Goal: Transaction & Acquisition: Obtain resource

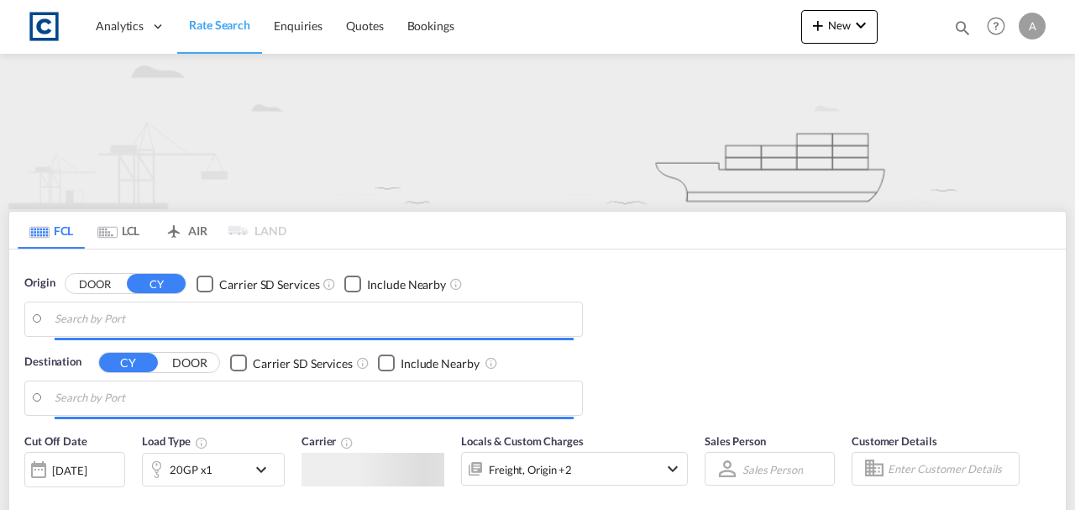
type input "GB-SO20, Test Valley"
type input "[GEOGRAPHIC_DATA], [GEOGRAPHIC_DATA]"
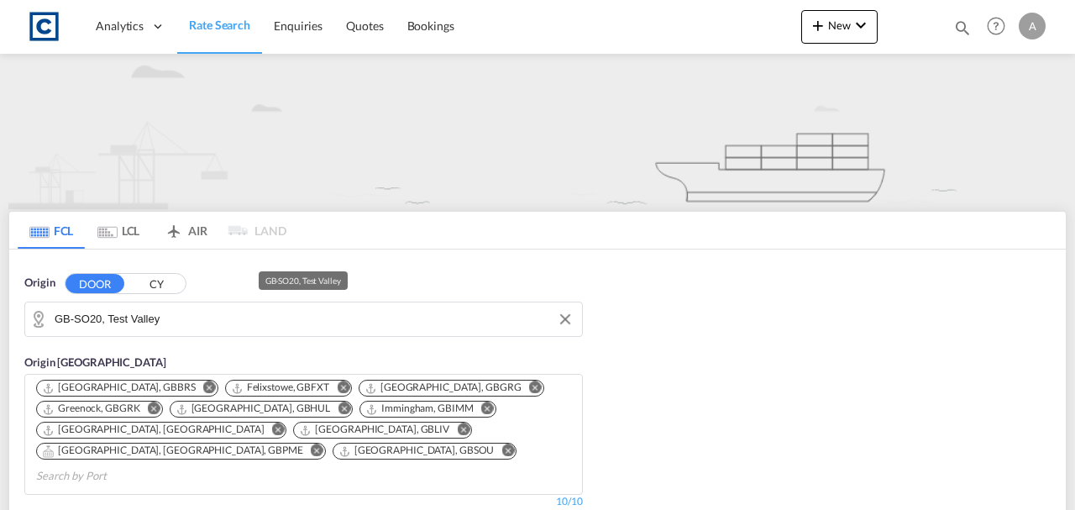
click at [60, 509] on html "Analytics Dashboard Rate Search Enquiries Quotes Bookings Analytics" at bounding box center [537, 255] width 1075 height 510
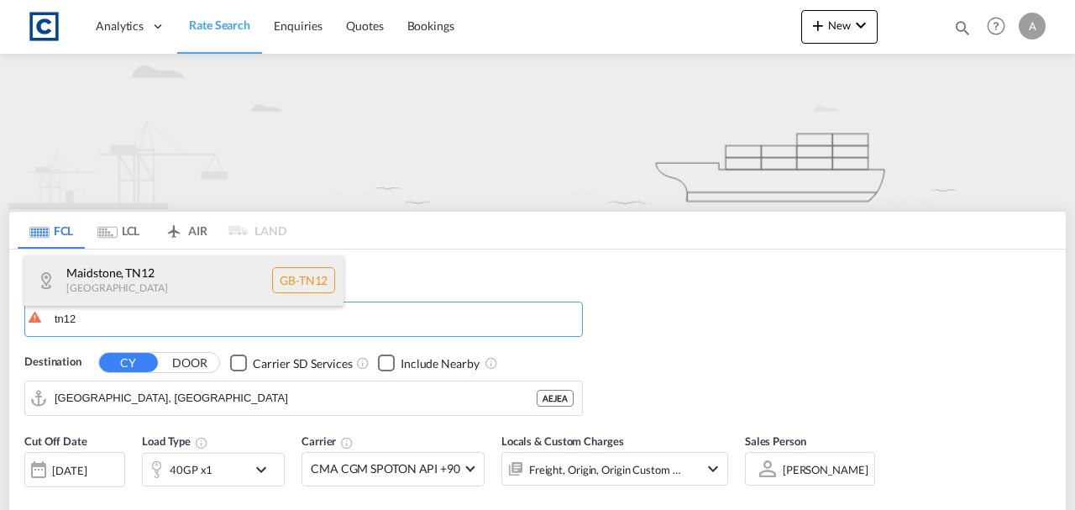
click at [150, 279] on div "Maidstone , TN12 United Kingdom GB-TN12" at bounding box center [183, 280] width 319 height 50
type input "GB-TN12, Maidstone"
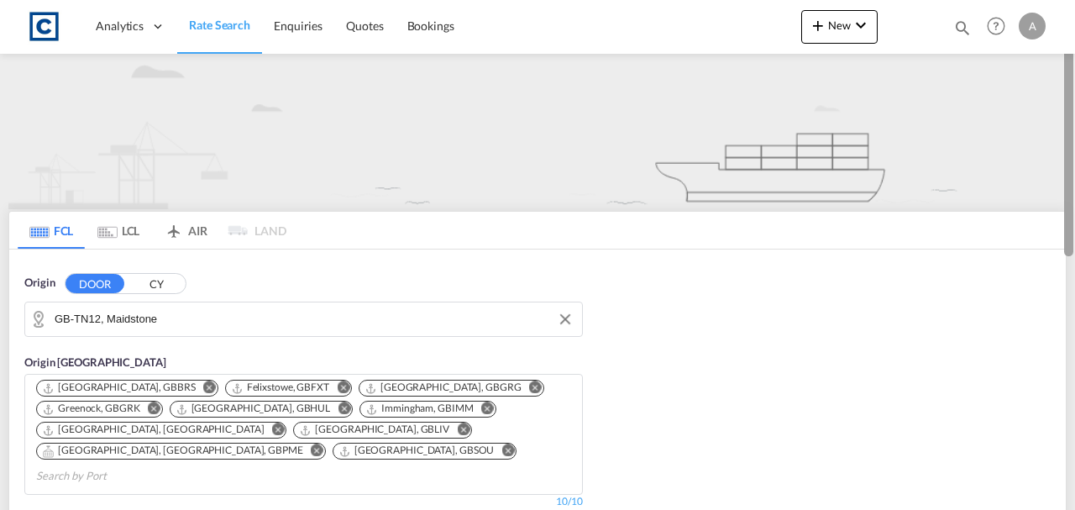
drag, startPoint x: 1075, startPoint y: 129, endPoint x: 1075, endPoint y: 233, distance: 103.3
click at [1075, 233] on div at bounding box center [1073, 254] width 3 height 503
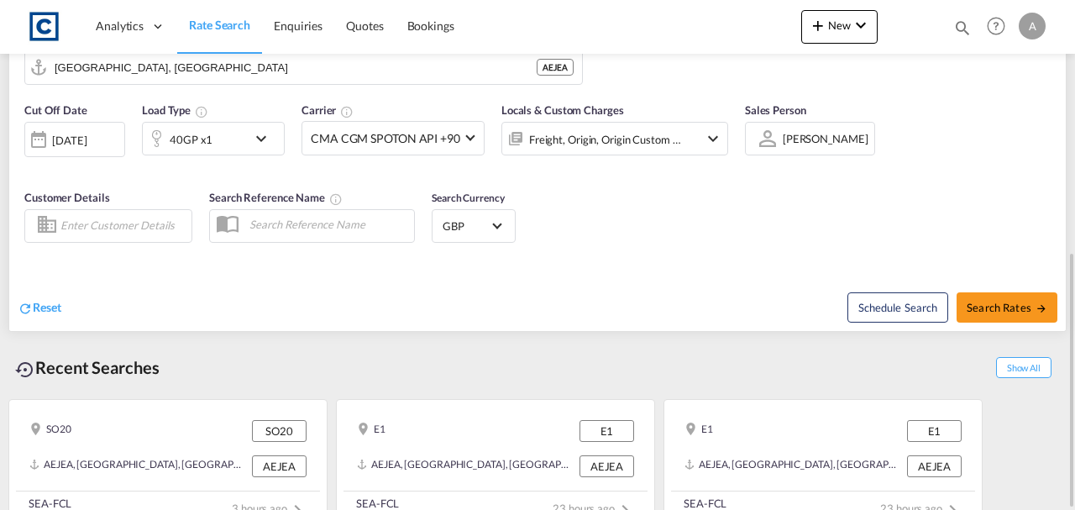
click at [205, 128] on div "40GP x1" at bounding box center [191, 140] width 43 height 24
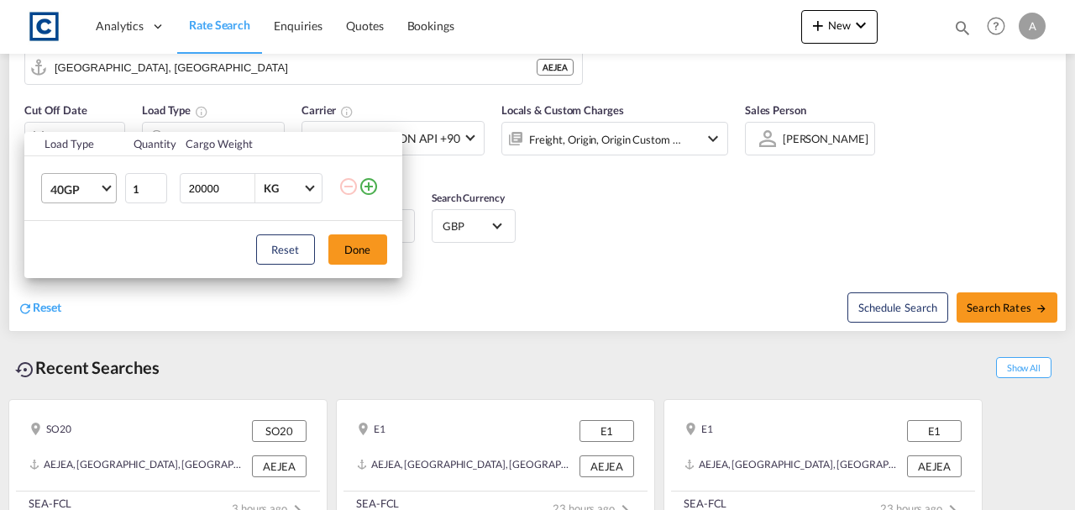
click at [61, 200] on md-select-value "40GP" at bounding box center [82, 188] width 67 height 29
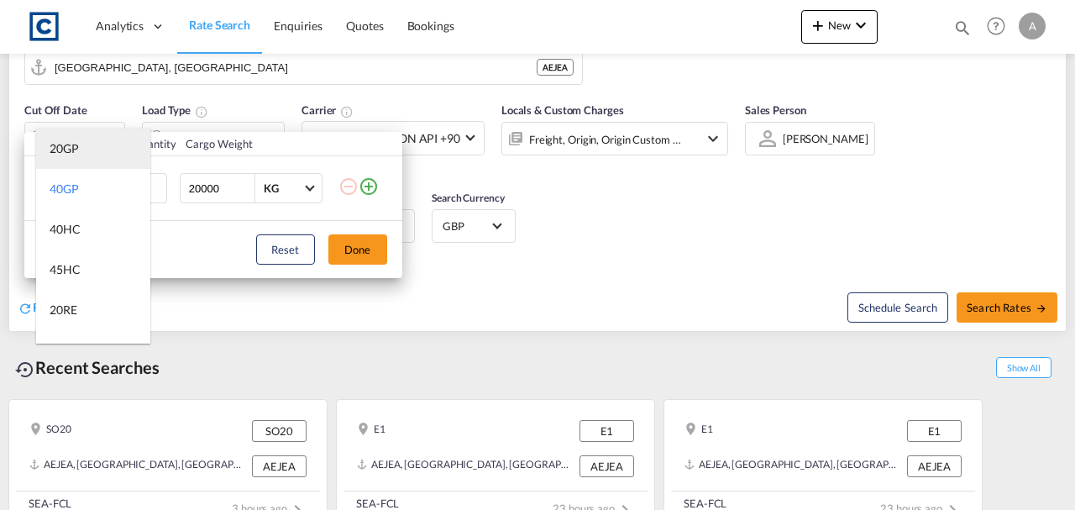
click at [66, 156] on div "20GP" at bounding box center [64, 148] width 29 height 17
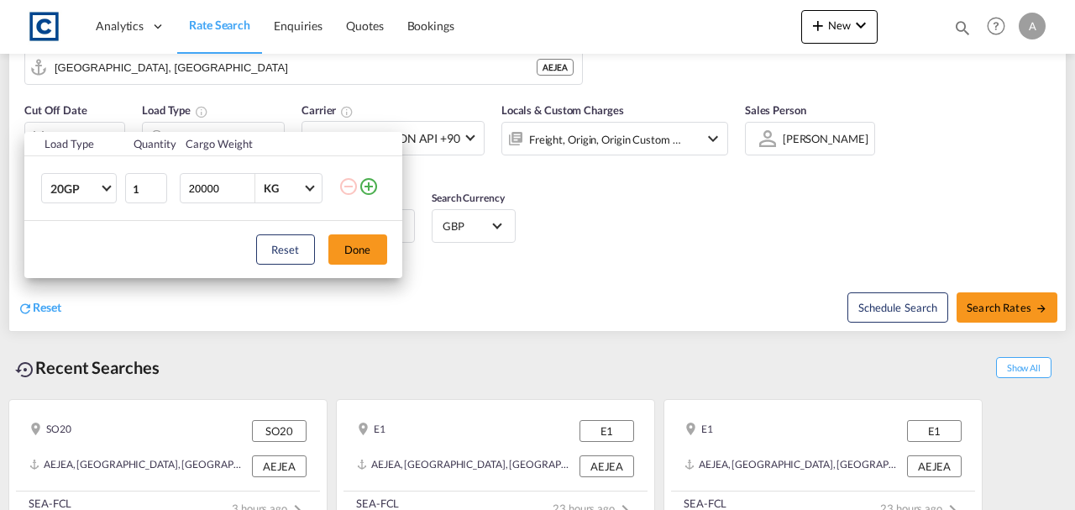
click at [371, 192] on md-icon "icon-plus-circle-outline" at bounding box center [369, 186] width 20 height 20
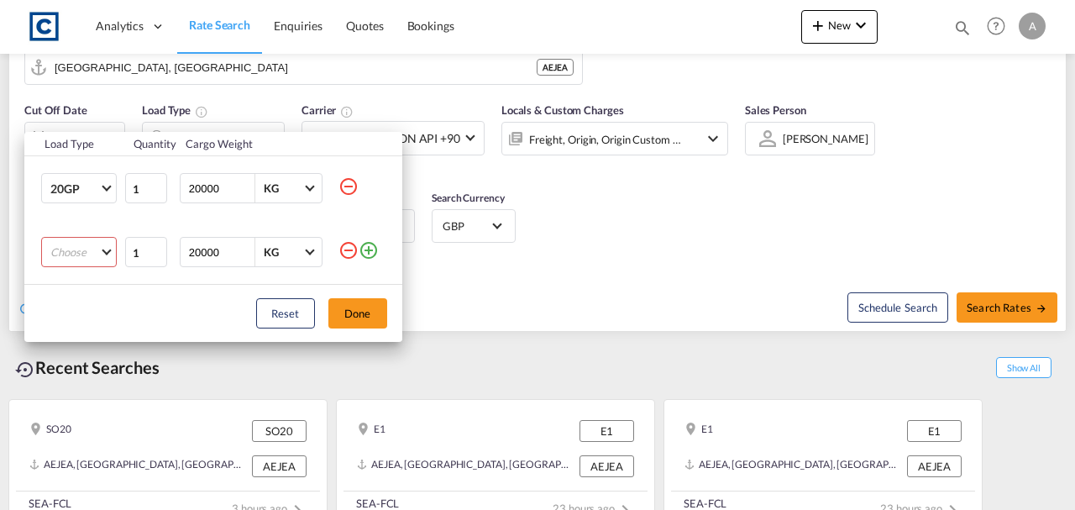
click at [92, 262] on md-select "Choose 20GP 40GP 40HC 45HC 20RE 40RE 40HR 20OT 40OT 20FR 40FR 40NR 20NR 45S 20T…" at bounding box center [79, 252] width 76 height 30
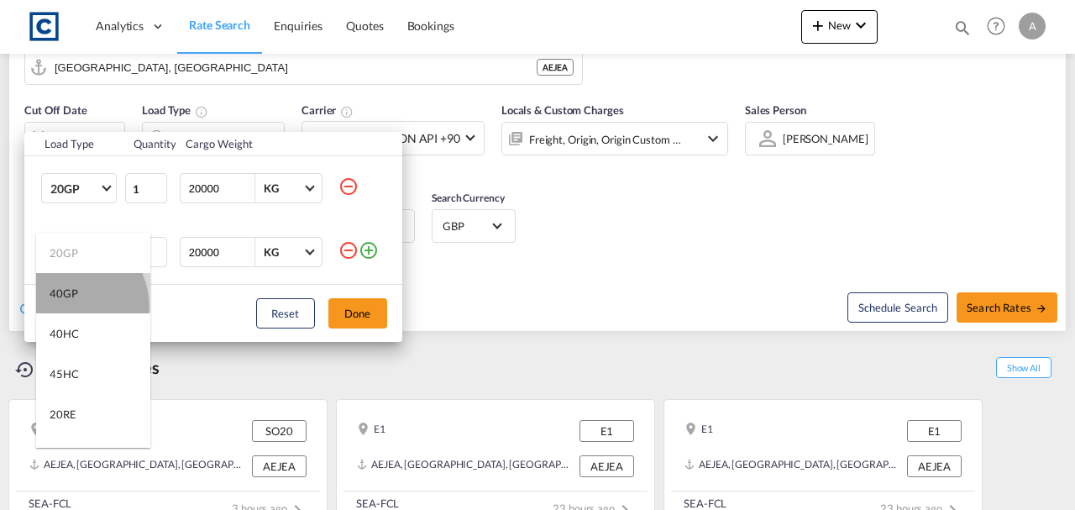
click at [64, 306] on md-option "40GP" at bounding box center [93, 293] width 114 height 40
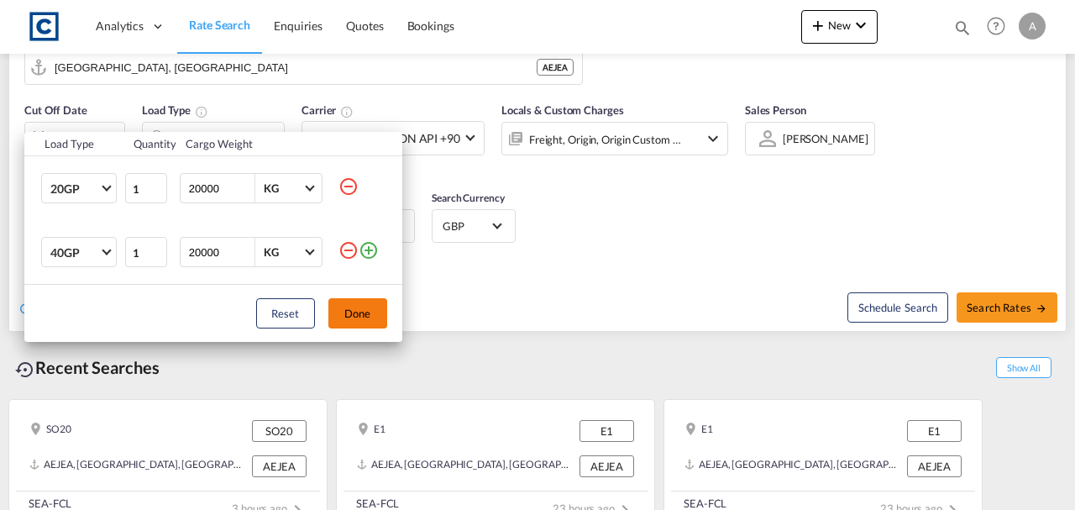
click at [363, 313] on button "Done" at bounding box center [358, 313] width 59 height 30
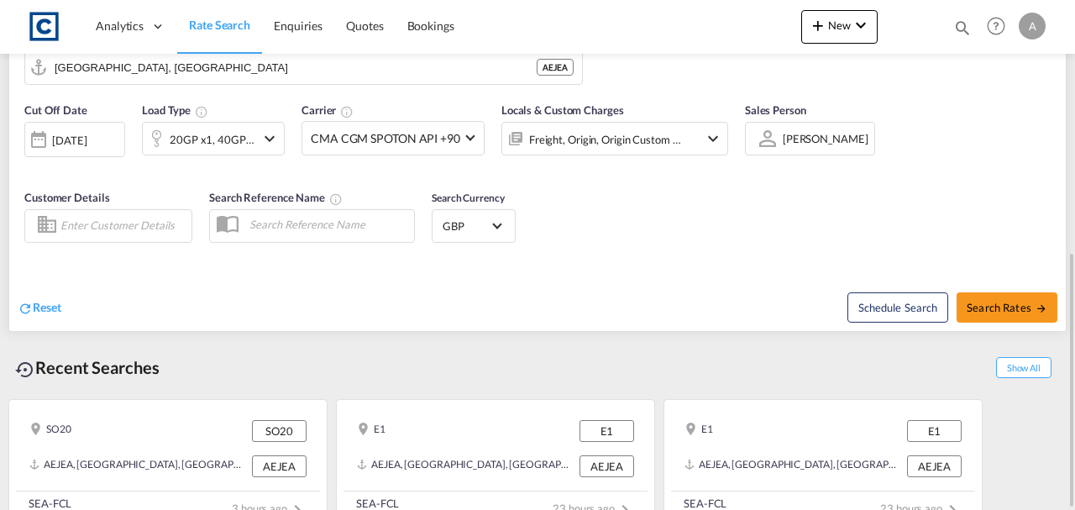
click at [62, 133] on div "[DATE]" at bounding box center [69, 140] width 34 height 15
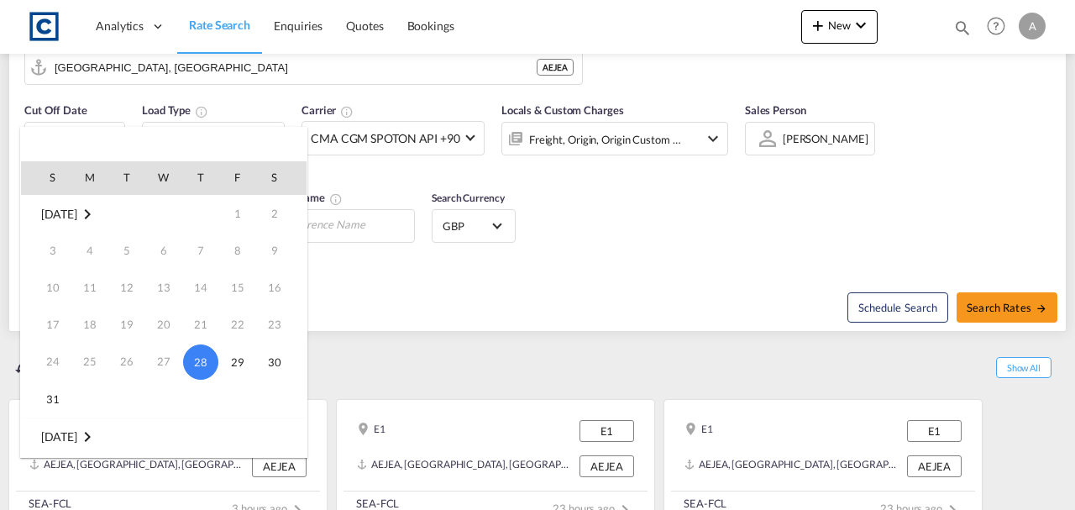
scroll to position [223, 0]
click at [86, 252] on span "1" at bounding box center [90, 251] width 34 height 34
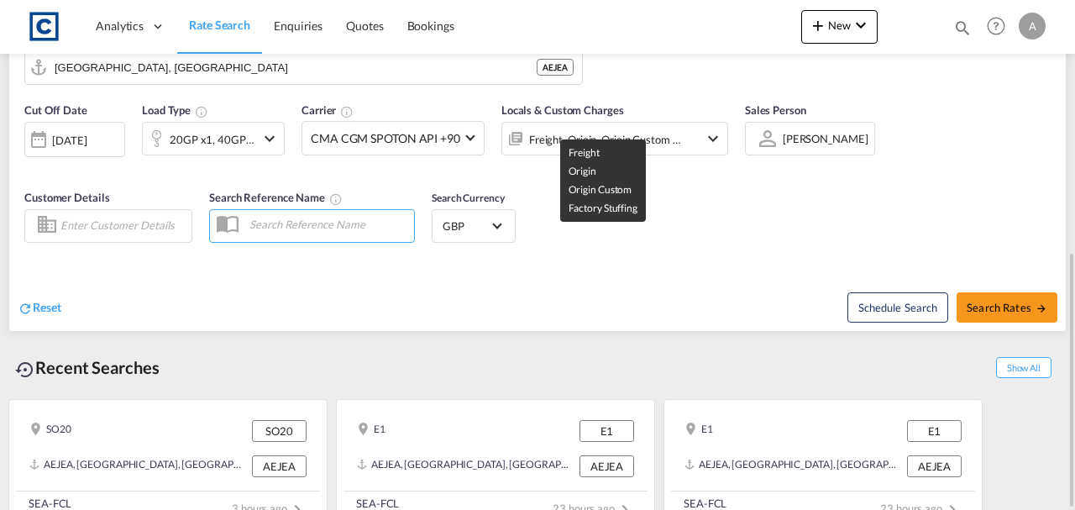
click at [583, 128] on div "Freight, Origin, Origin Custom +1" at bounding box center [605, 140] width 153 height 24
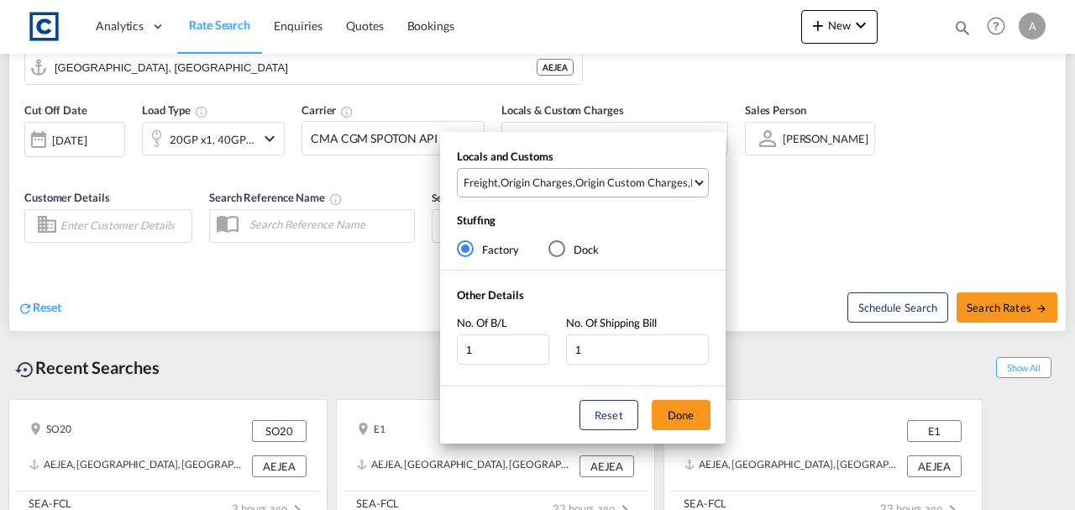
click at [621, 178] on div "Origin Custom Charges" at bounding box center [632, 182] width 113 height 15
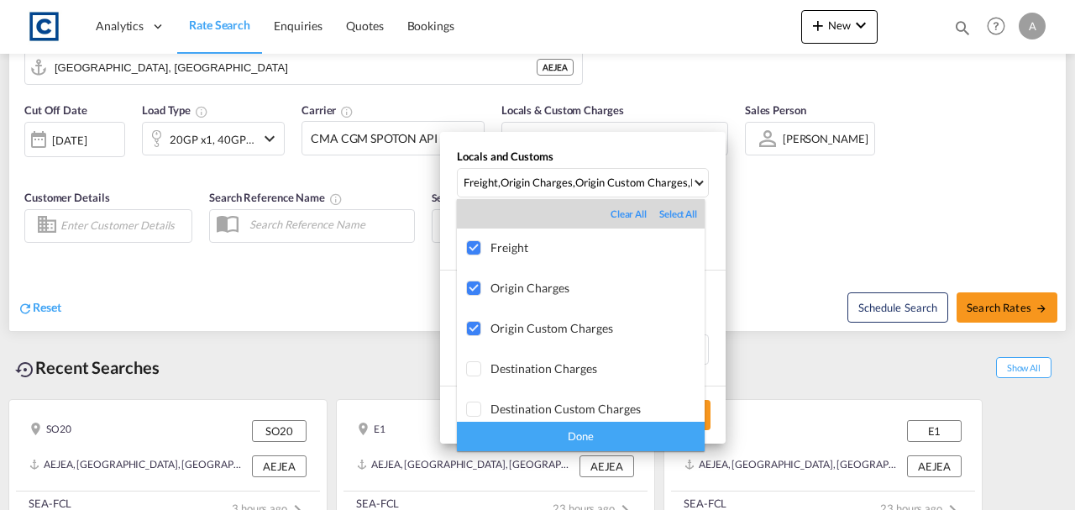
click at [862, 234] on md-backdrop at bounding box center [537, 255] width 1075 height 510
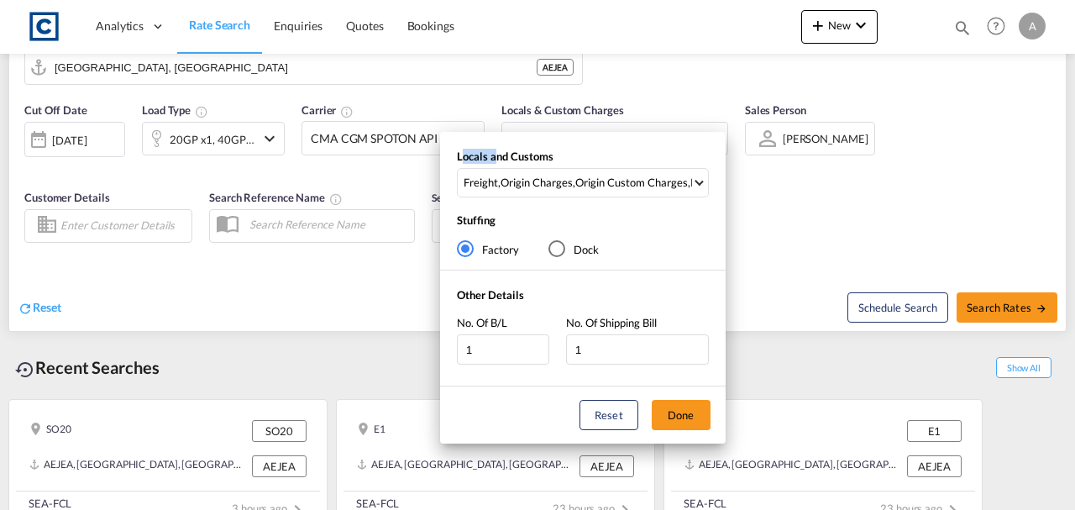
click at [862, 234] on div "Locals and Customs Freight , Origin Charges , Origin Custom Charges , Pickup Ch…" at bounding box center [537, 255] width 1075 height 510
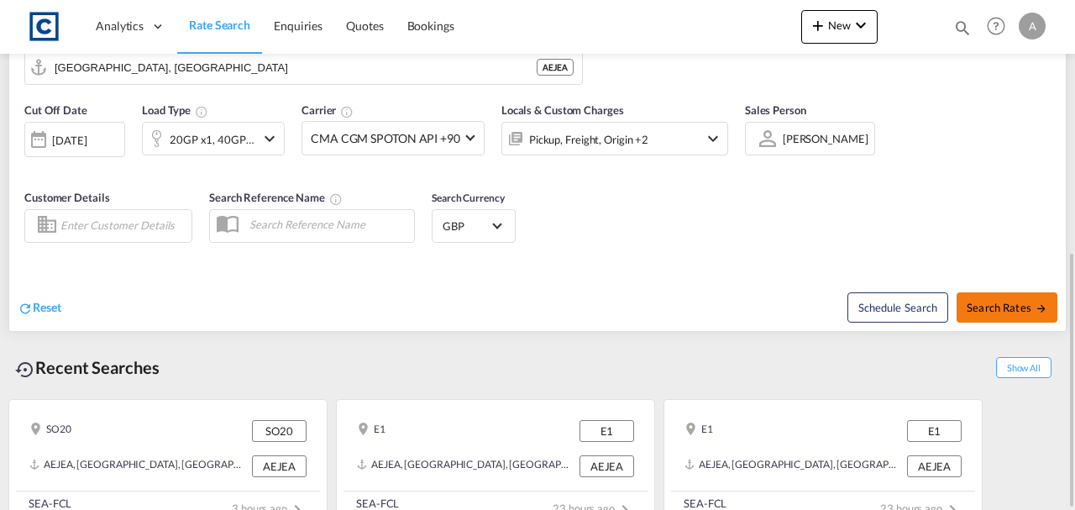
click at [1022, 301] on span "Search Rates" at bounding box center [1007, 307] width 81 height 13
type input "TN12 to AEJEA / 1 Sep 2025"
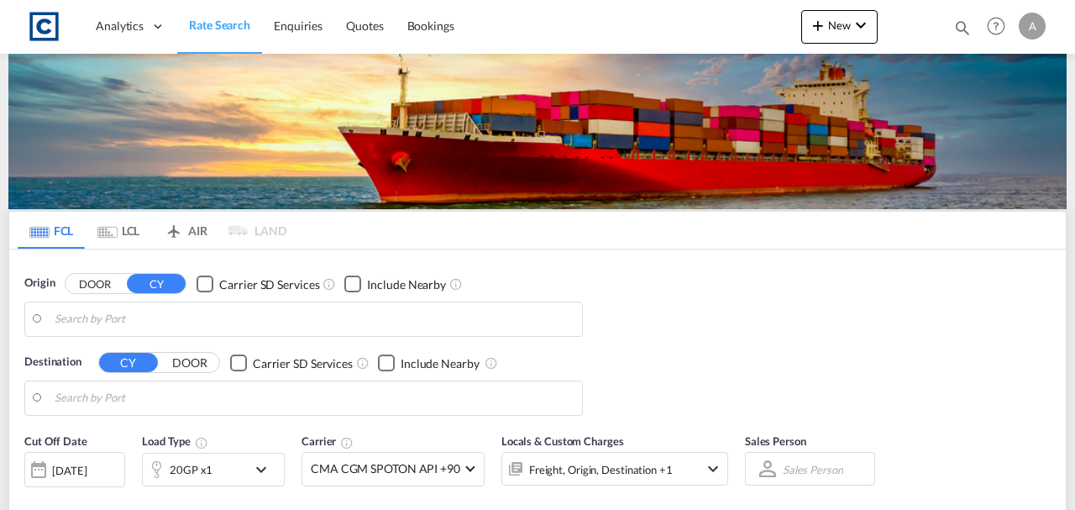
type input "GB-TN12, Maidstone"
type input "[GEOGRAPHIC_DATA], [GEOGRAPHIC_DATA]"
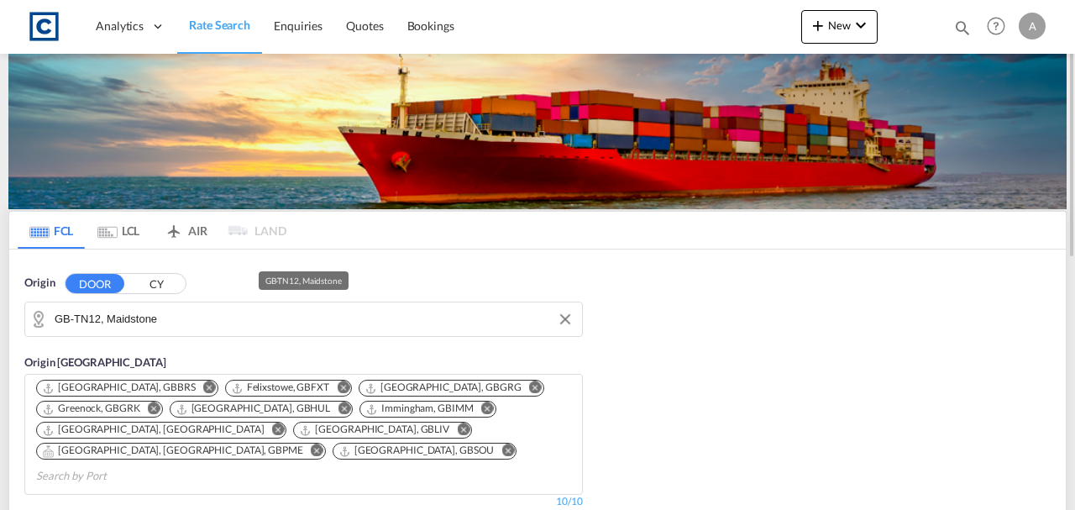
click at [262, 311] on input "GB-TN12, Maidstone" at bounding box center [314, 319] width 519 height 25
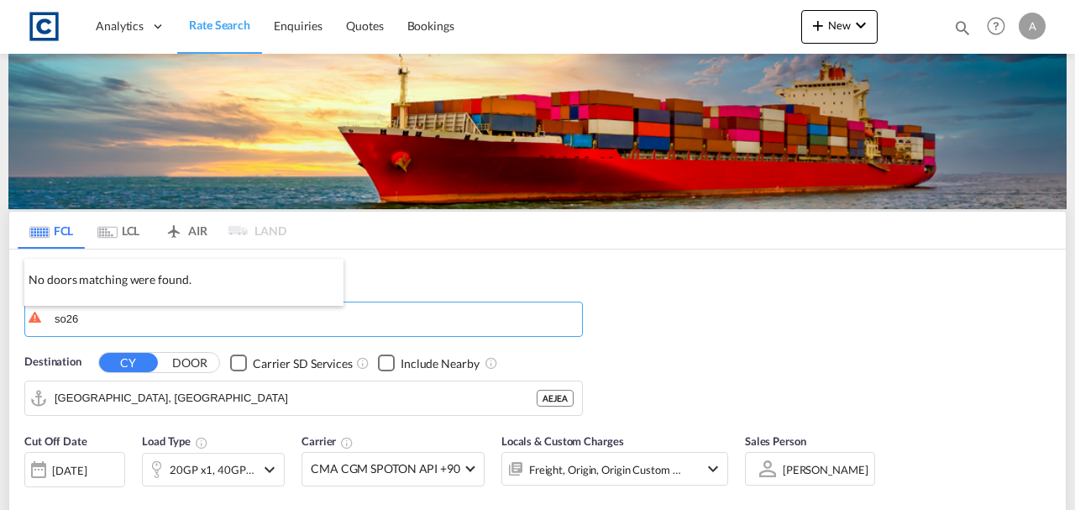
type input "so26"
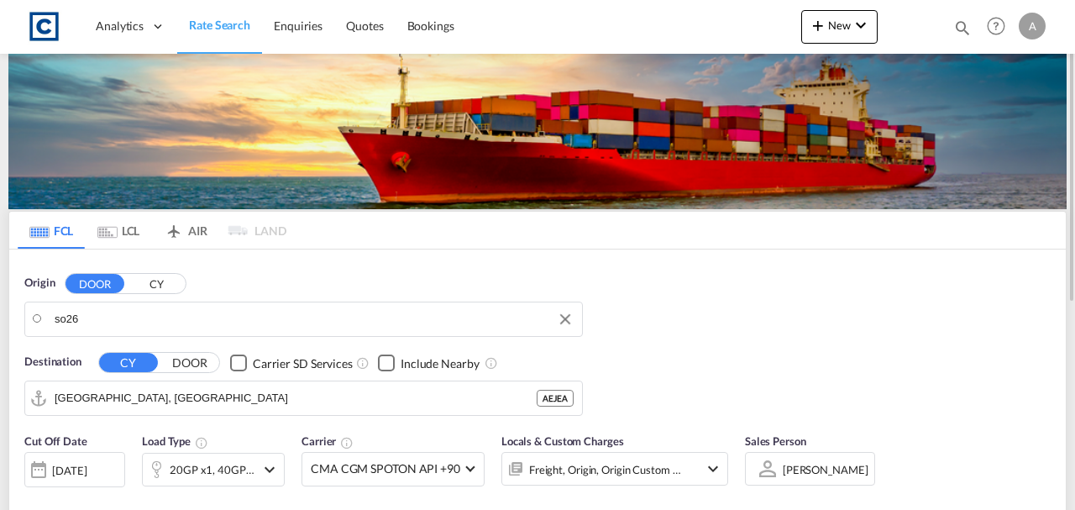
click at [112, 316] on input "so26" at bounding box center [314, 319] width 519 height 25
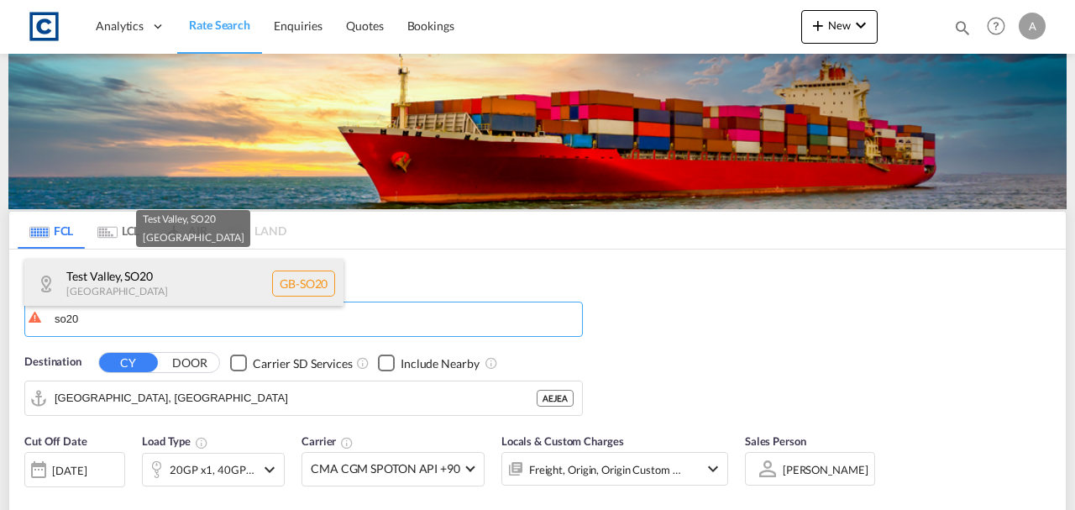
click at [134, 284] on div "Test Valley , SO20 United Kingdom GB-SO20" at bounding box center [183, 284] width 319 height 50
type input "GB-SO20, Test Valley"
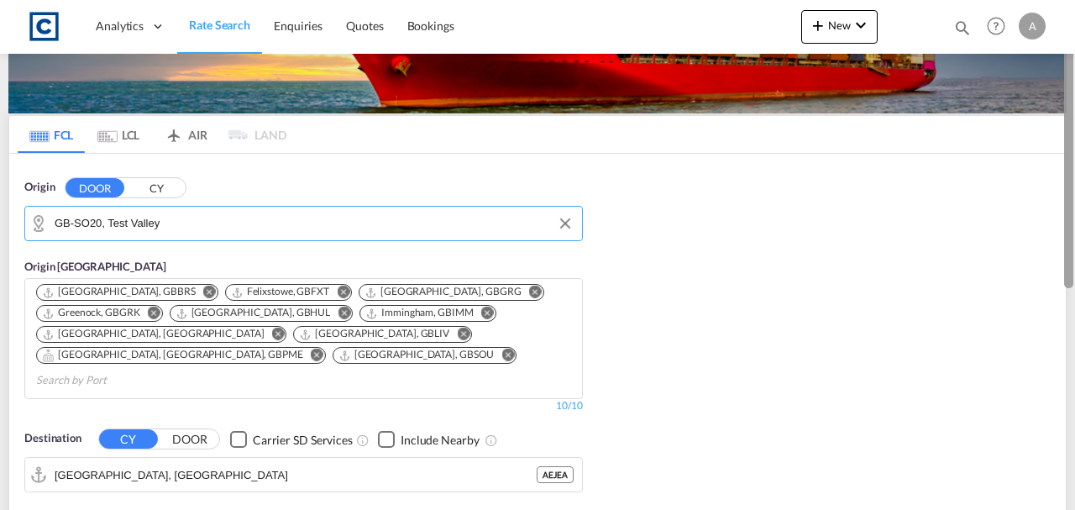
drag, startPoint x: 1072, startPoint y: 160, endPoint x: 1075, endPoint y: 195, distance: 34.5
click at [1075, 195] on div at bounding box center [1073, 244] width 3 height 503
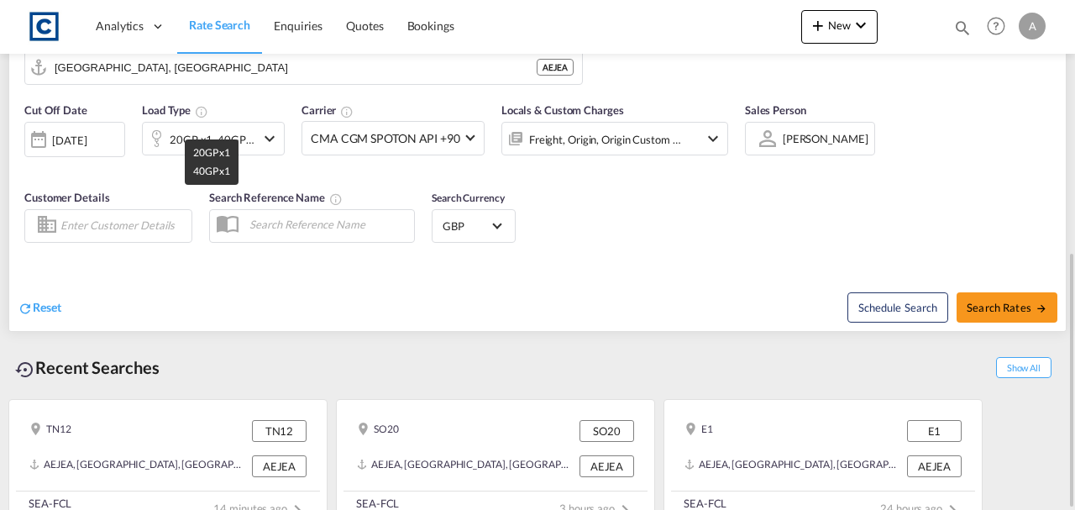
click at [230, 128] on div "20GP x1, 40GP x1" at bounding box center [213, 140] width 86 height 24
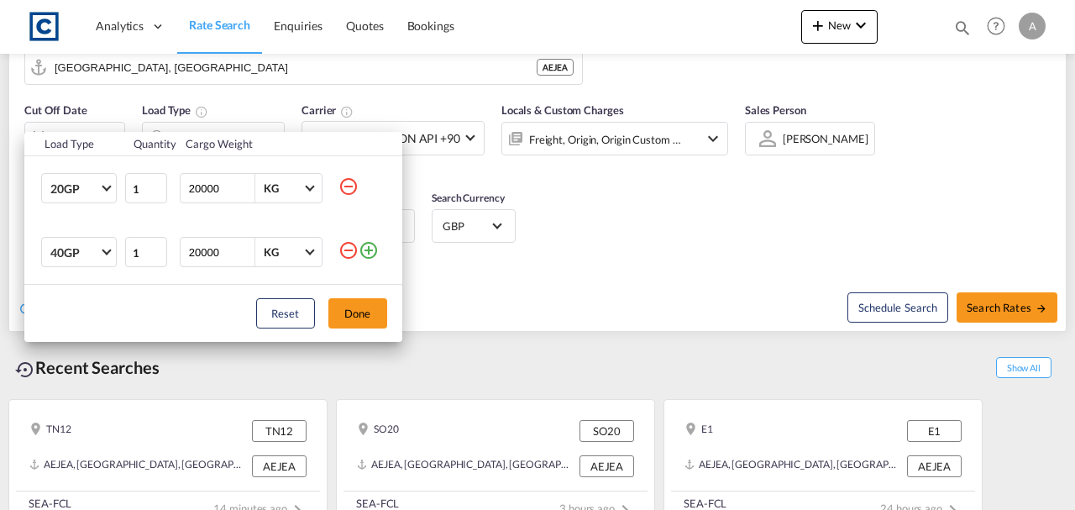
click at [344, 186] on md-icon "icon-minus-circle-outline" at bounding box center [349, 186] width 20 height 20
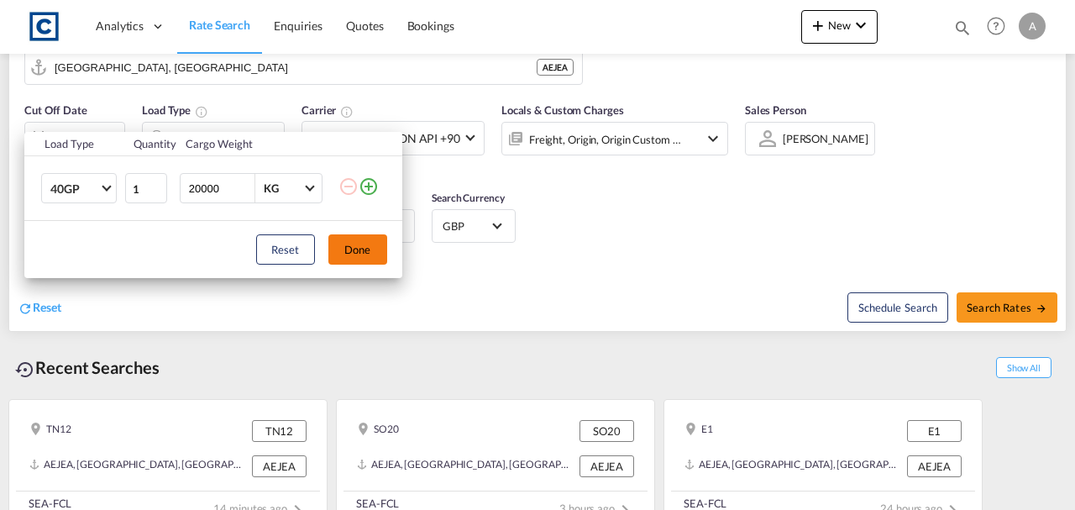
click at [346, 245] on button "Done" at bounding box center [358, 249] width 59 height 30
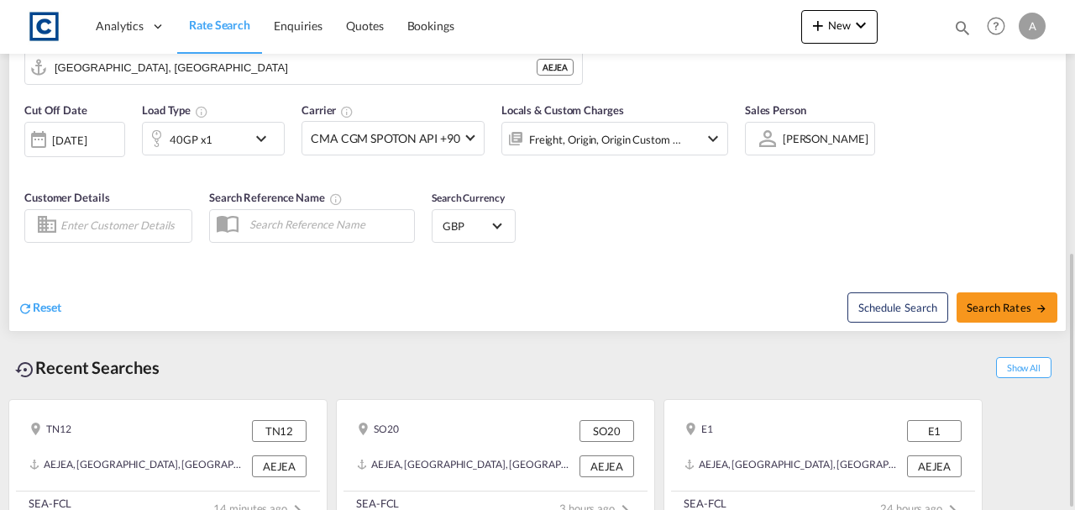
click at [93, 122] on div "[DATE]" at bounding box center [74, 139] width 101 height 35
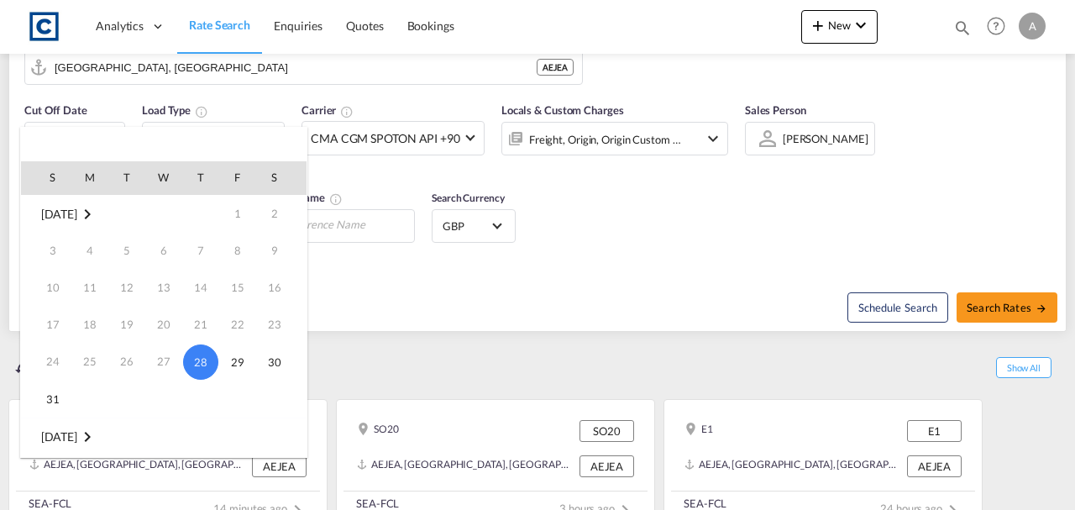
scroll to position [223, 0]
click at [92, 250] on span "1" at bounding box center [90, 251] width 34 height 34
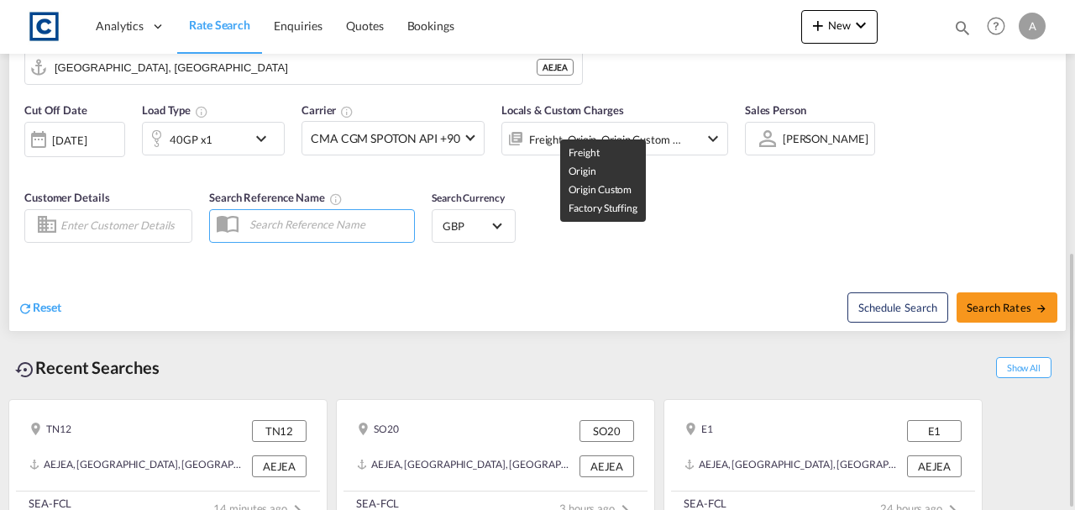
click at [569, 128] on div "Freight, Origin, Origin Custom +1" at bounding box center [605, 140] width 153 height 24
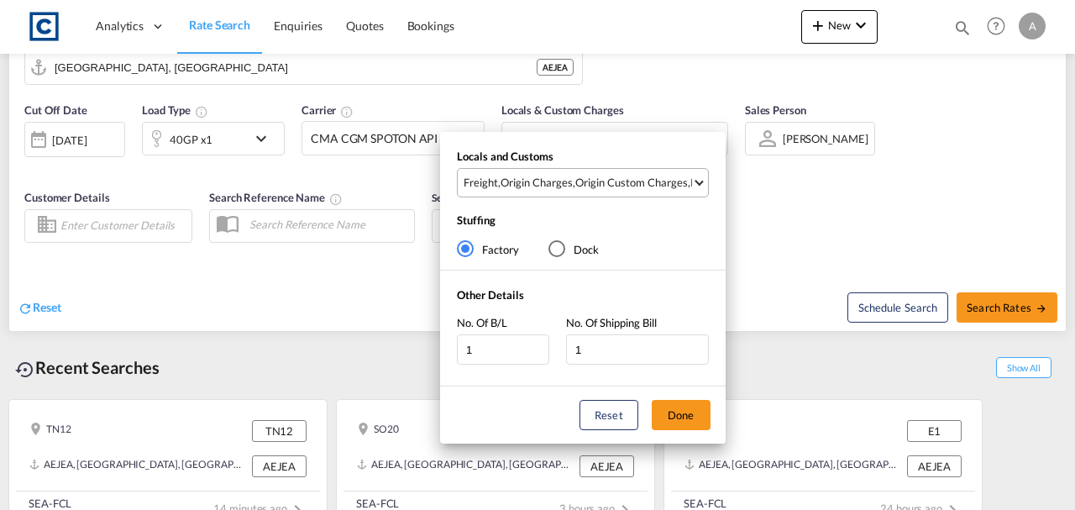
click at [600, 178] on div "Origin Custom Charges" at bounding box center [632, 182] width 113 height 15
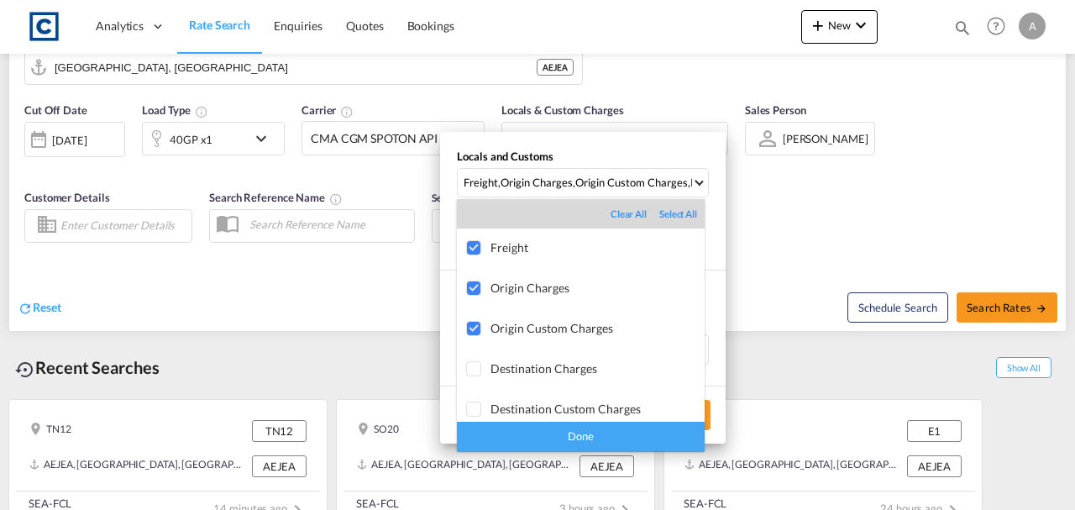
click at [770, 218] on md-backdrop at bounding box center [537, 255] width 1075 height 510
click at [770, 218] on div "Locals and Customs Freight , Origin Charges , Origin Custom Charges , Pickup Ch…" at bounding box center [537, 255] width 1075 height 510
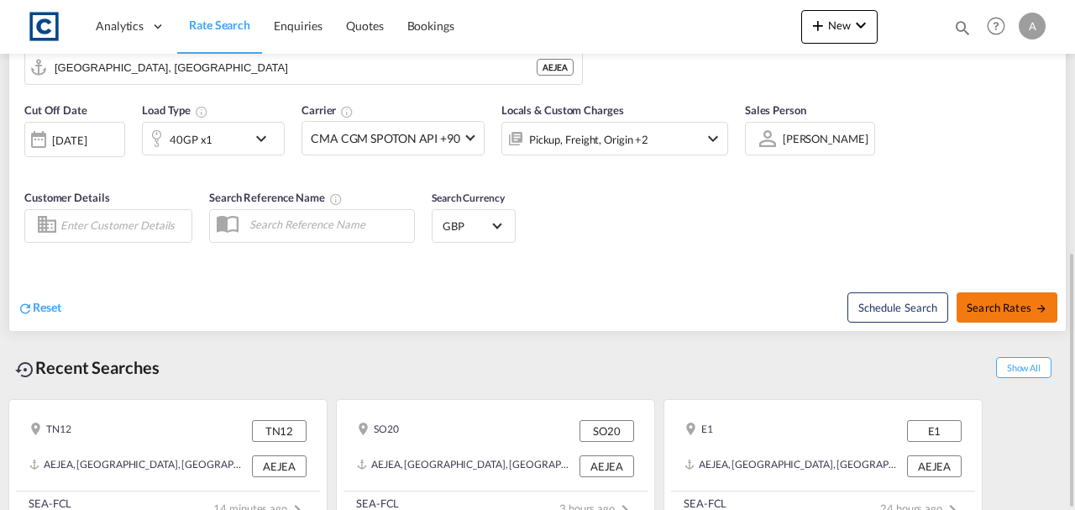
click at [991, 297] on button "Search Rates" at bounding box center [1007, 307] width 101 height 30
type input "SO20 to AEJEA / 1 Sep 2025"
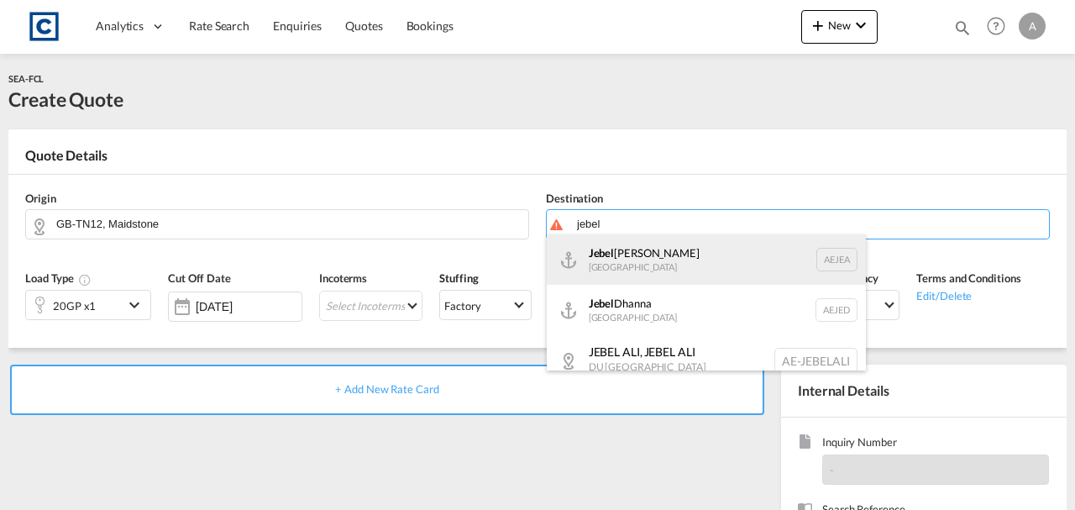
click at [628, 268] on div "[GEOGRAPHIC_DATA] [GEOGRAPHIC_DATA]" at bounding box center [706, 259] width 319 height 50
type input "[GEOGRAPHIC_DATA], [GEOGRAPHIC_DATA]"
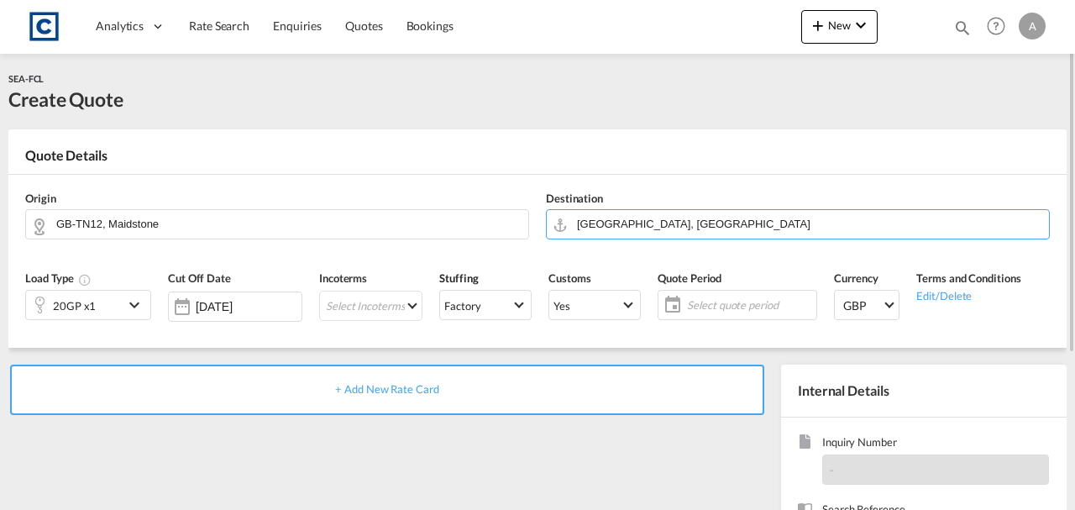
click at [119, 308] on div "20GP x1" at bounding box center [74, 305] width 97 height 29
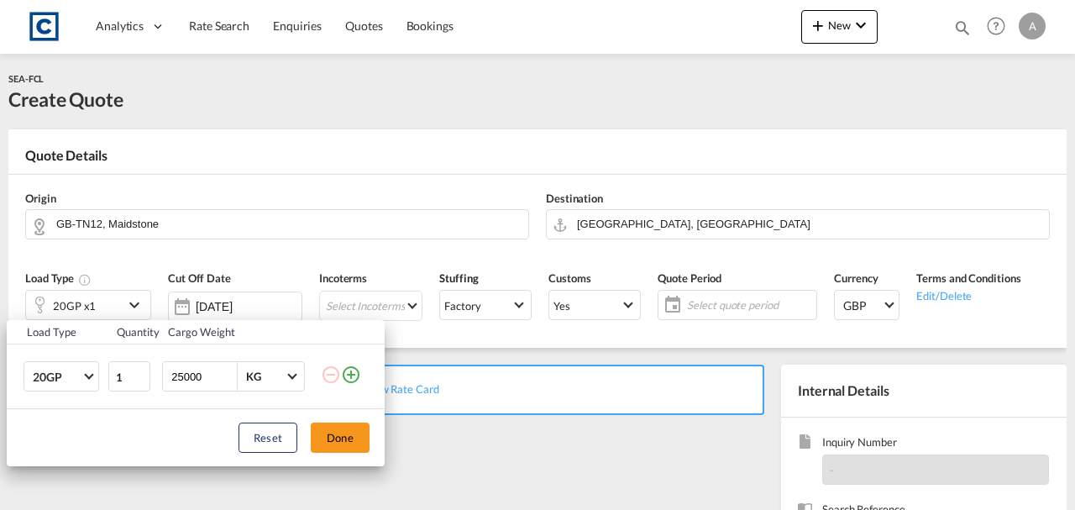
click at [349, 375] on md-icon "icon-plus-circle-outline" at bounding box center [351, 375] width 20 height 20
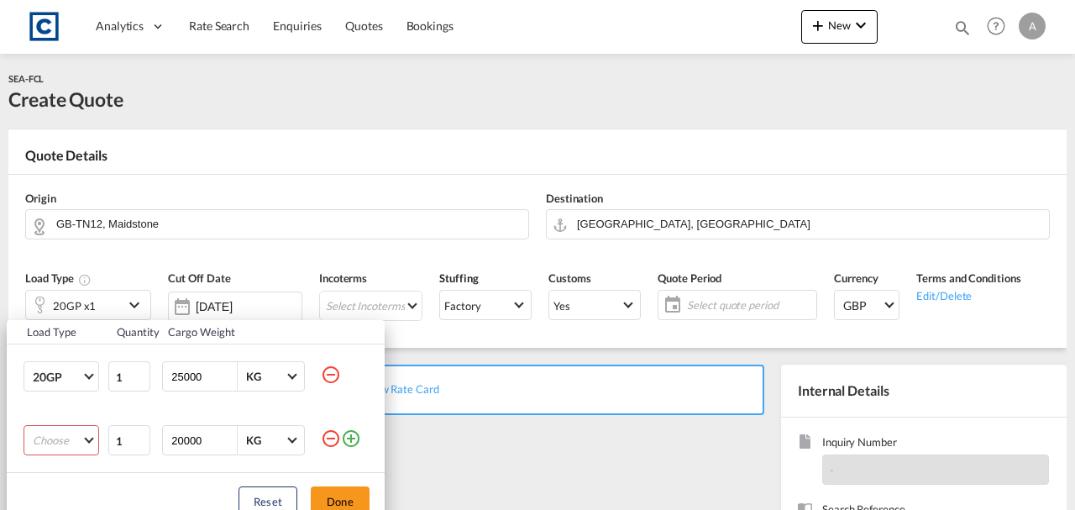
click at [73, 450] on md-select "Choose 20GP 40GP 40HC 45HC 20RE 40RE 40HR 20OT 40OT 20FR 40FR 40NR 20NR 45S 20T…" at bounding box center [62, 440] width 76 height 30
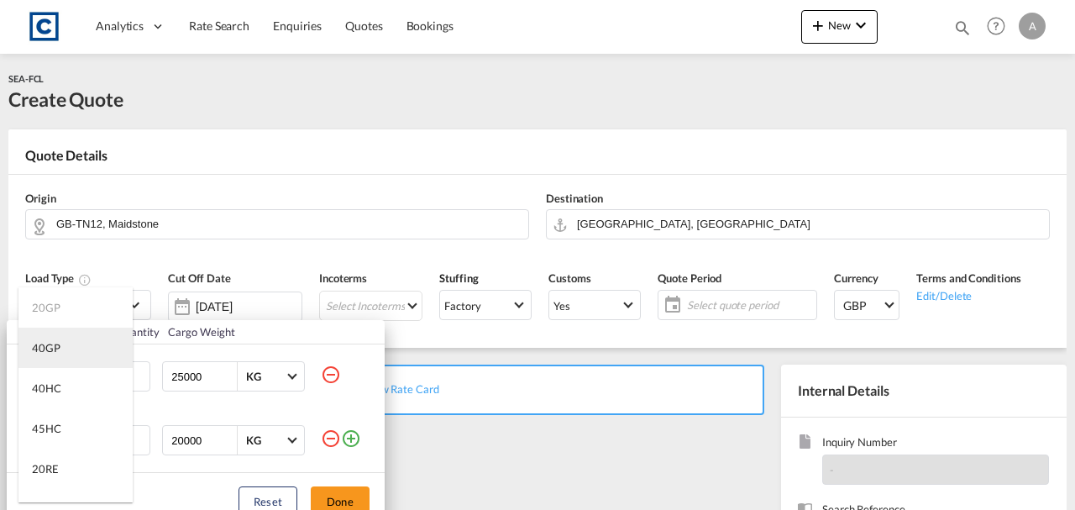
click at [43, 355] on md-option "40GP" at bounding box center [75, 348] width 114 height 40
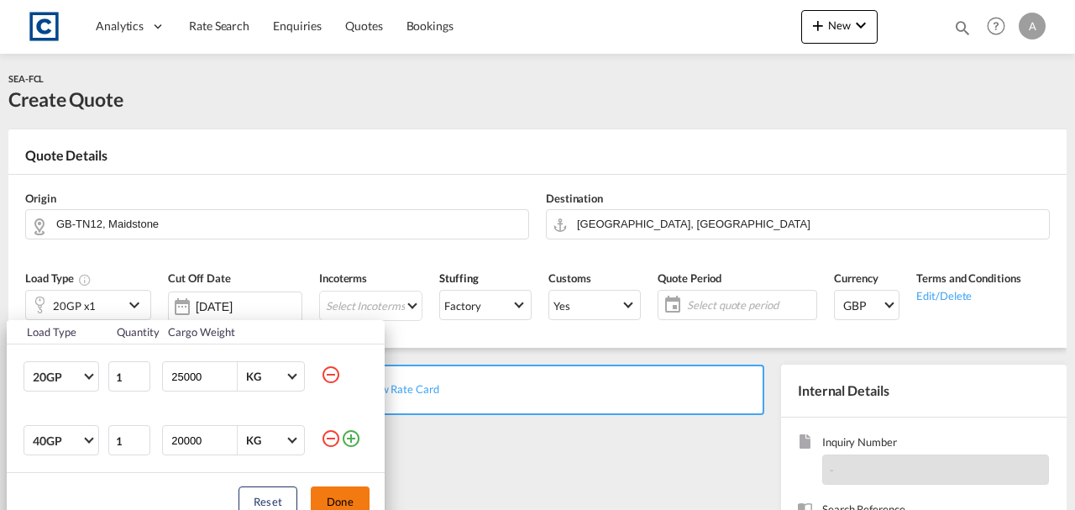
click at [332, 496] on button "Done" at bounding box center [340, 501] width 59 height 30
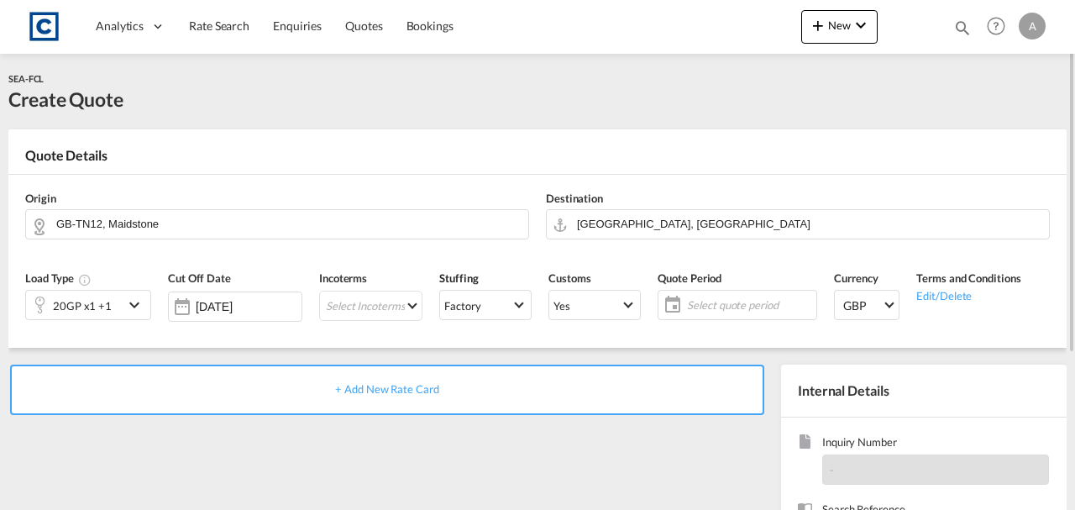
click at [411, 388] on span "+ Add New Rate Card" at bounding box center [386, 388] width 103 height 13
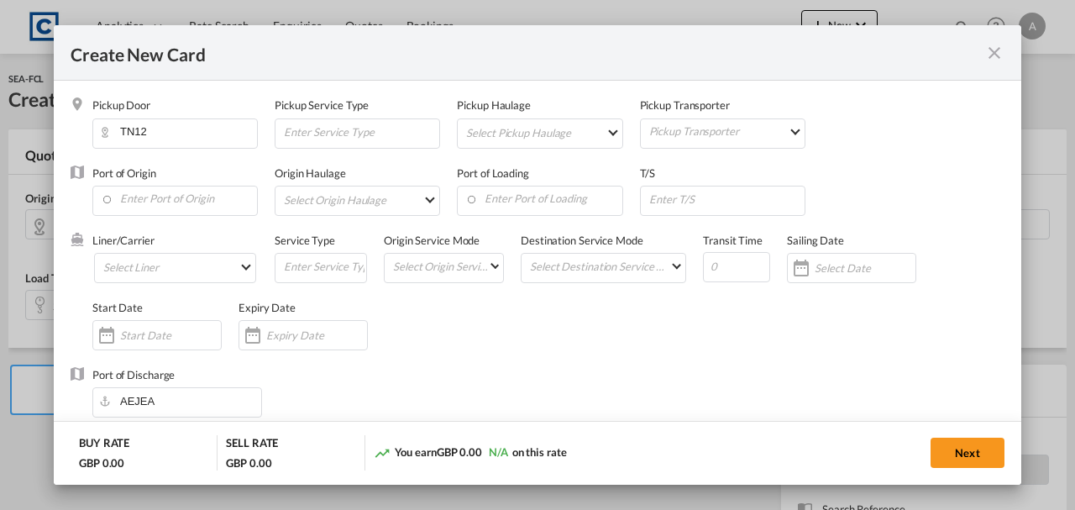
type input "Basic Ocean Freight"
select select "per equipment"
click at [168, 198] on input "Enter Port of Origin" at bounding box center [179, 199] width 156 height 25
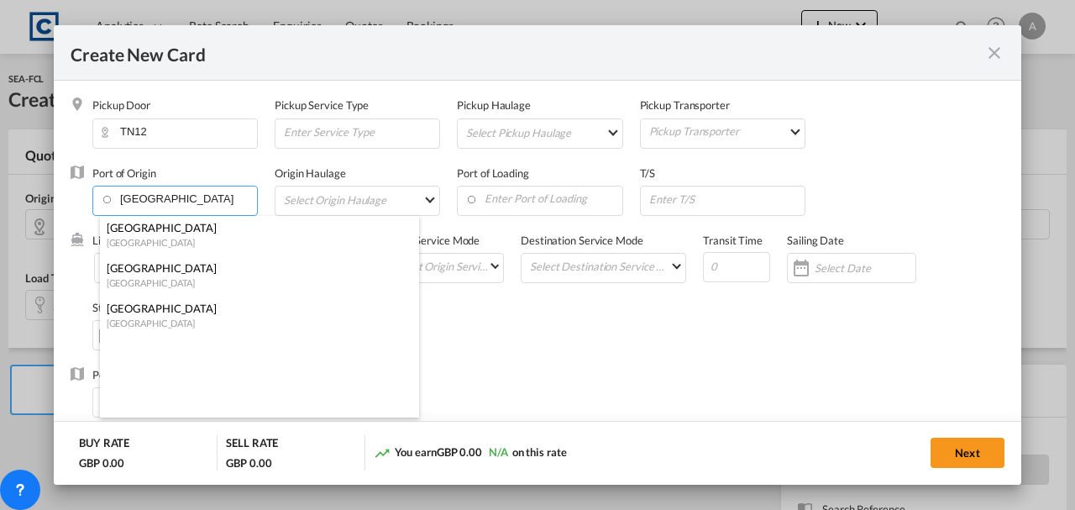
click at [165, 273] on div "[GEOGRAPHIC_DATA]" at bounding box center [255, 267] width 296 height 15
type input "[GEOGRAPHIC_DATA], [GEOGRAPHIC_DATA]"
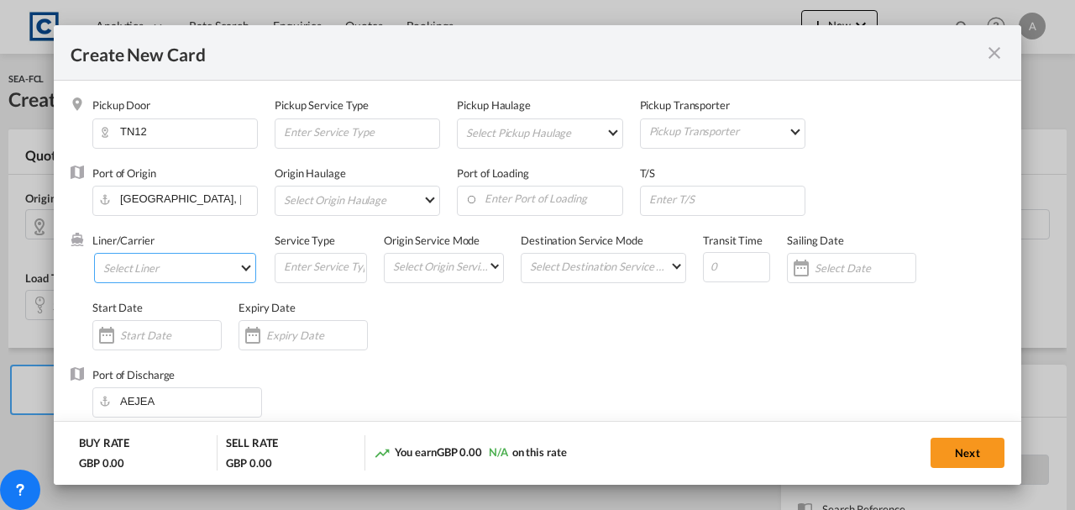
click at [165, 273] on md-select "Select Liner 2HM LOGISTICS D.O.O 2M Alliance AAXL GLOBAL SHIPPING LINES LLC [PE…" at bounding box center [175, 268] width 162 height 30
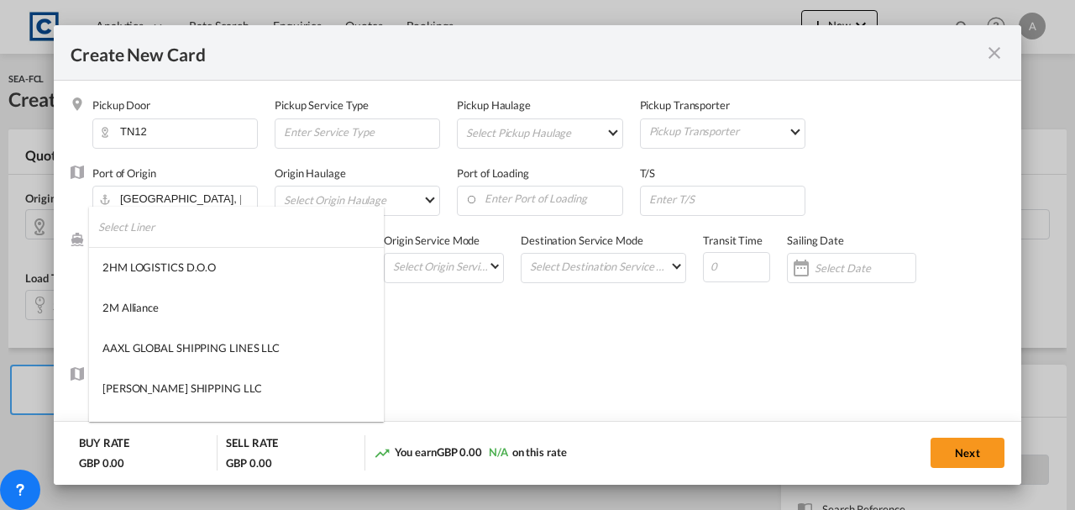
click at [139, 236] on input "search" at bounding box center [241, 227] width 286 height 40
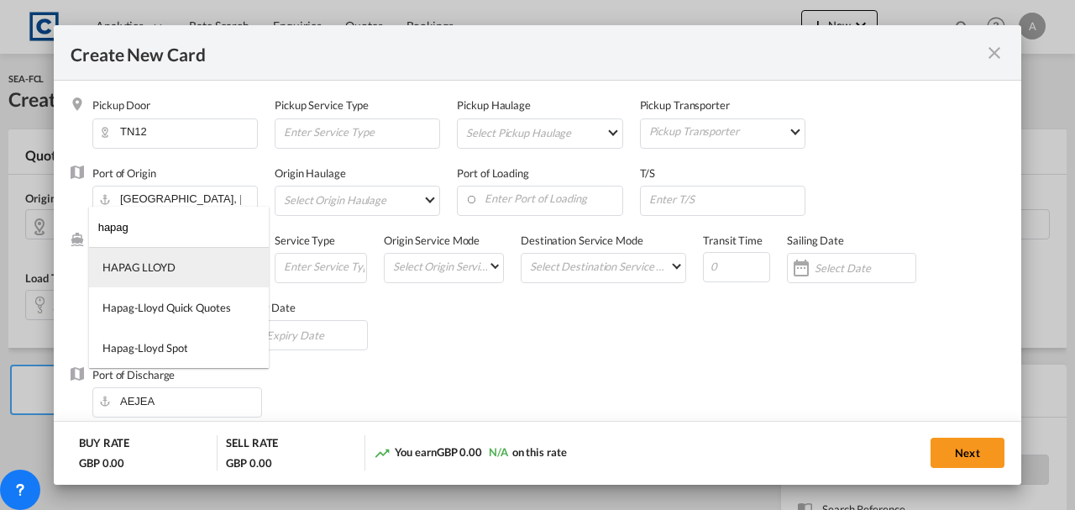
type input "hapag"
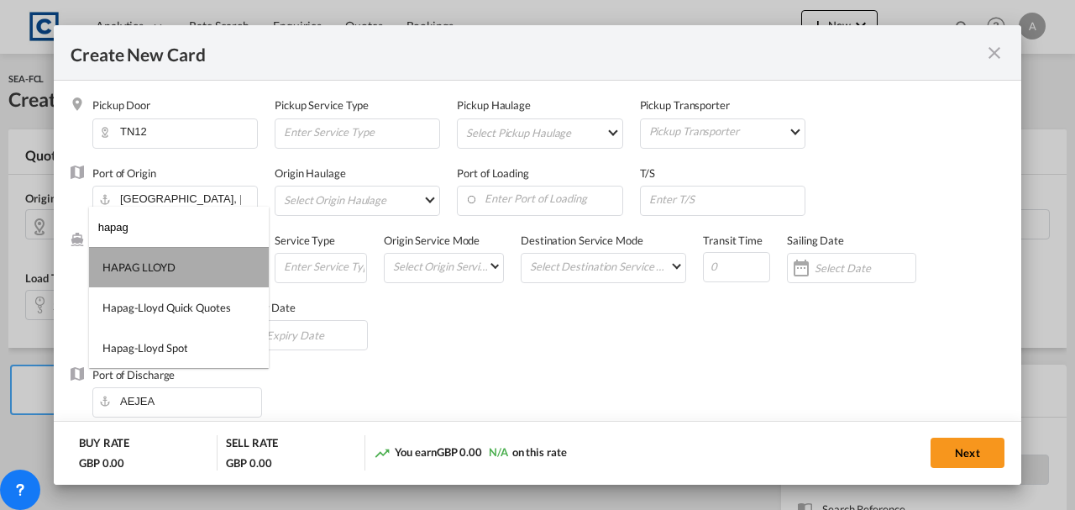
click at [142, 263] on div "HAPAG LLOYD" at bounding box center [139, 267] width 73 height 15
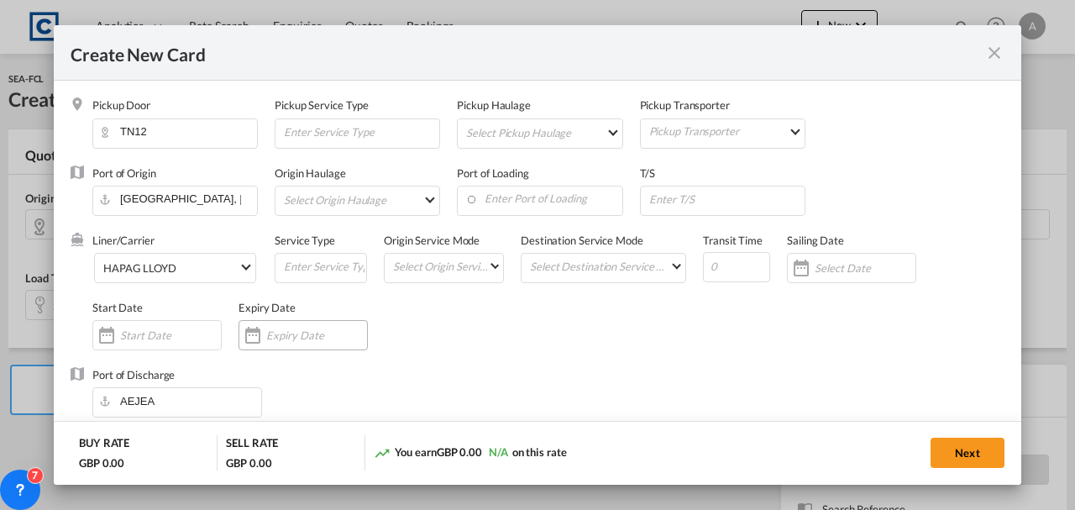
click at [294, 336] on input "Create New Card ..." at bounding box center [316, 335] width 101 height 13
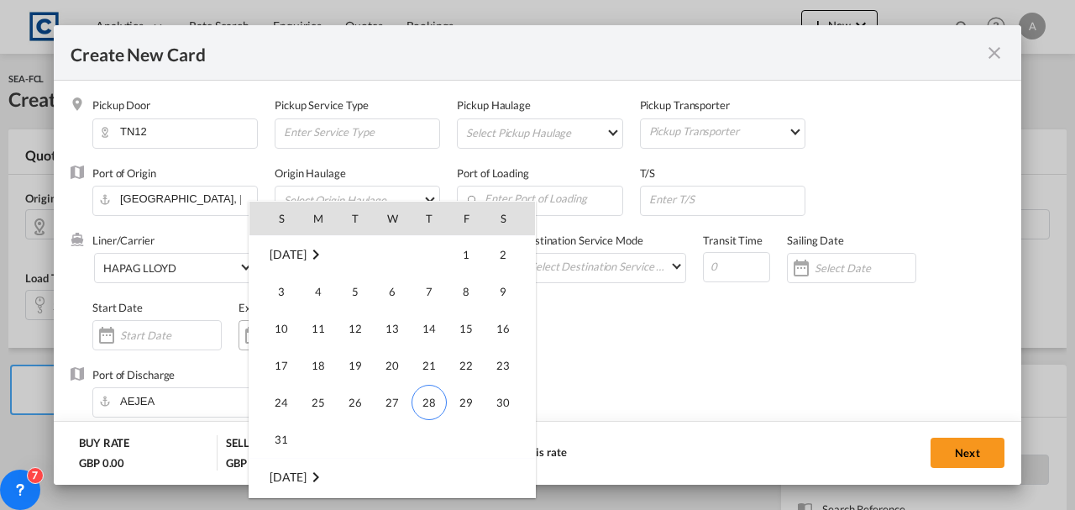
scroll to position [389199, 0]
click at [313, 293] on span "1" at bounding box center [319, 292] width 34 height 34
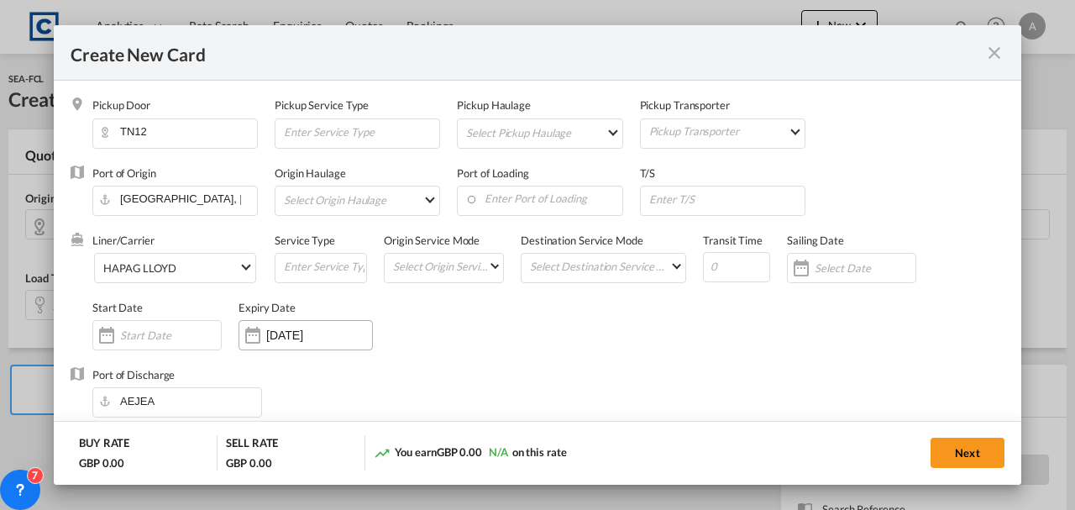
click at [344, 336] on input "[DATE]" at bounding box center [319, 335] width 106 height 13
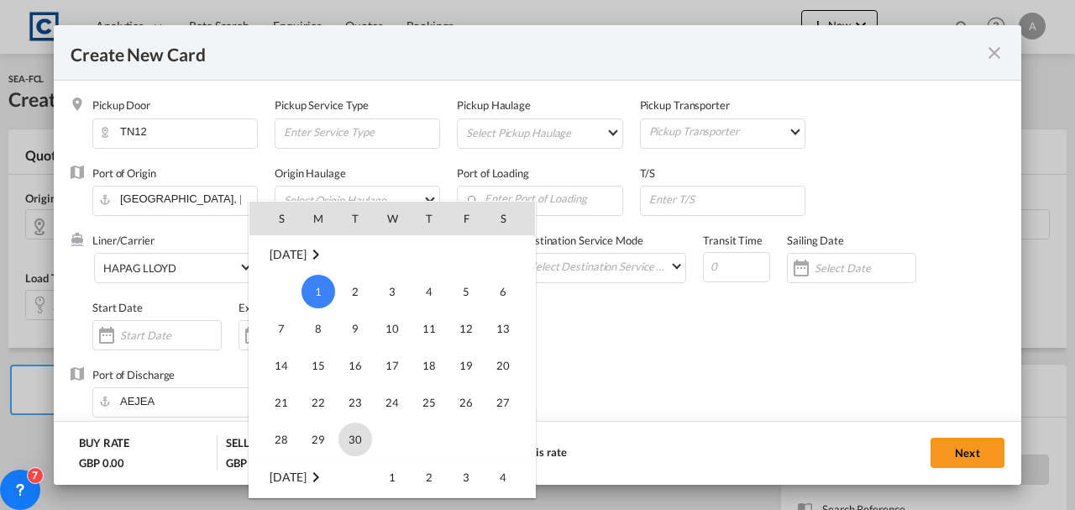
click at [350, 439] on span "30" at bounding box center [356, 440] width 34 height 34
type input "[DATE]"
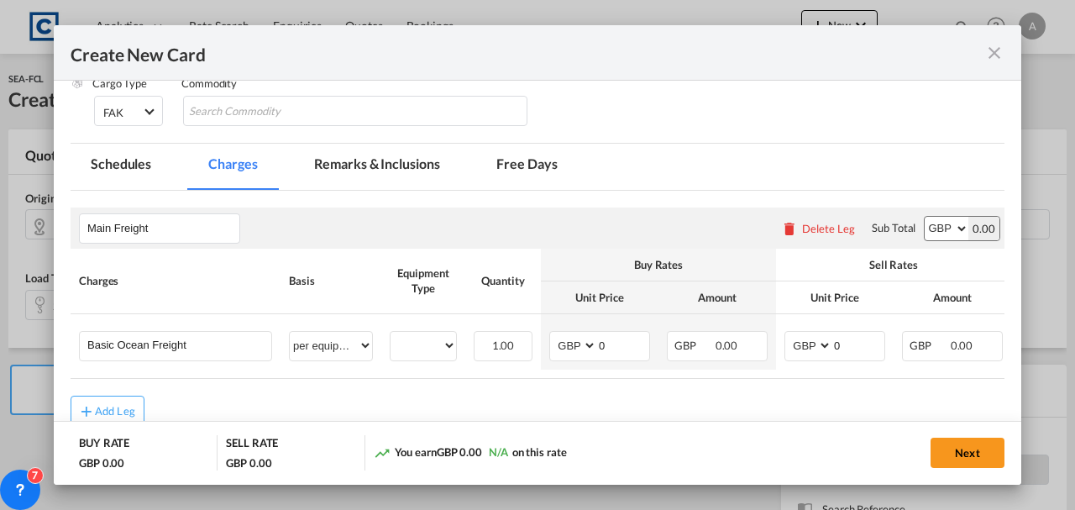
scroll to position [399, 0]
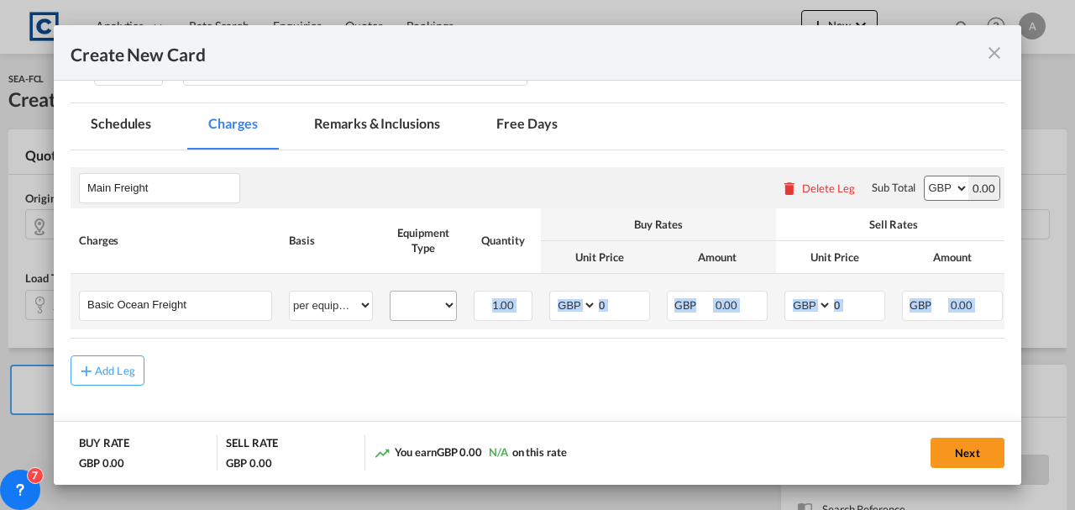
drag, startPoint x: 571, startPoint y: 376, endPoint x: 403, endPoint y: 308, distance: 181.6
click at [403, 308] on rate-modification "Main Freight Please enter leg name Leg Name Already Exists Delete Leg Sub Total…" at bounding box center [538, 267] width 934 height 235
click at [418, 308] on select "20GP 40GP" at bounding box center [424, 305] width 66 height 23
select select "20GP"
click at [391, 294] on select "20GP 40GP" at bounding box center [424, 305] width 66 height 23
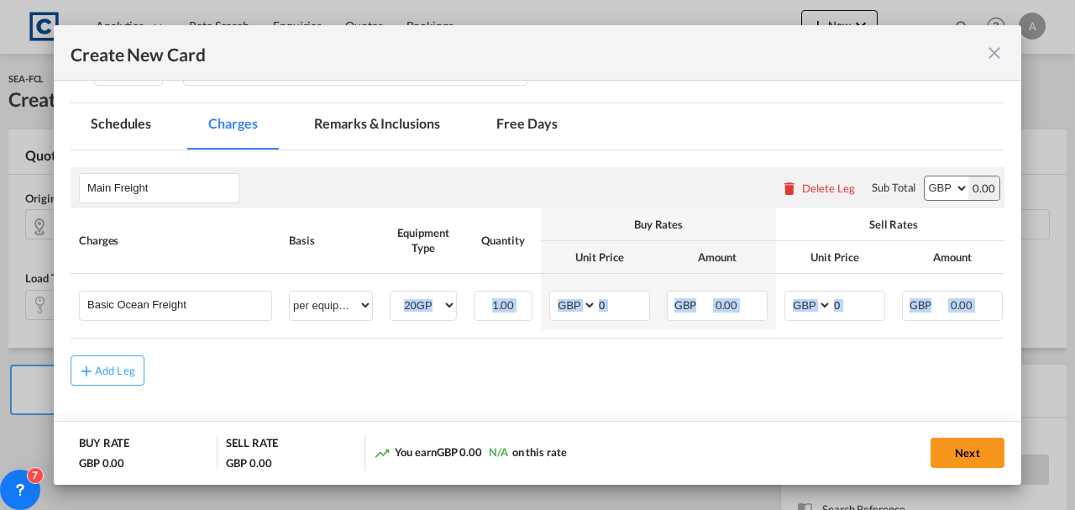
click at [560, 334] on table "Charges Basis Equipment Type Quantity Buy Rates Sell Rates Comments Action Unit…" at bounding box center [603, 273] width 1065 height 130
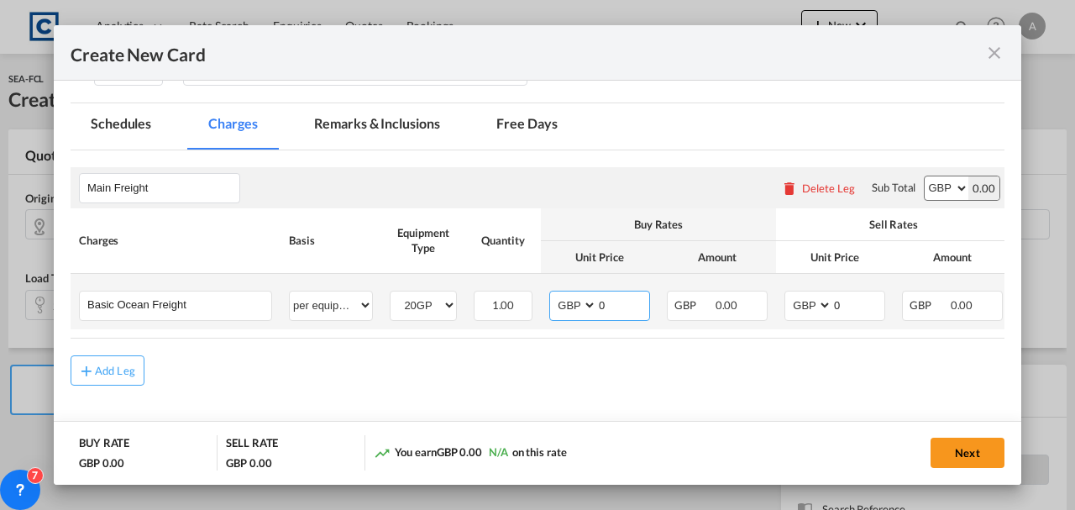
click at [574, 308] on select "AED AFN ALL AMD ANG AOA ARS AUD AWG AZN BAM BBD BDT BGN BHD BIF BMD BND [PERSON…" at bounding box center [575, 305] width 44 height 23
select select "string:USD"
click at [553, 294] on select "AED AFN ALL AMD ANG AOA ARS AUD AWG AZN BAM BBD BDT BGN BHD BIF BMD BND [PERSON…" at bounding box center [575, 305] width 44 height 23
click at [802, 312] on select "AED AFN ALL AMD ANG AOA ARS AUD AWG AZN BAM BBD BDT BGN BHD BIF BMD BND [PERSON…" at bounding box center [810, 305] width 44 height 23
select select "string:USD"
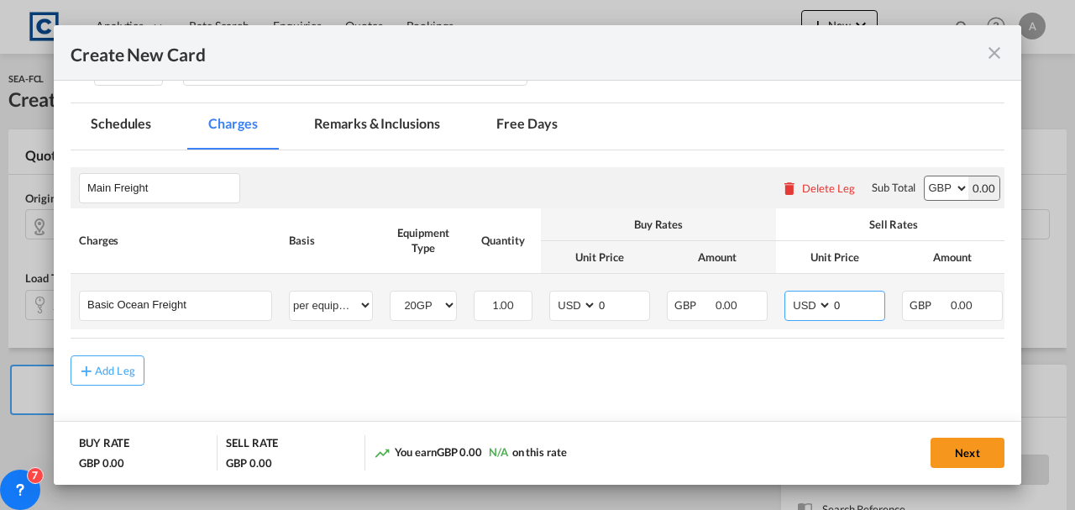
click at [788, 294] on select "AED AFN ALL AMD ANG AOA ARS AUD AWG AZN BAM BBD BDT BGN BHD BIF BMD BND [PERSON…" at bounding box center [810, 305] width 44 height 23
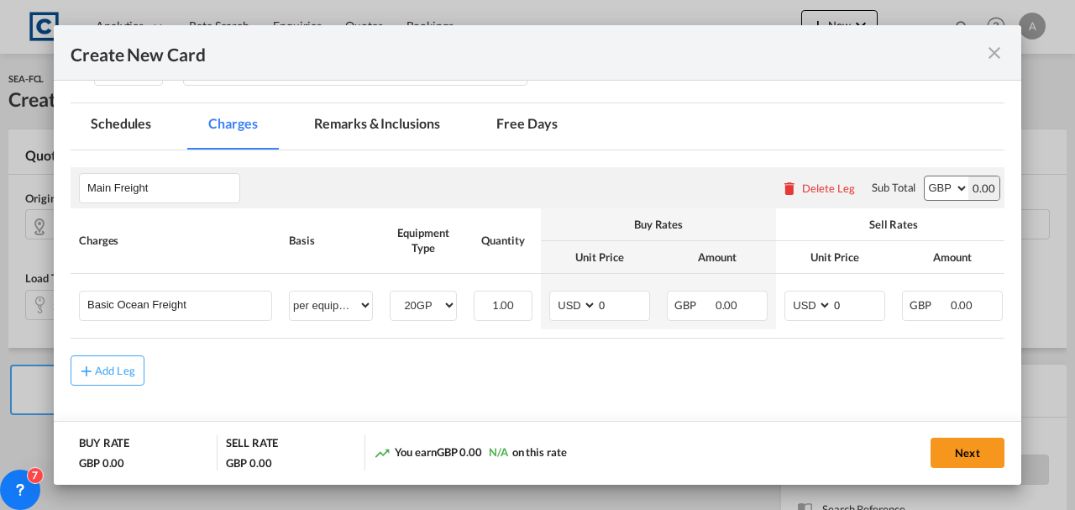
click at [926, 180] on select "AED AFN ALL AMD ANG AOA ARS AUD AWG AZN BAM BBD BDT BGN BHD BIF BMD BND [PERSON…" at bounding box center [947, 188] width 44 height 24
select select "string:USD"
click at [925, 176] on select "AED AFN ALL AMD ANG AOA ARS AUD AWG AZN BAM BBD BDT BGN BHD BIF BMD BND [PERSON…" at bounding box center [947, 188] width 44 height 24
click at [643, 287] on td "AED AFN ALL AMD ANG AOA ARS AUD AWG AZN BAM BBD BDT BGN BHD BIF BMD BND [PERSON…" at bounding box center [600, 301] width 118 height 55
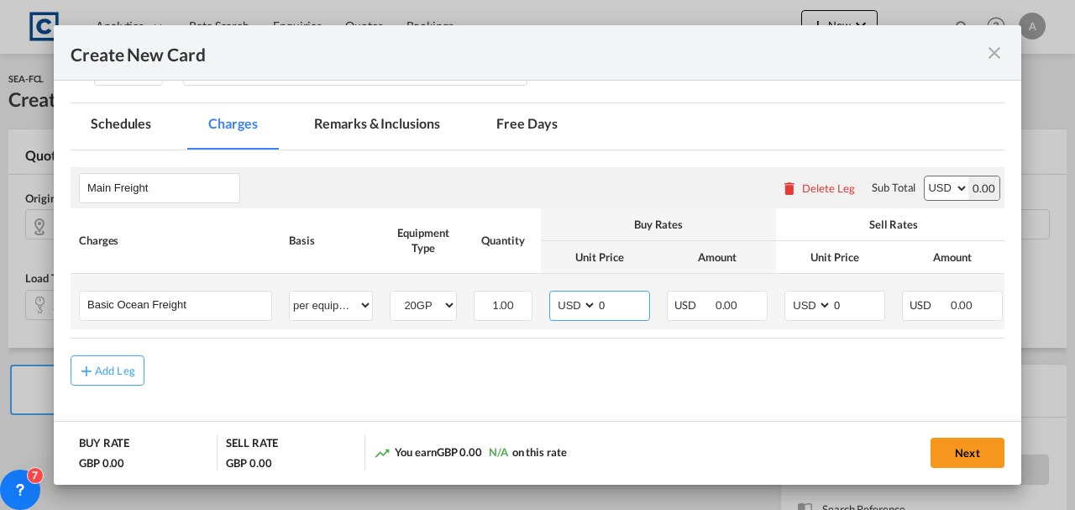
click at [635, 297] on input "0" at bounding box center [623, 304] width 52 height 25
click at [629, 297] on input "Create New Card ..." at bounding box center [623, 304] width 52 height 25
type input "500.00"
click at [842, 303] on input "0" at bounding box center [859, 304] width 52 height 25
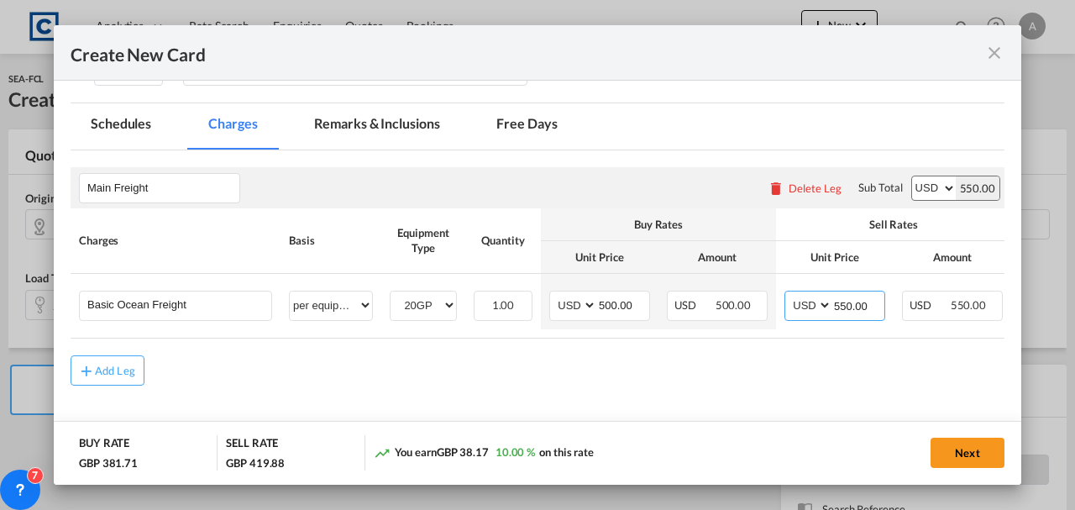
type input "550.00"
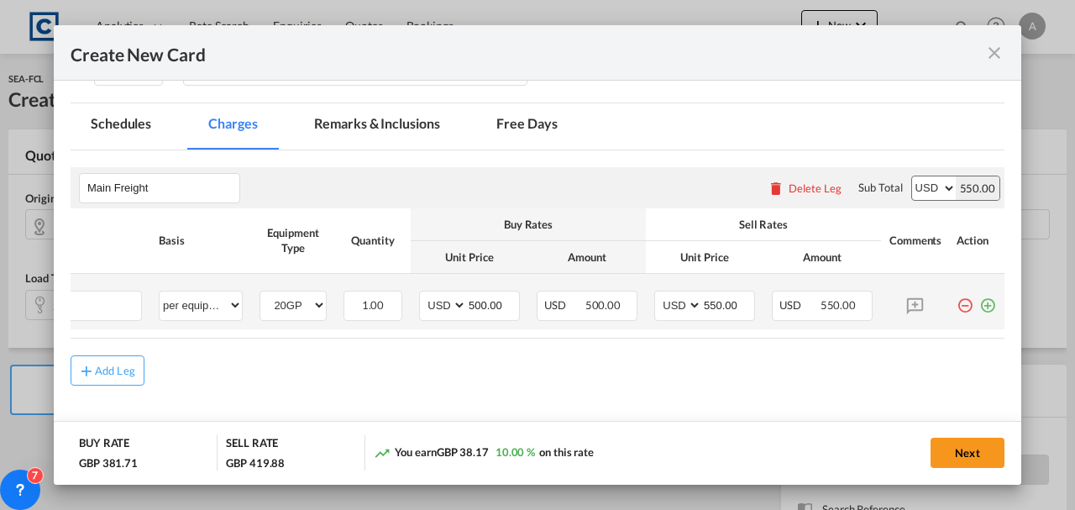
click at [980, 308] on md-icon "icon-plus-circle-outline green-400-fg" at bounding box center [988, 299] width 17 height 17
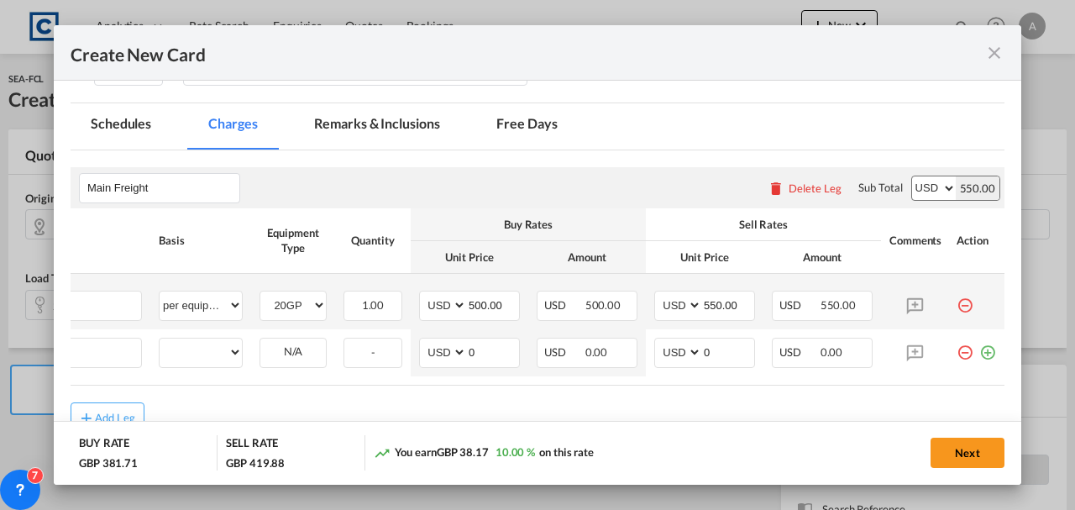
scroll to position [0, 17]
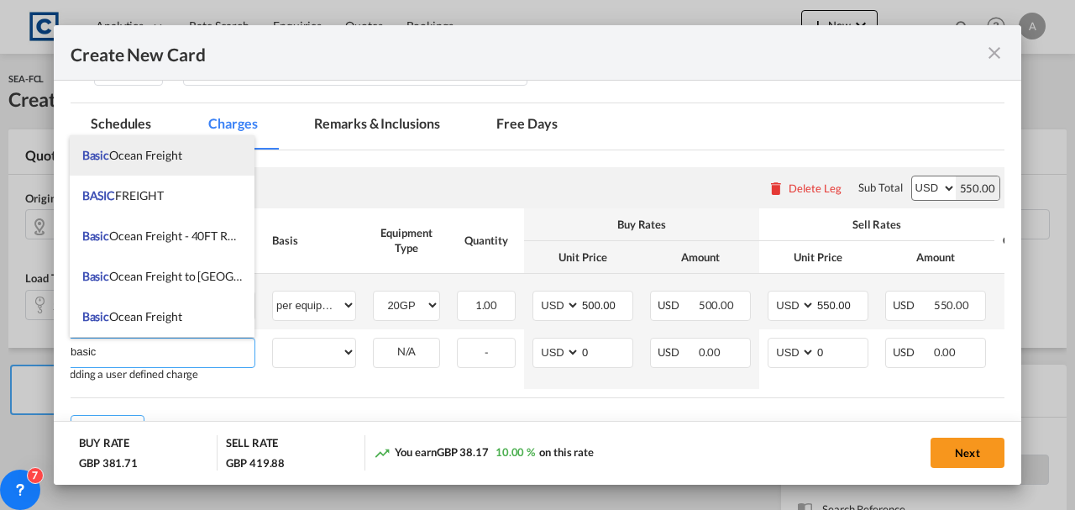
click at [126, 160] on span "Basic Ocean Freight" at bounding box center [132, 155] width 100 height 14
type input "Basic Ocean Freight"
select select "per equipment"
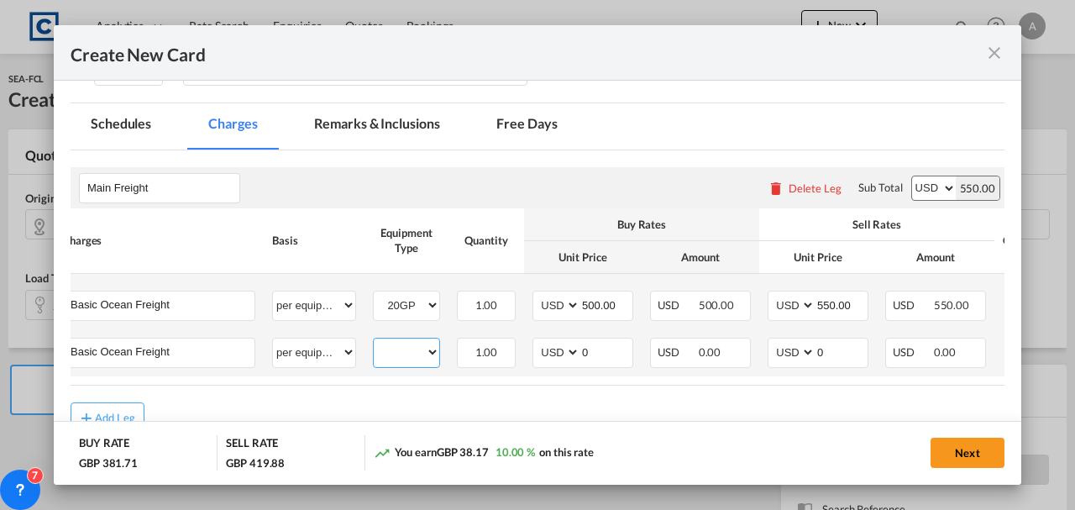
click at [400, 350] on select "20GP 40GP" at bounding box center [407, 352] width 66 height 23
select select "40GP"
click at [374, 341] on select "20GP 40GP" at bounding box center [407, 352] width 66 height 23
click at [610, 344] on input "0" at bounding box center [607, 351] width 52 height 25
type input "650.00"
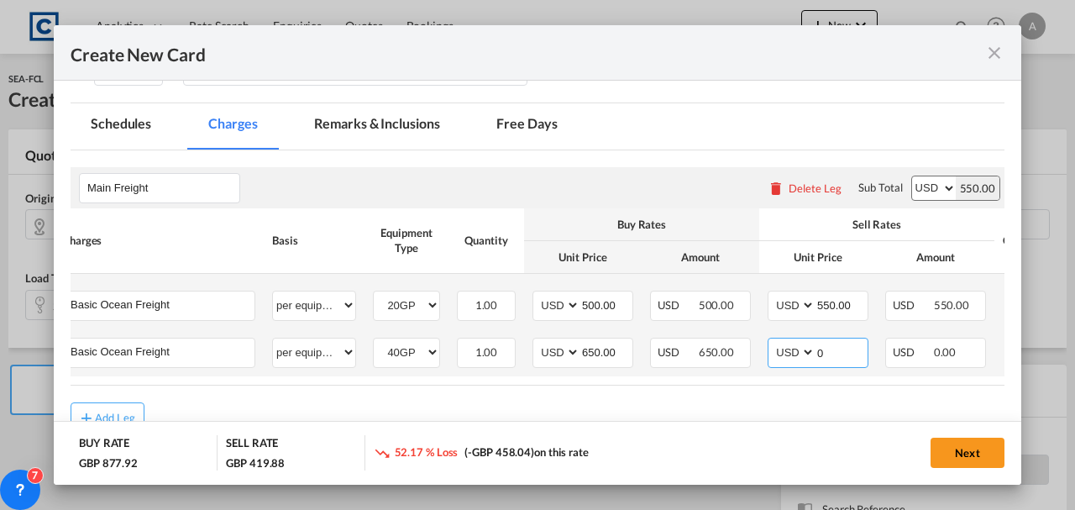
click at [830, 348] on input "0" at bounding box center [842, 351] width 52 height 25
type input "700.00"
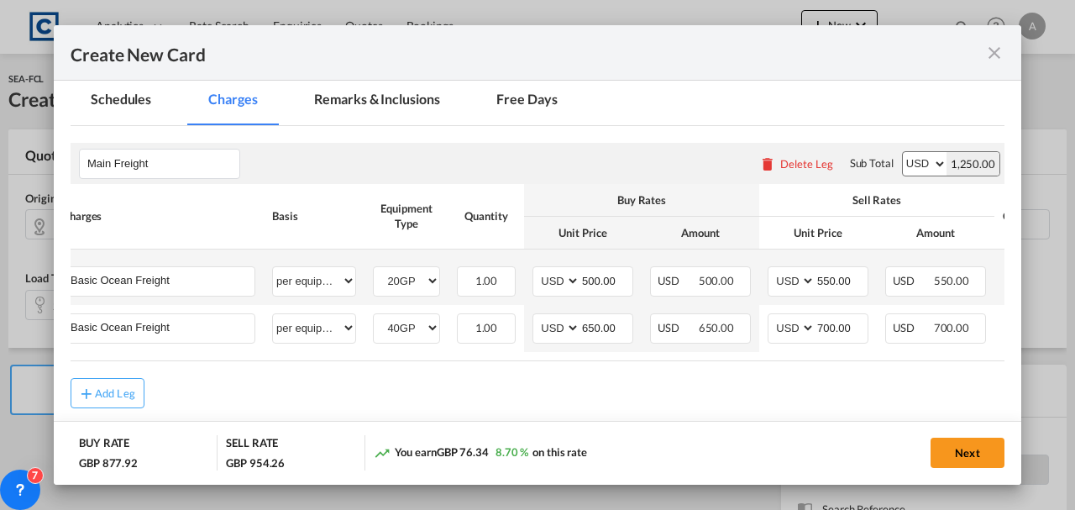
scroll to position [457, 0]
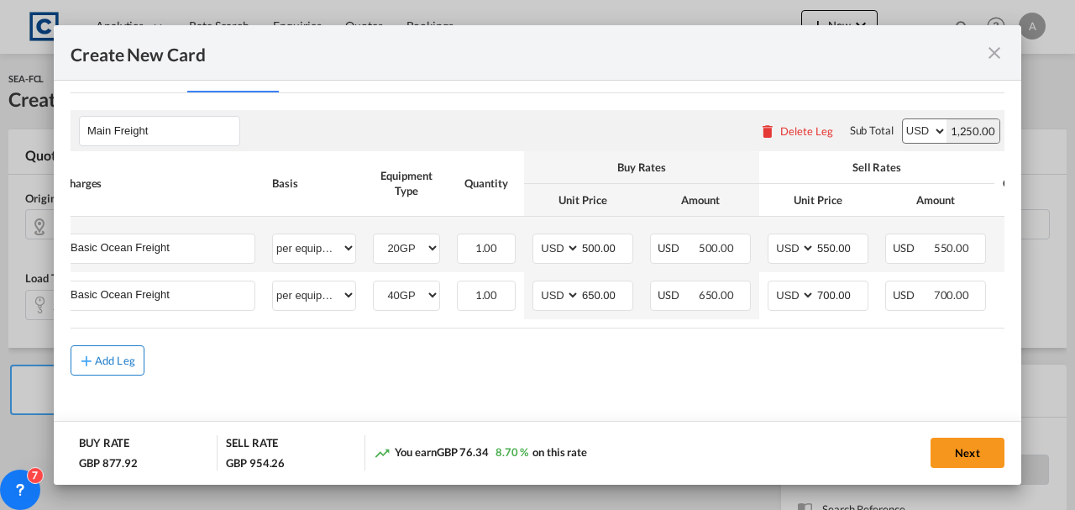
click at [97, 355] on button "Add Leg" at bounding box center [108, 360] width 74 height 30
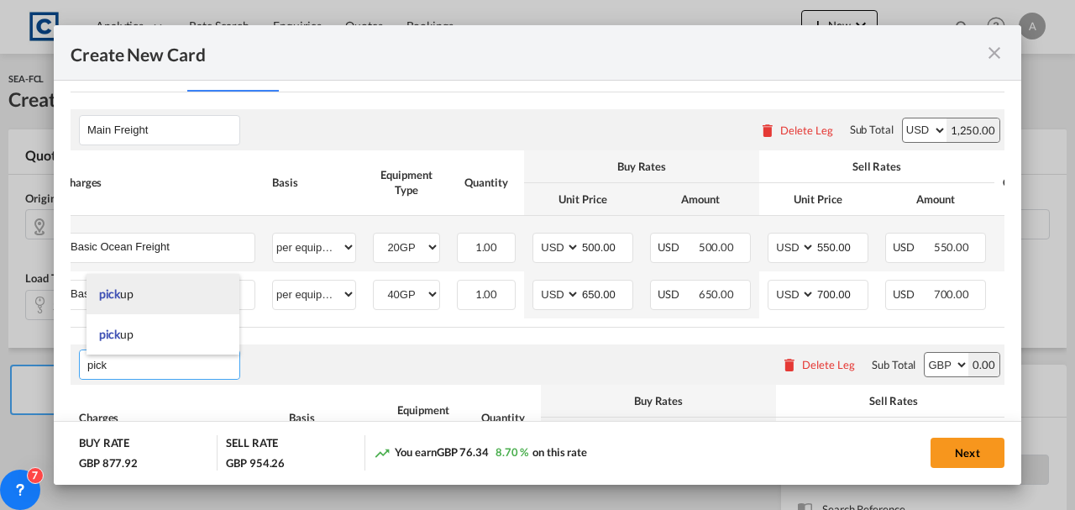
click at [114, 295] on span "pick" at bounding box center [110, 294] width 22 height 14
type input "pickup"
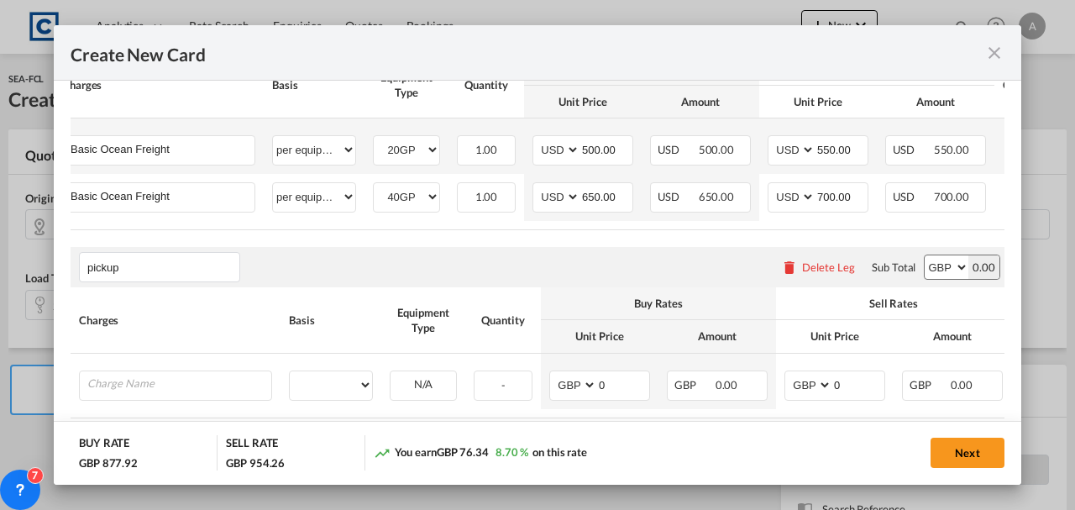
scroll to position [551, 0]
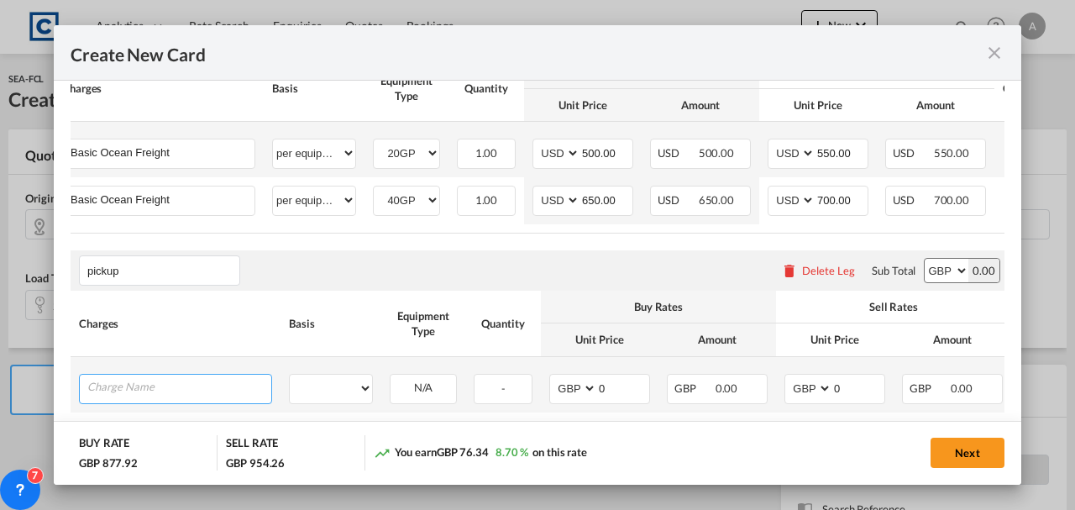
click at [237, 391] on input "Charge Name" at bounding box center [179, 387] width 184 height 25
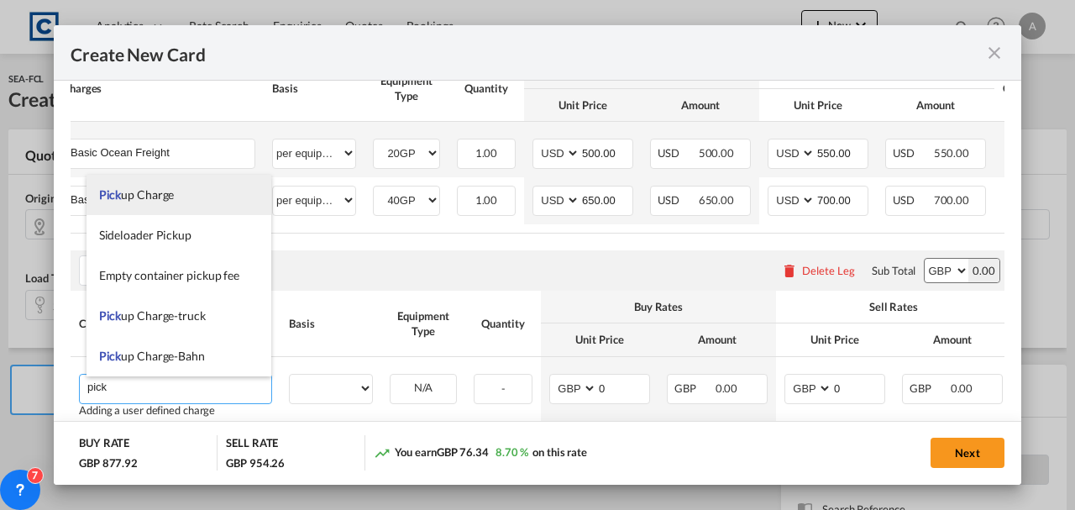
click at [126, 200] on span "Pick up Charge" at bounding box center [137, 194] width 76 height 14
type input "Pickup Charge"
select select "per equipment"
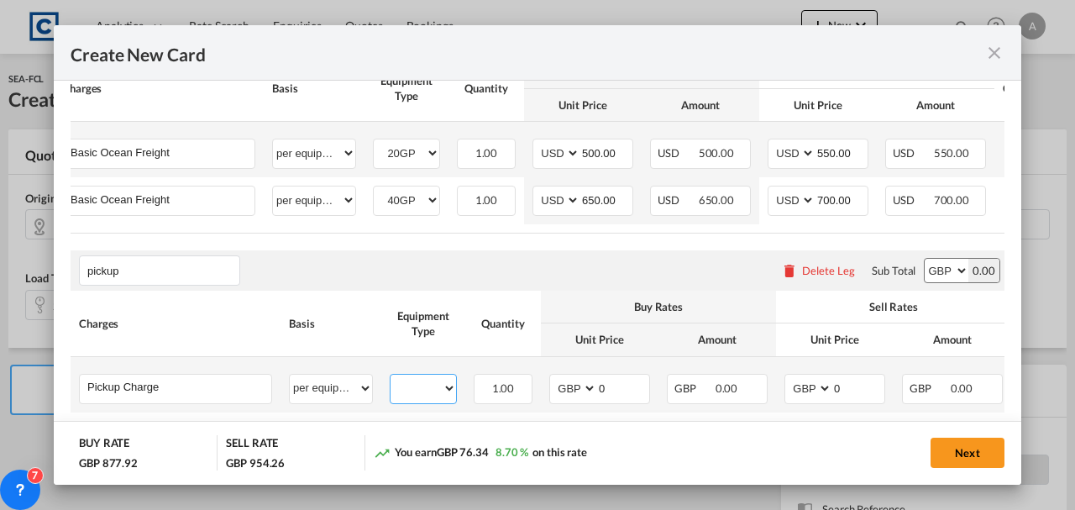
click at [413, 392] on select "20GP 40GP" at bounding box center [424, 388] width 66 height 23
click at [391, 379] on select "20GP 40GP" at bounding box center [424, 388] width 66 height 23
click at [417, 389] on select "20GP 40GP" at bounding box center [424, 388] width 66 height 23
select select "20GP"
click at [391, 379] on select "20GP 40GP" at bounding box center [424, 388] width 66 height 23
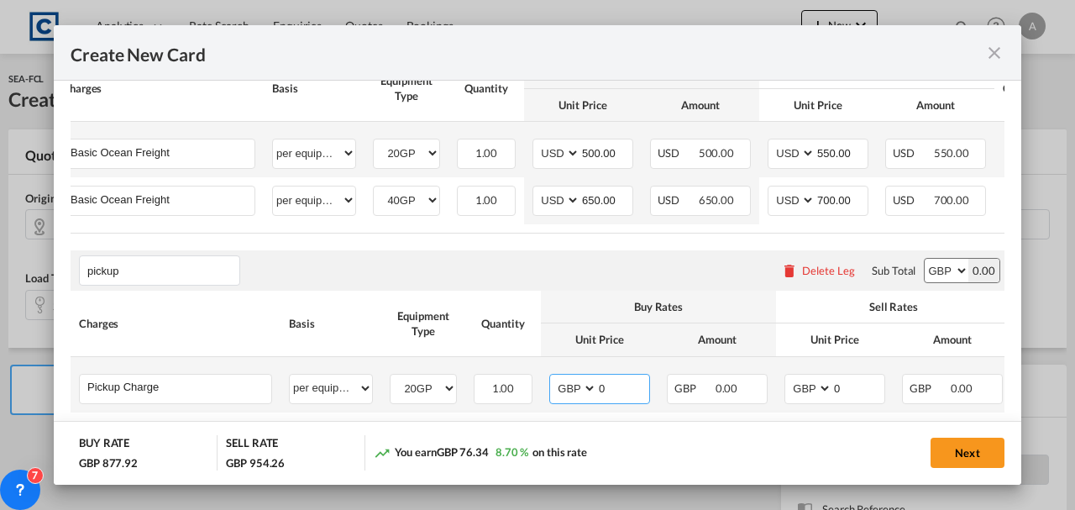
click at [612, 393] on input "0" at bounding box center [623, 387] width 52 height 25
type input "290.00"
click at [846, 385] on input "0" at bounding box center [859, 387] width 52 height 25
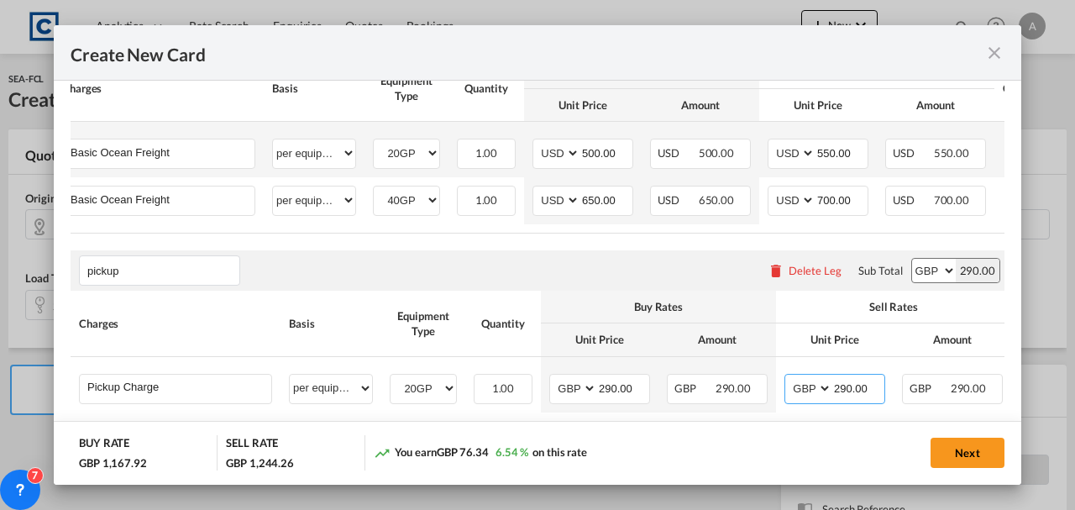
type input "290.00"
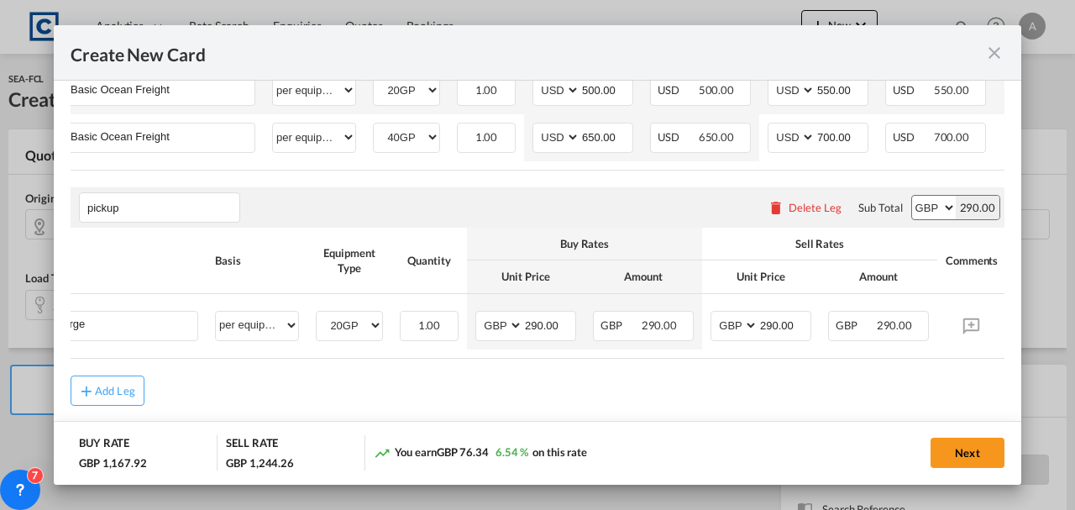
scroll to position [0, 139]
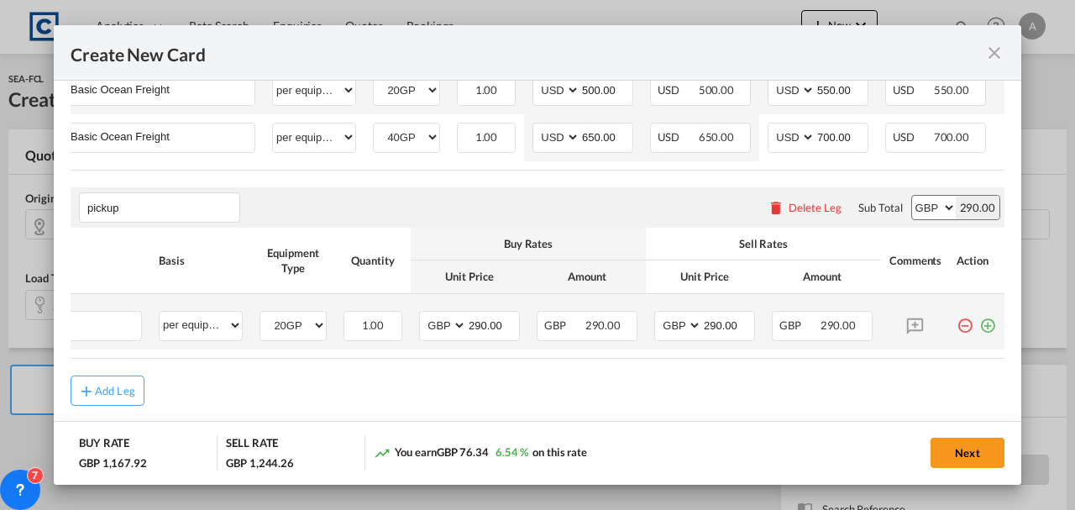
click at [980, 328] on md-icon "icon-plus-circle-outline green-400-fg" at bounding box center [988, 319] width 17 height 17
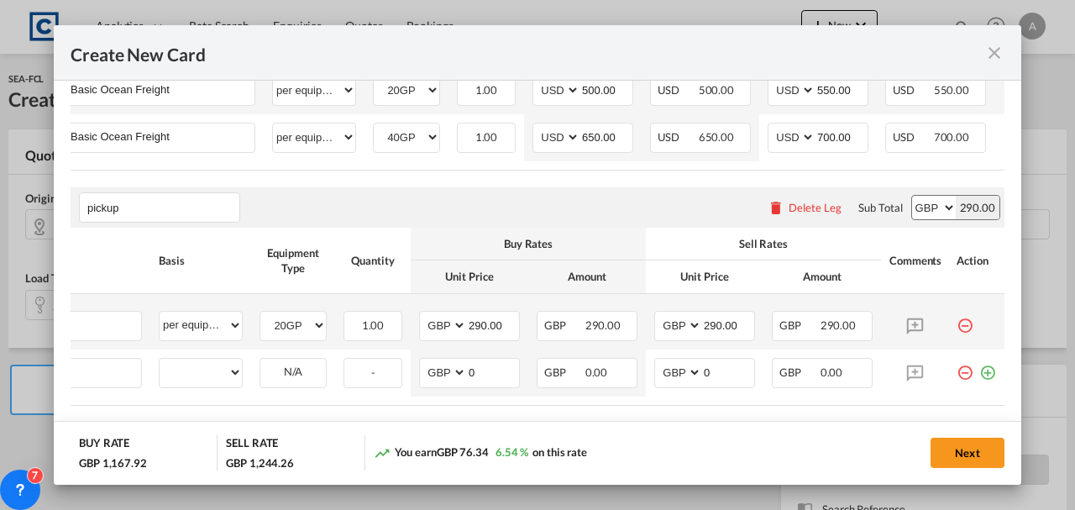
scroll to position [0, 17]
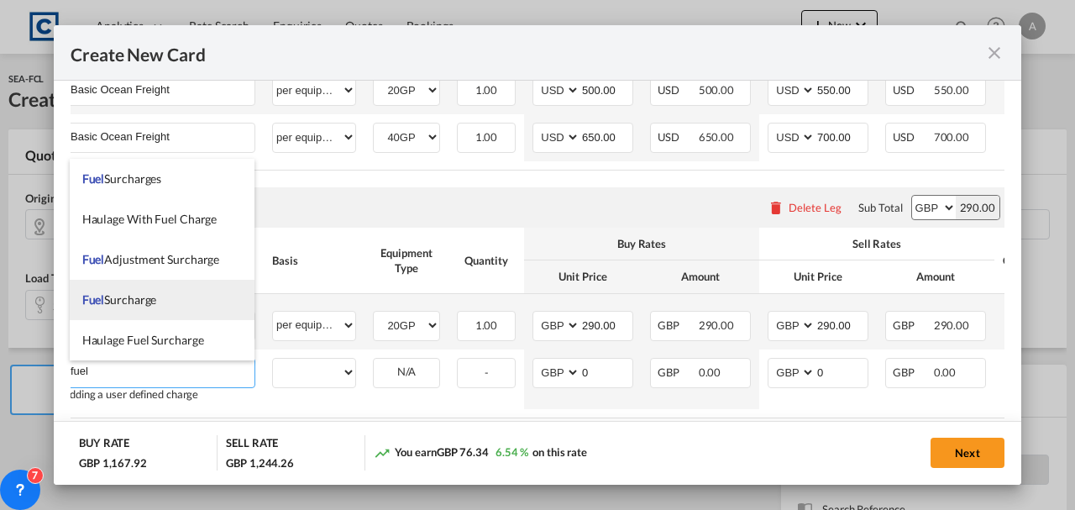
click at [123, 304] on span "Fuel Surcharge" at bounding box center [119, 299] width 75 height 14
type input "Fuel Surcharge"
select select "% on pickup"
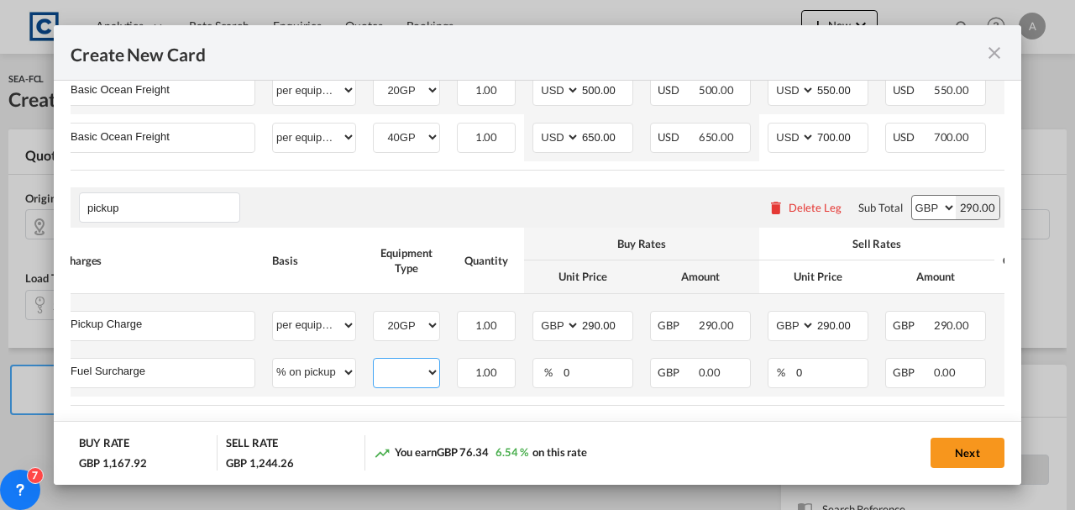
click at [390, 370] on select "20GP 40GP" at bounding box center [407, 372] width 66 height 23
select select "20GP"
click at [374, 363] on select "20GP 40GP" at bounding box center [407, 372] width 66 height 23
click at [584, 376] on input "0" at bounding box center [597, 371] width 71 height 25
type input "8.00"
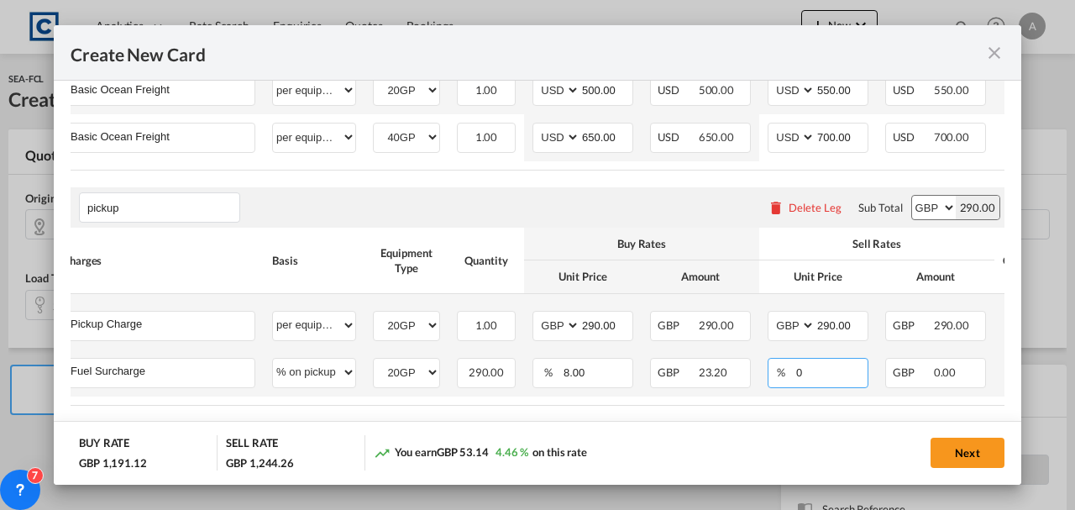
click at [828, 377] on input "0" at bounding box center [831, 371] width 73 height 25
type input "8.00"
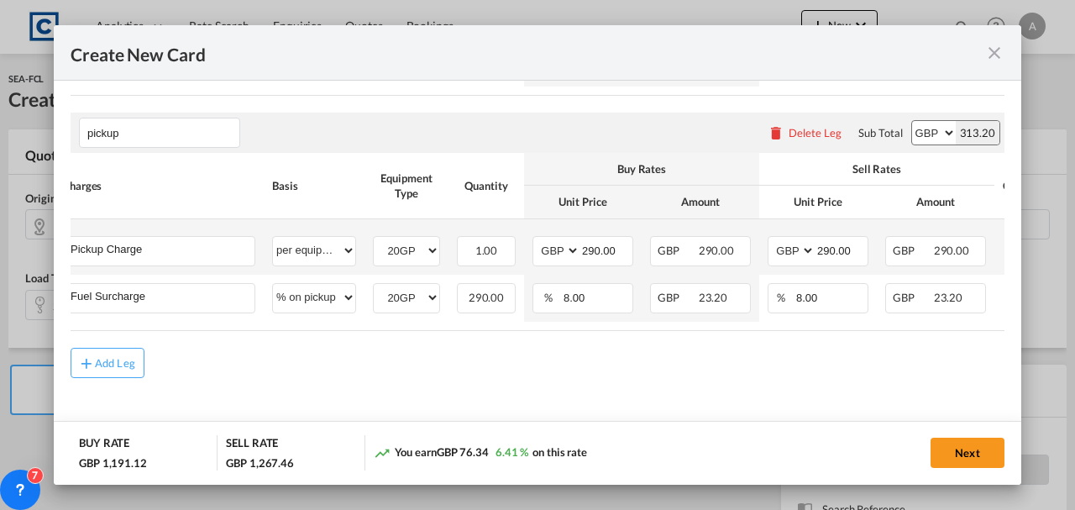
scroll to position [0, 139]
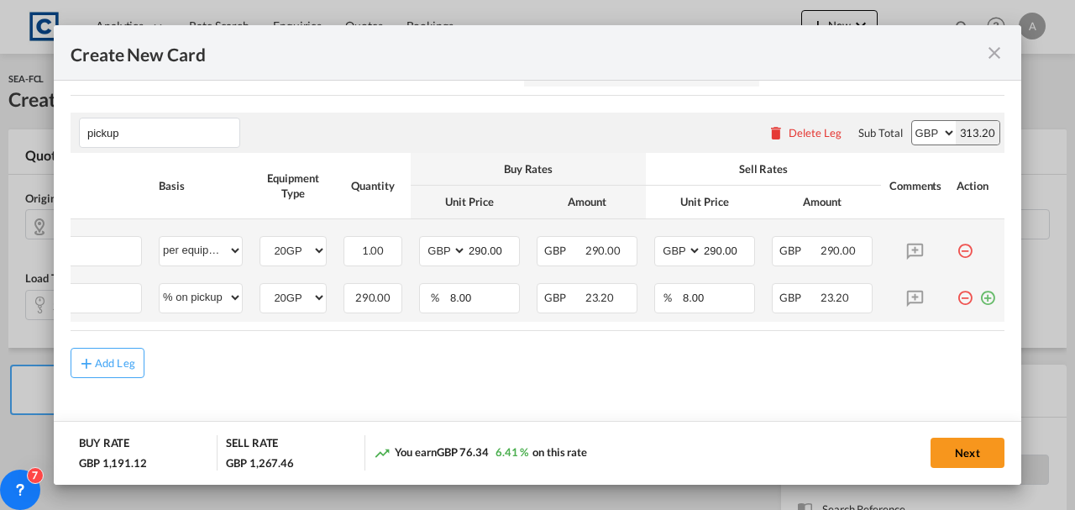
click at [981, 300] on md-icon "icon-plus-circle-outline green-400-fg" at bounding box center [988, 291] width 17 height 17
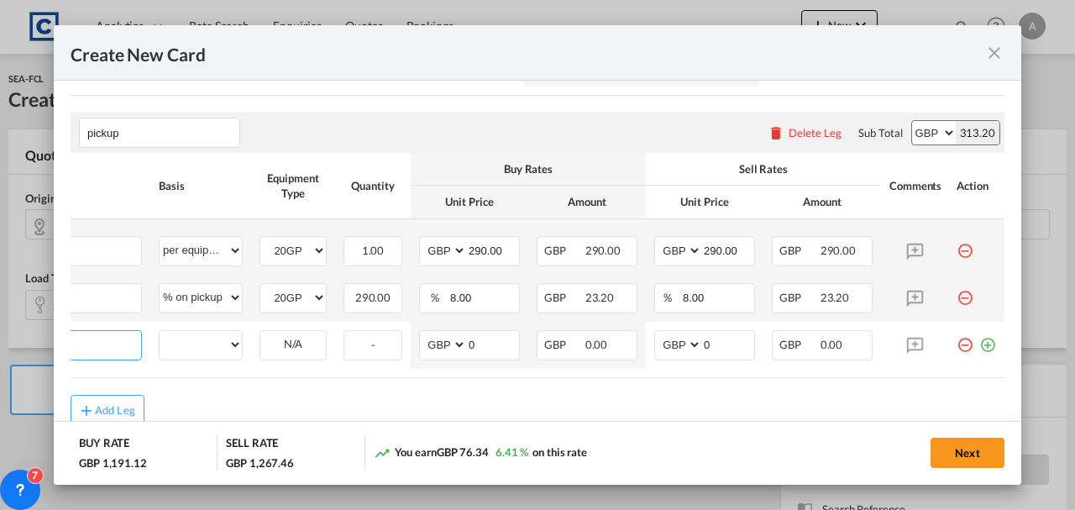
scroll to position [0, 17]
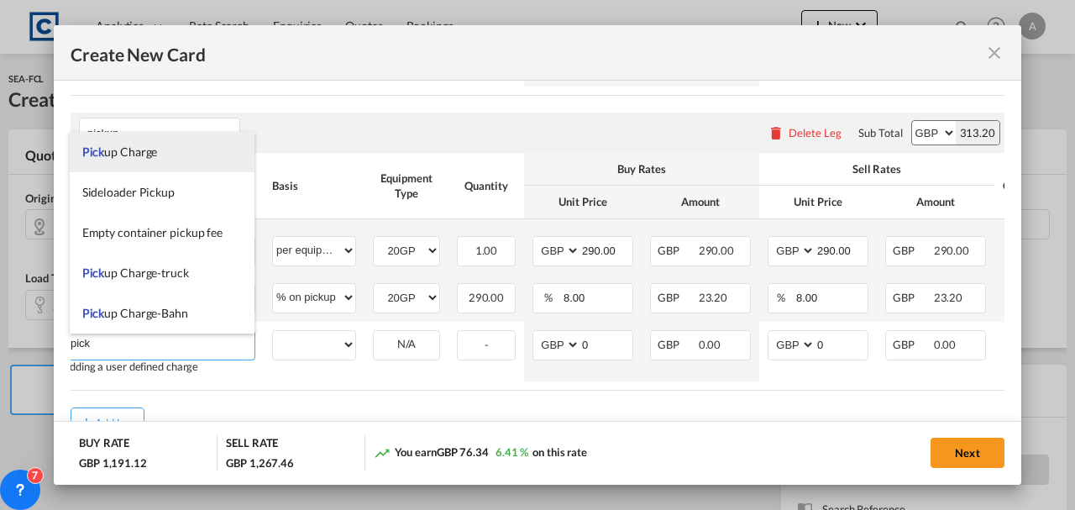
click at [197, 160] on li "Pick up Charge" at bounding box center [163, 152] width 186 height 40
type input "Pickup Charge"
select select "per equipment"
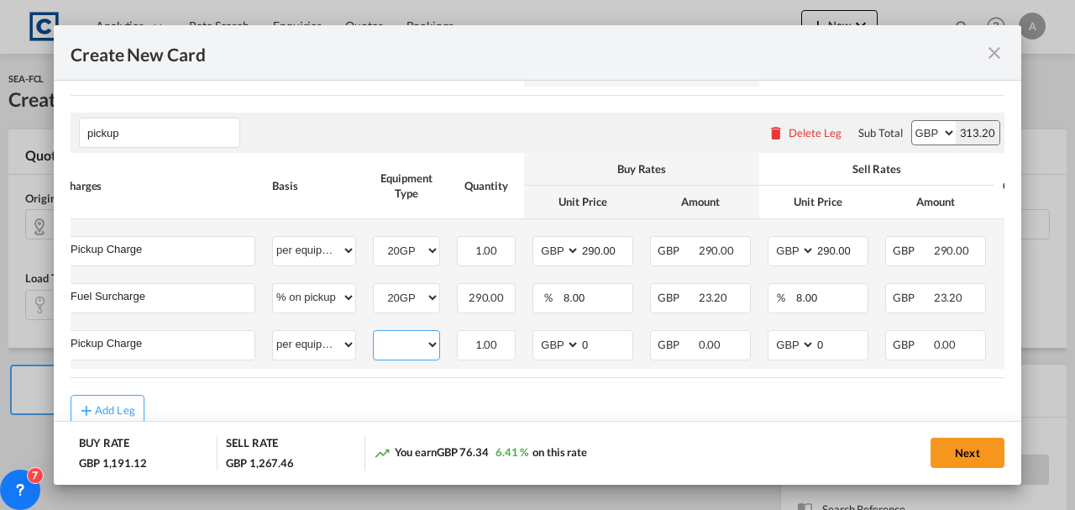
click at [404, 340] on select "20GP 40GP" at bounding box center [407, 345] width 66 height 23
select select "40GP"
click at [374, 336] on select "20GP 40GP" at bounding box center [407, 345] width 66 height 23
click at [603, 349] on input "0" at bounding box center [607, 343] width 52 height 25
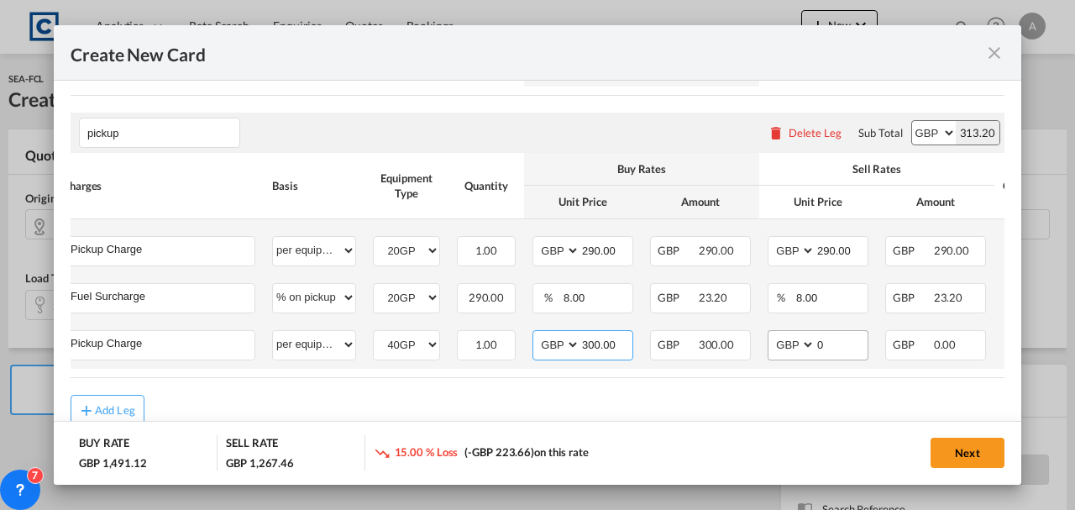
type input "300.00"
click at [834, 356] on input "0" at bounding box center [842, 343] width 52 height 25
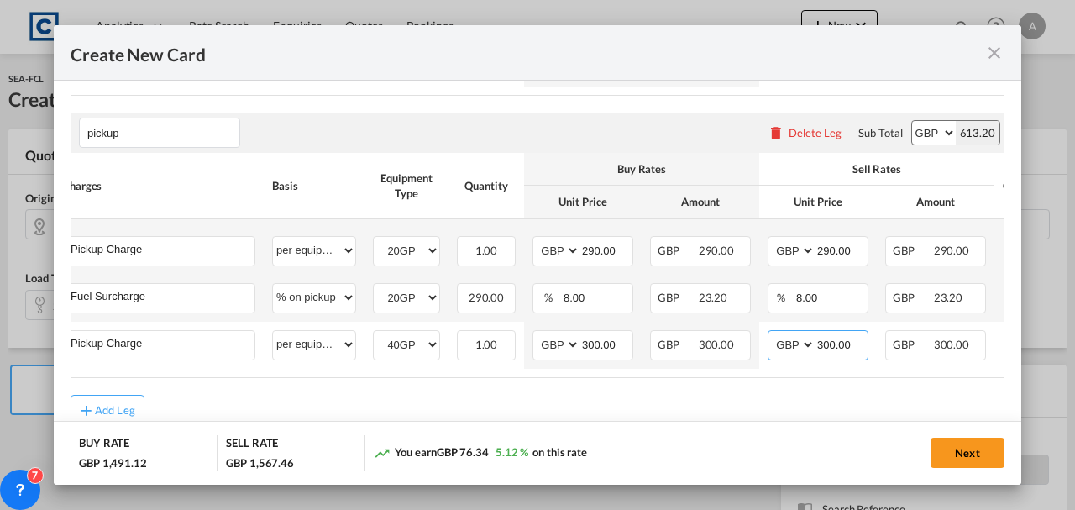
type input "300.00"
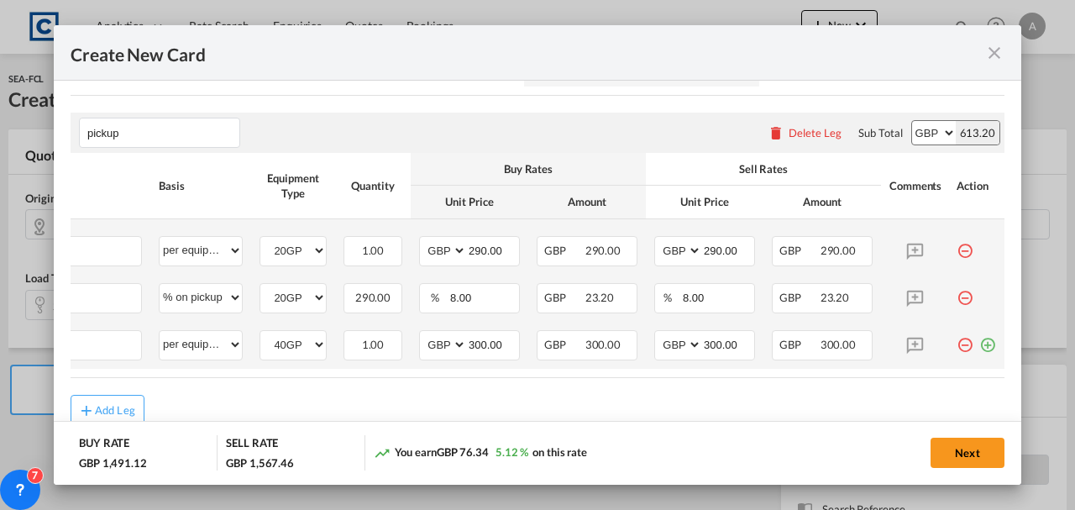
click at [980, 347] on md-icon "icon-plus-circle-outline green-400-fg" at bounding box center [988, 338] width 17 height 17
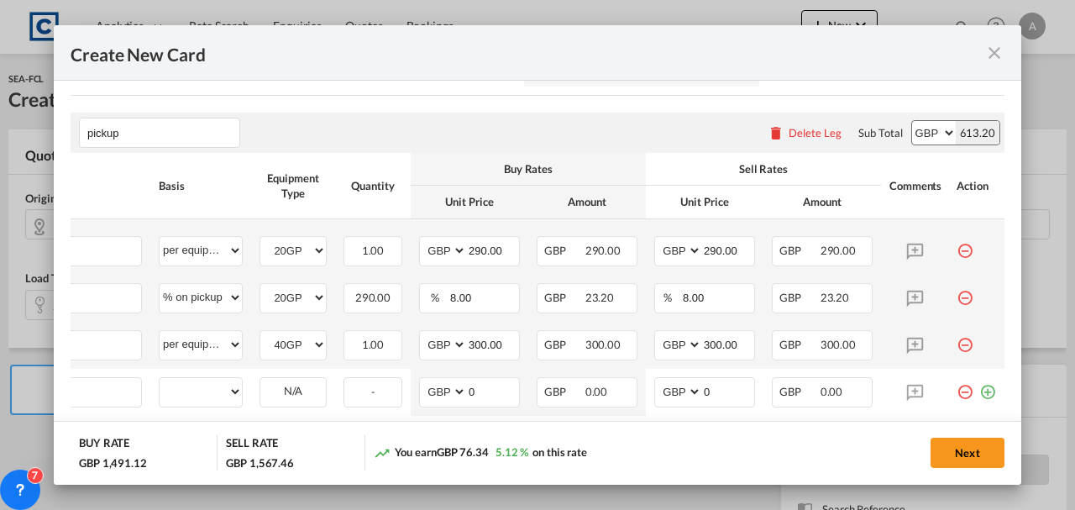
scroll to position [0, 17]
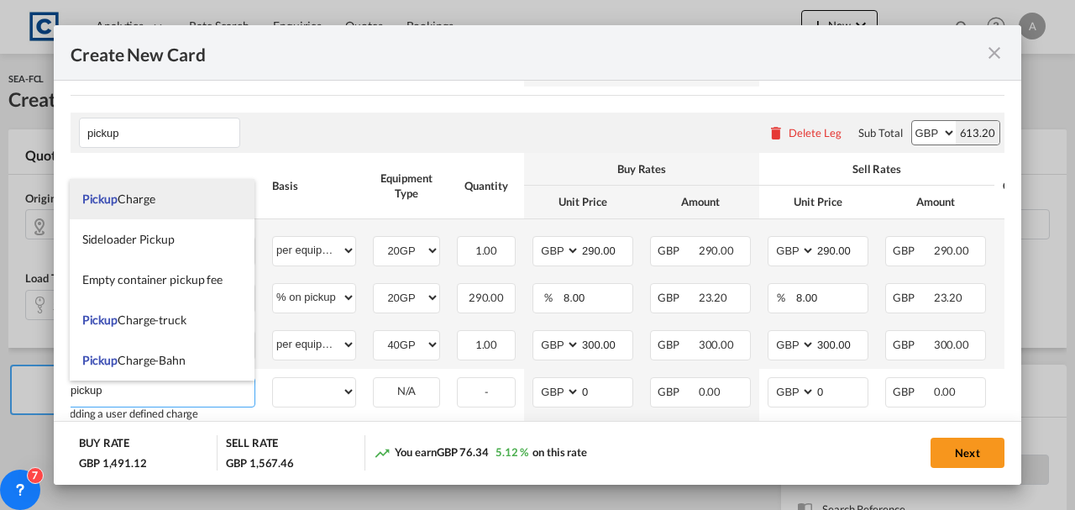
click at [136, 201] on span "Pickup Charge" at bounding box center [118, 199] width 73 height 14
type input "Pickup Charge"
select select "per equipment"
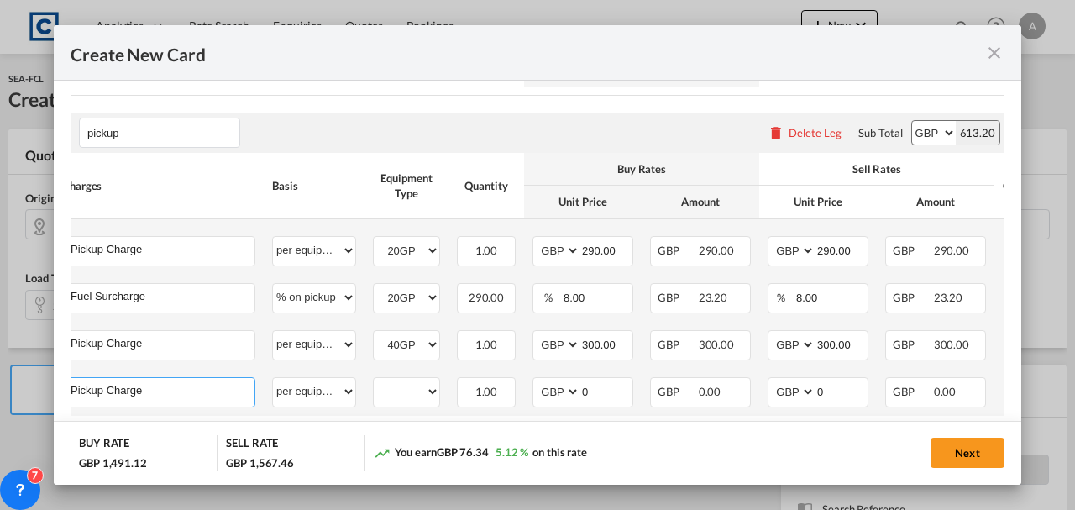
click at [204, 388] on input "Pickup Charge" at bounding box center [163, 390] width 184 height 25
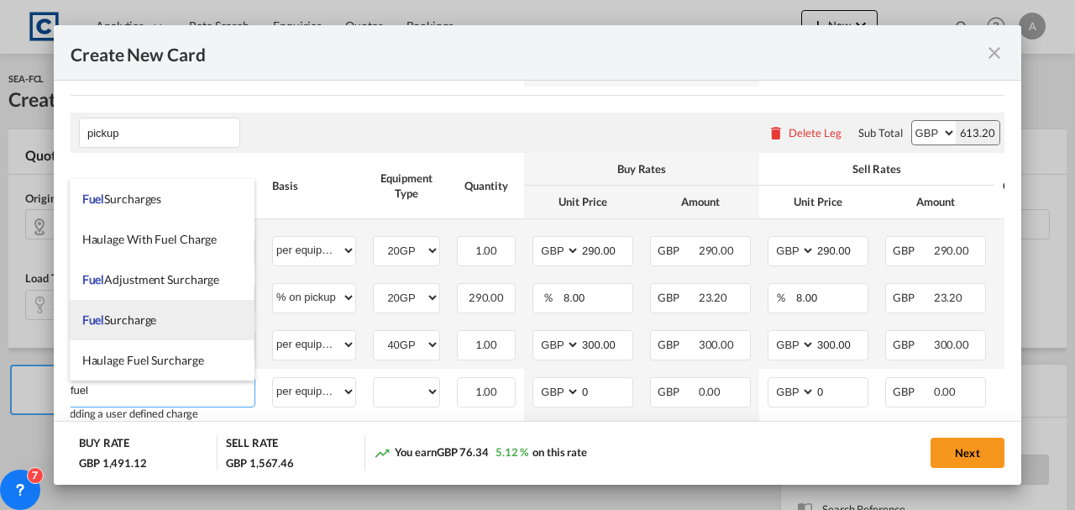
click at [146, 319] on span "Fuel Surcharge" at bounding box center [119, 320] width 75 height 14
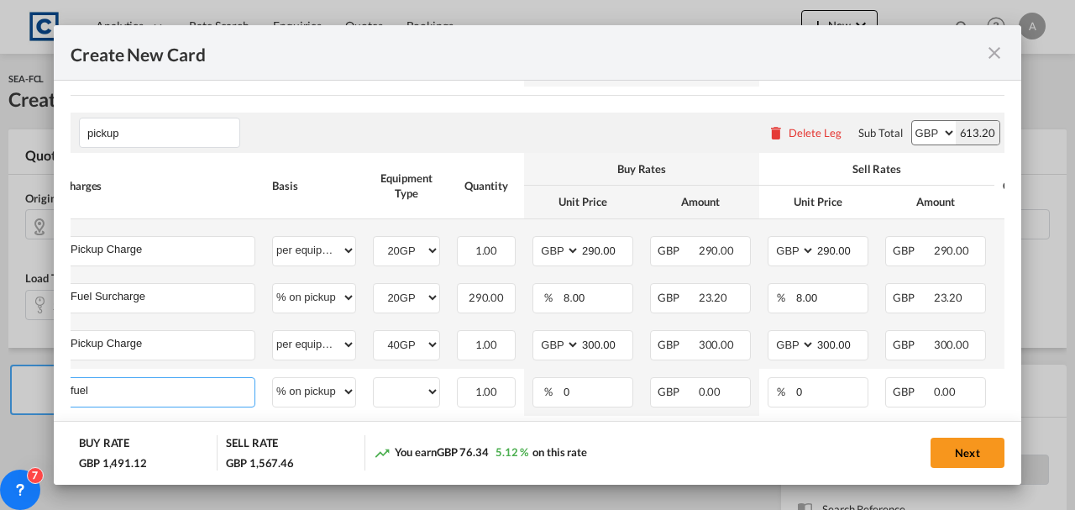
type input "Fuel Surcharge"
select select "% on pickup"
click at [383, 396] on select "20GP 40GP" at bounding box center [407, 392] width 66 height 23
select select "40GP"
click at [374, 383] on select "20GP 40GP" at bounding box center [407, 392] width 66 height 23
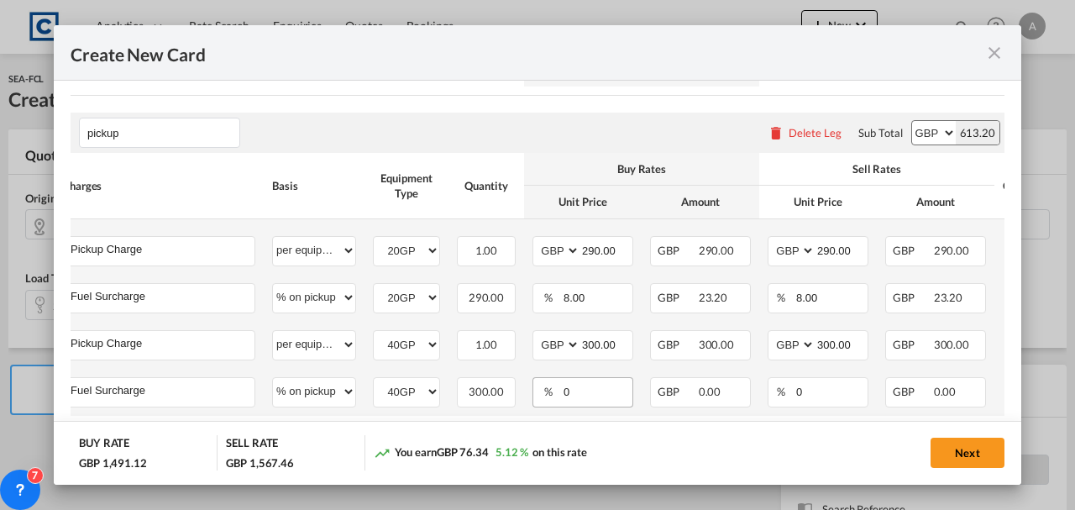
click at [581, 406] on md-input-container "0" at bounding box center [596, 392] width 71 height 29
click at [581, 399] on input "0" at bounding box center [597, 390] width 71 height 25
type input "8.00"
click at [833, 395] on input "0" at bounding box center [831, 390] width 73 height 25
type input "8.00"
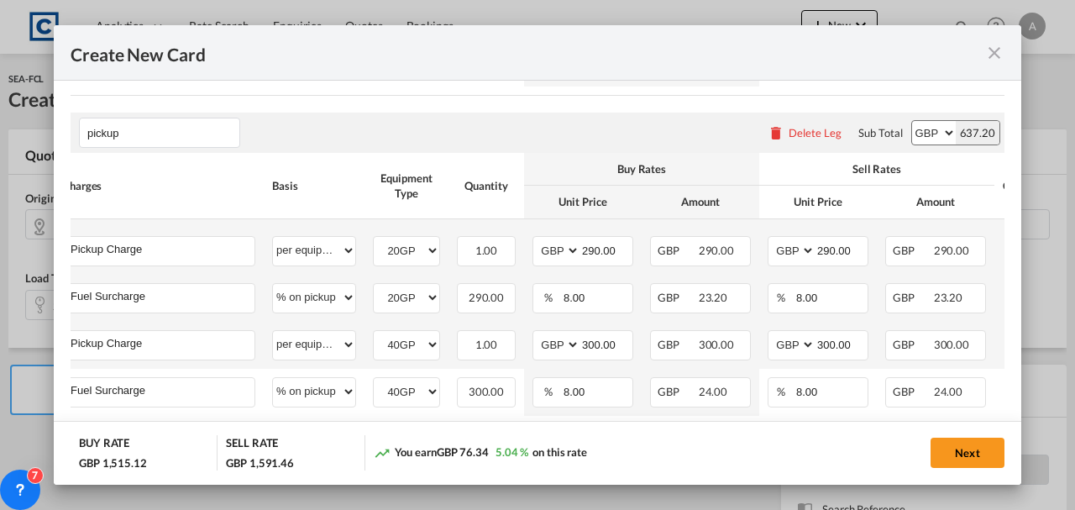
scroll to position [791, 0]
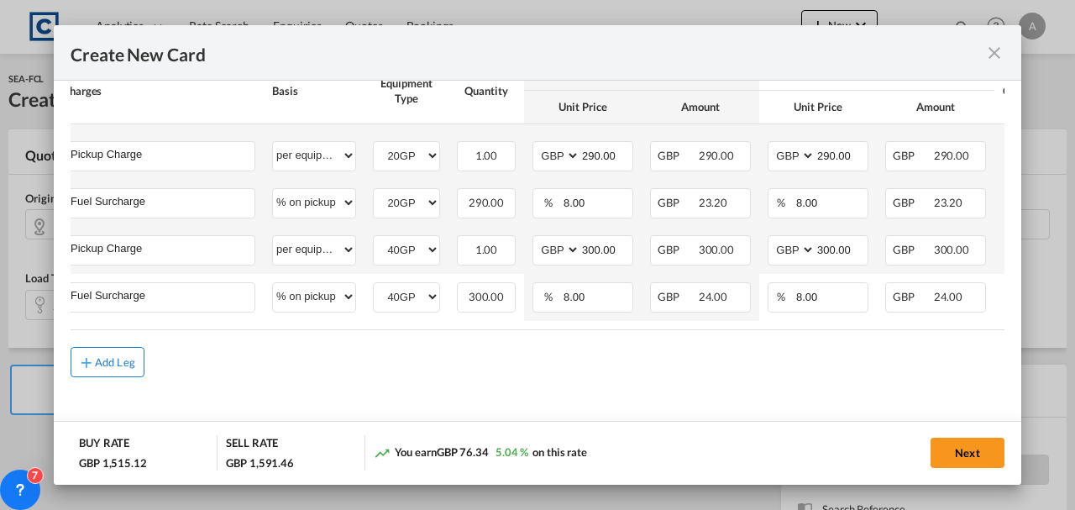
click at [125, 358] on div "Add Leg" at bounding box center [115, 362] width 40 height 10
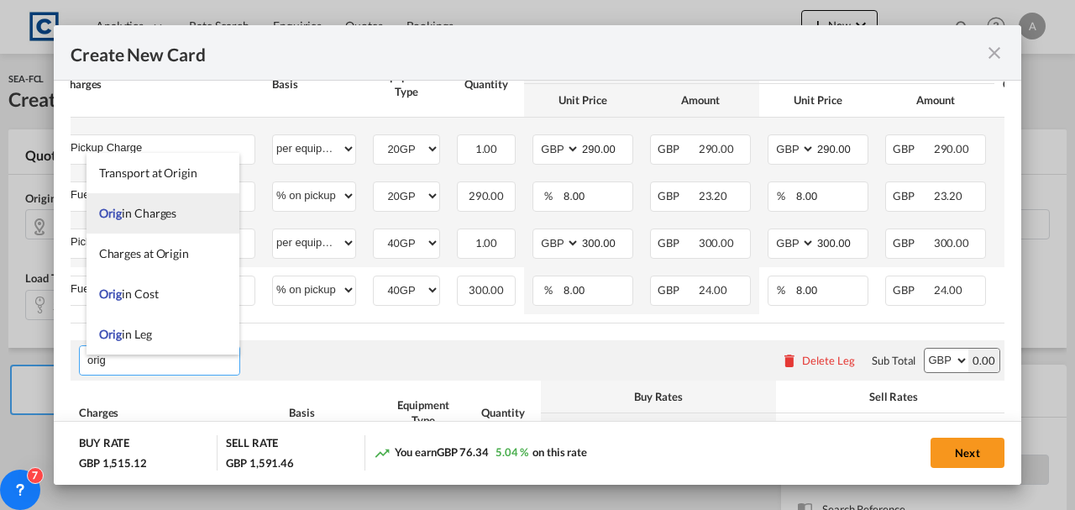
click at [123, 210] on span "Orig in Charges" at bounding box center [138, 213] width 78 height 14
type input "Origin Charges"
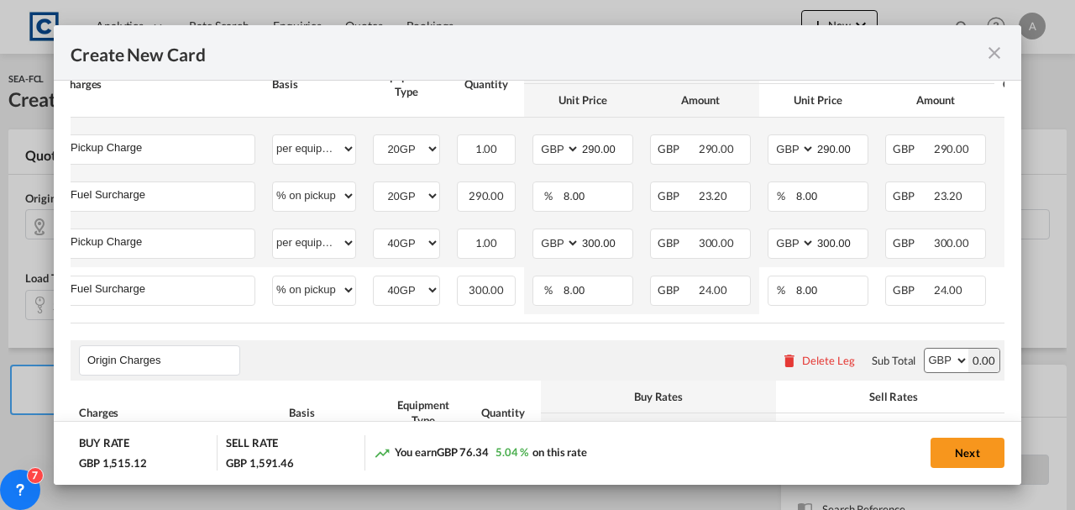
scroll to position [924, 0]
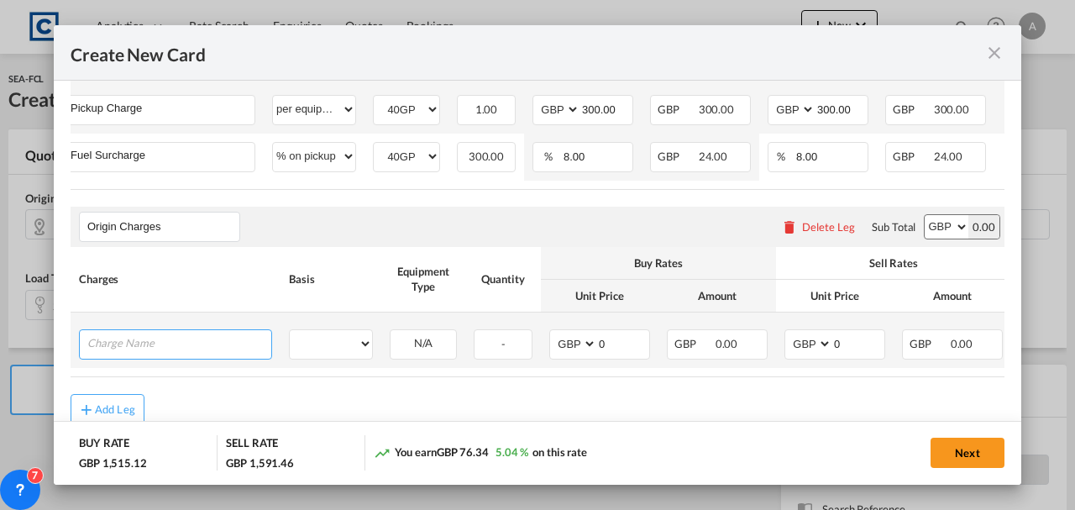
click at [203, 355] on input "Charge Name" at bounding box center [179, 342] width 184 height 25
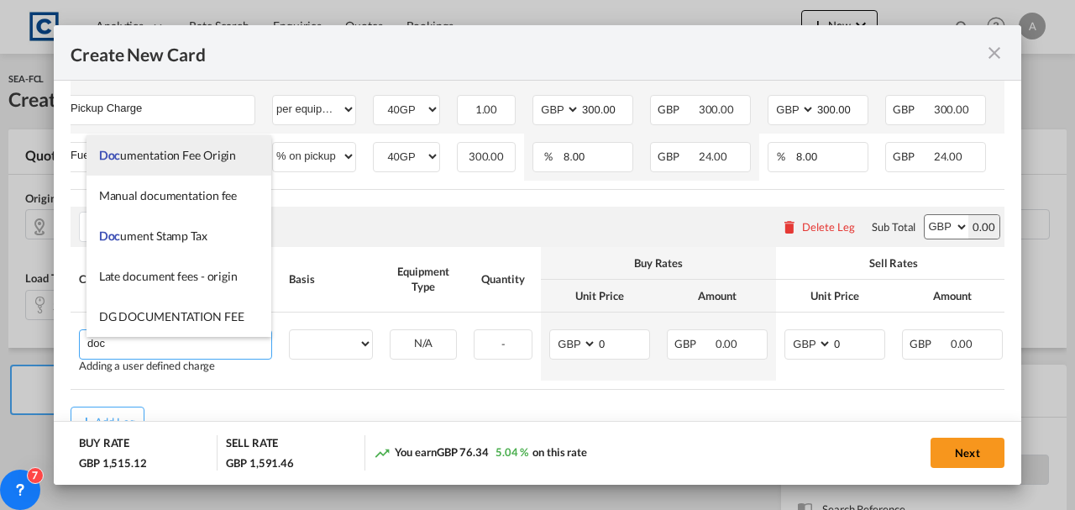
click at [135, 163] on li "Doc umentation Fee Origin" at bounding box center [180, 155] width 186 height 40
type input "Documentation Fee Origin"
select select "per B/L"
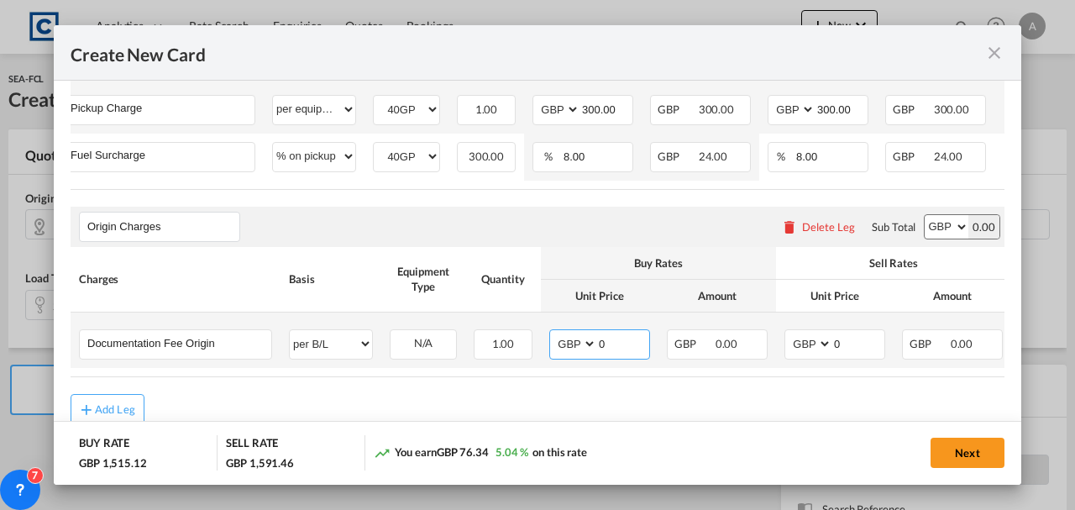
click at [617, 341] on input "0" at bounding box center [623, 342] width 52 height 25
type input "1"
type input "20.00"
click at [854, 349] on input "0" at bounding box center [859, 342] width 52 height 25
type input "30.00"
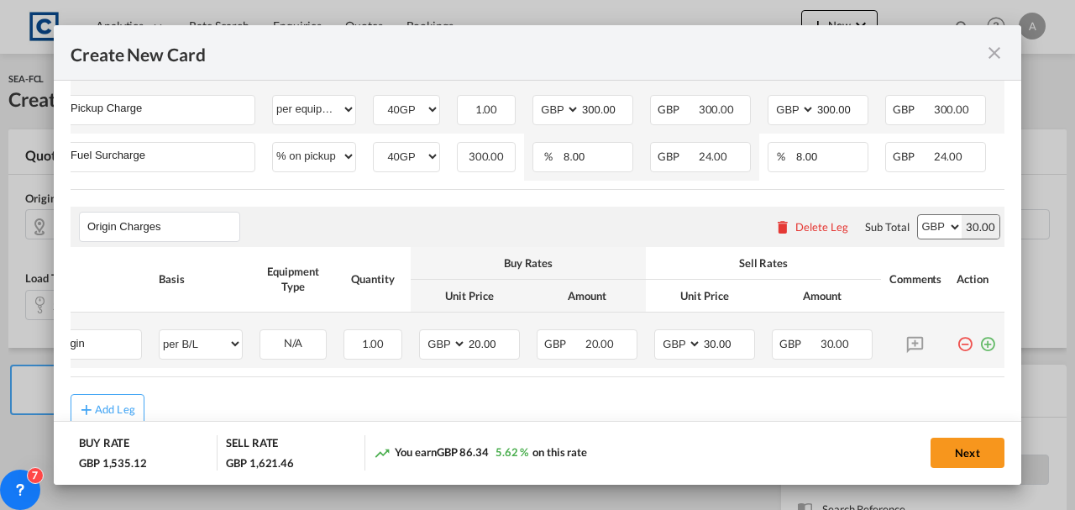
click at [980, 346] on md-icon "icon-plus-circle-outline green-400-fg" at bounding box center [988, 337] width 17 height 17
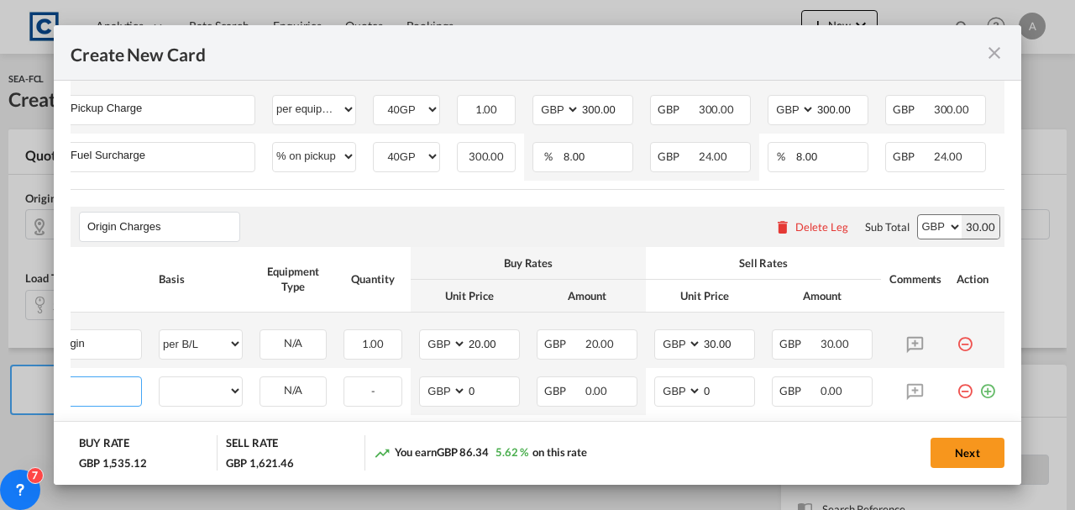
scroll to position [0, 17]
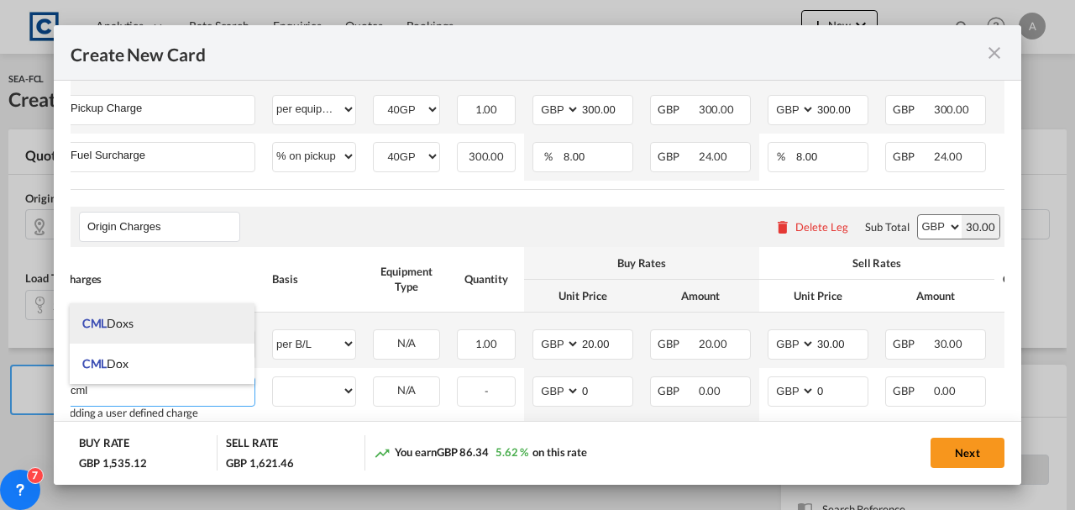
click at [183, 325] on li "CML Doxs" at bounding box center [163, 323] width 186 height 40
type input "CML Doxs"
select select "per B/L"
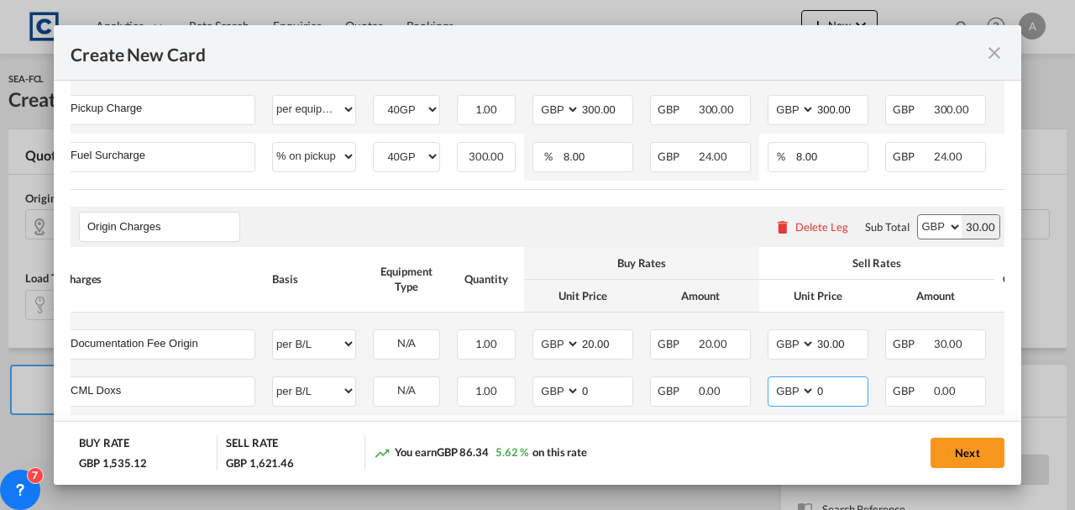
click at [832, 402] on input "0" at bounding box center [842, 389] width 52 height 25
type input "5.00"
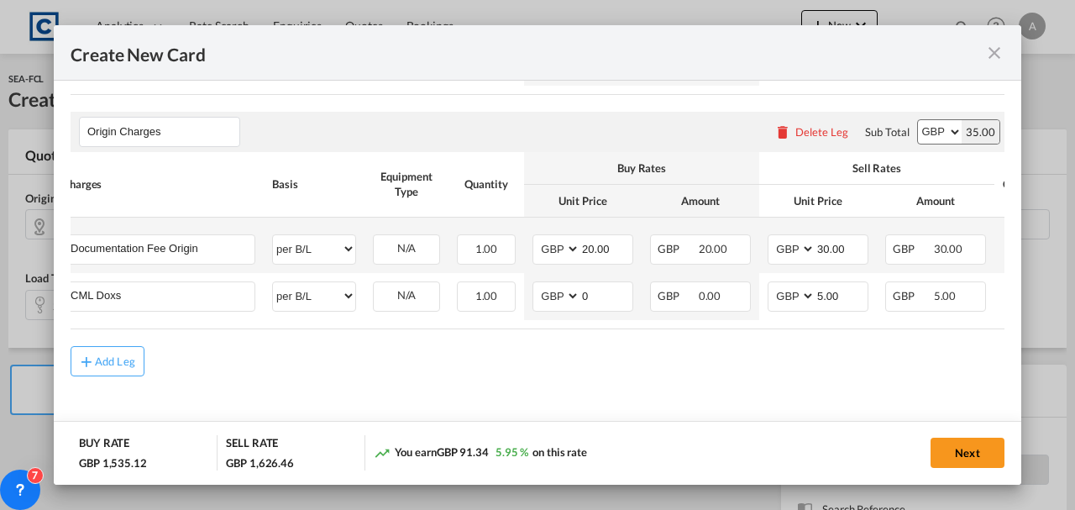
click at [69, 371] on md-dialog-content "Pickup Door TN12 Pickup Service Type Pickup Haulage Select Pickup Haulage rail …" at bounding box center [538, 282] width 968 height 403
click at [71, 371] on button "Add Leg" at bounding box center [108, 361] width 74 height 30
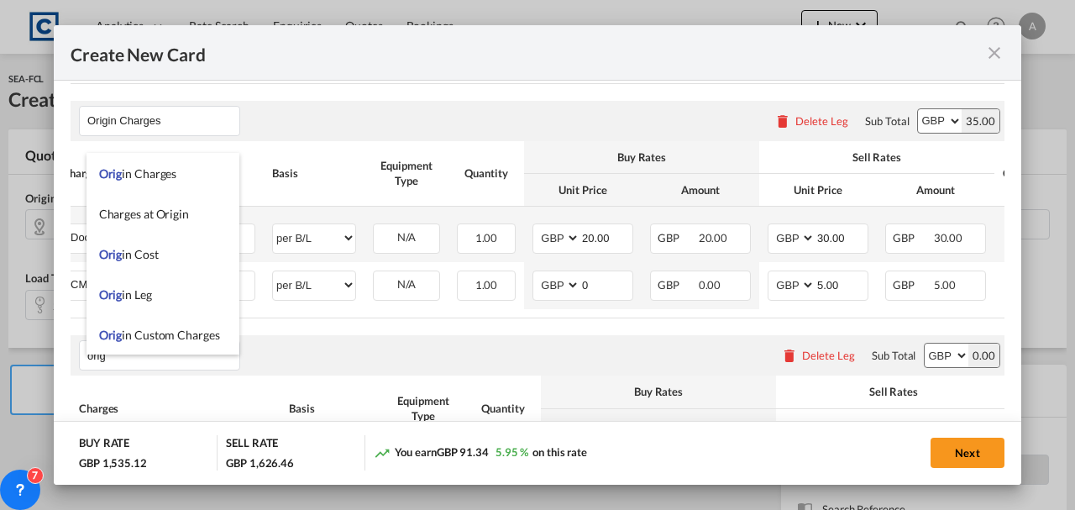
scroll to position [40, 0]
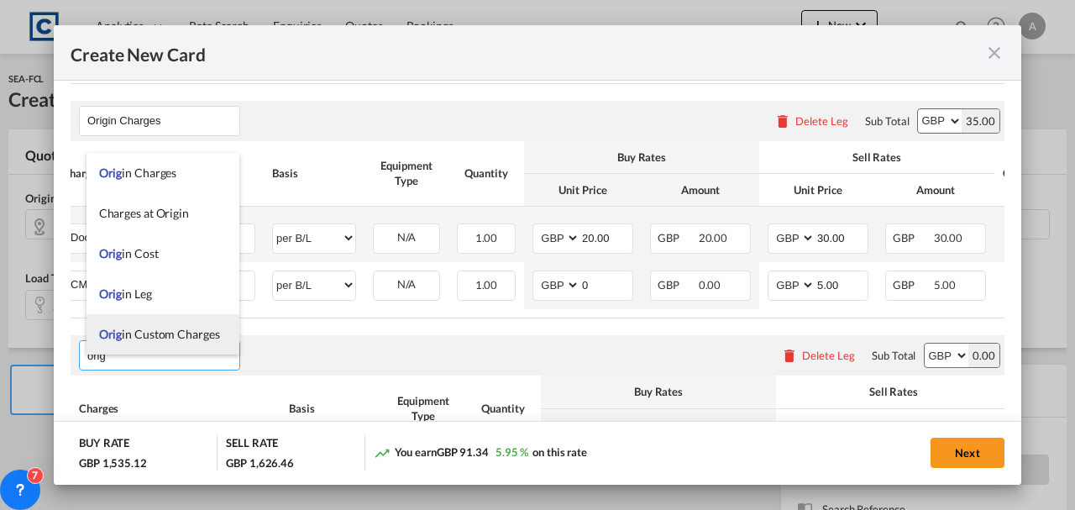
click at [166, 324] on li "Orig in Custom Charges" at bounding box center [163, 334] width 153 height 40
type input "Origin Custom Charges"
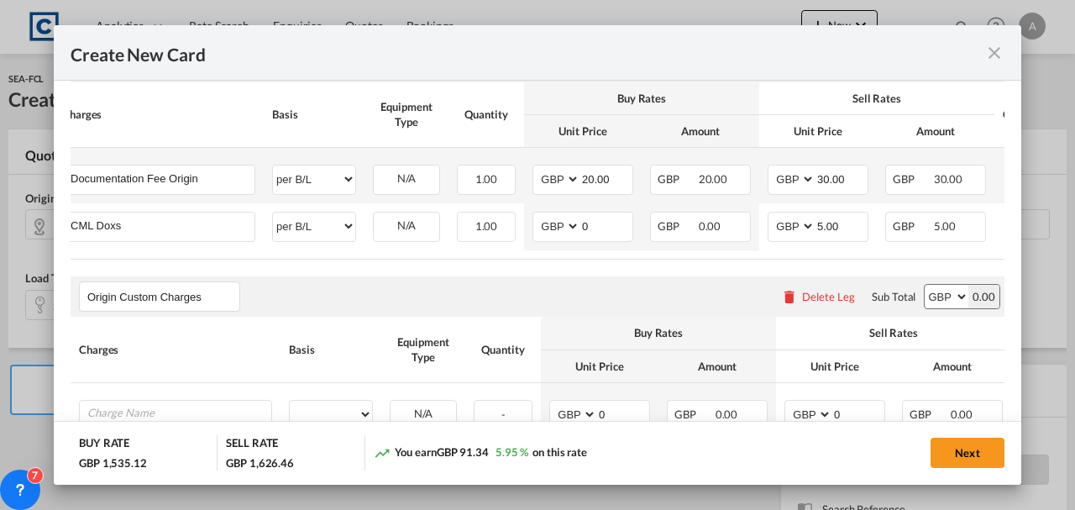
scroll to position [1101, 0]
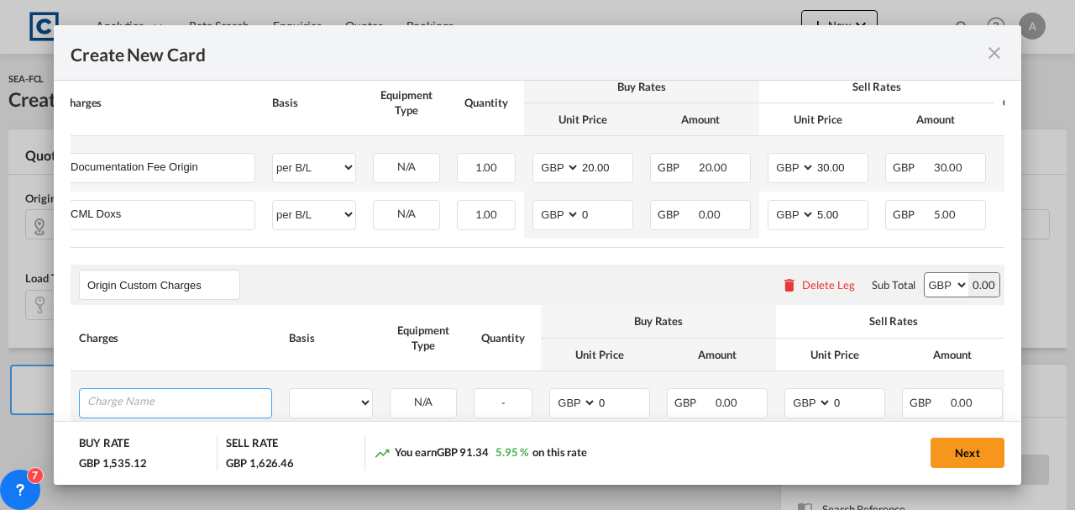
click at [155, 402] on input "Charge Name" at bounding box center [179, 401] width 184 height 25
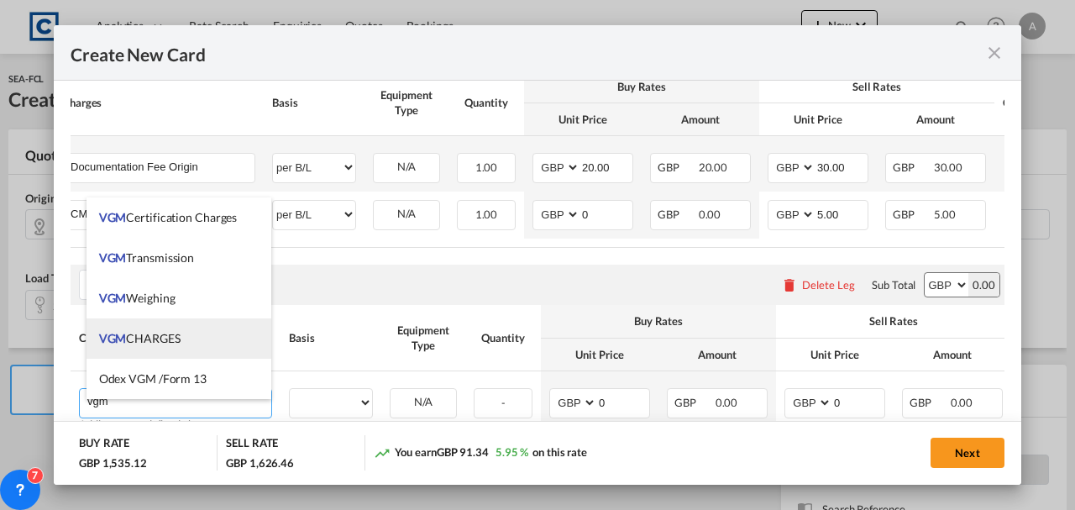
click at [138, 346] on li "VGM CHARGES" at bounding box center [180, 338] width 186 height 40
type input "VGM CHARGES"
select select "per container"
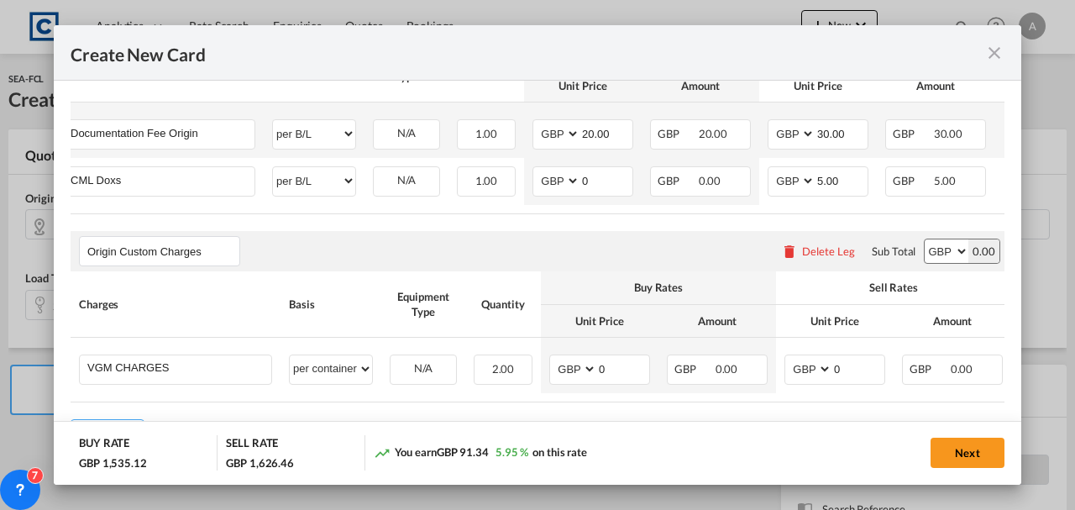
scroll to position [1149, 0]
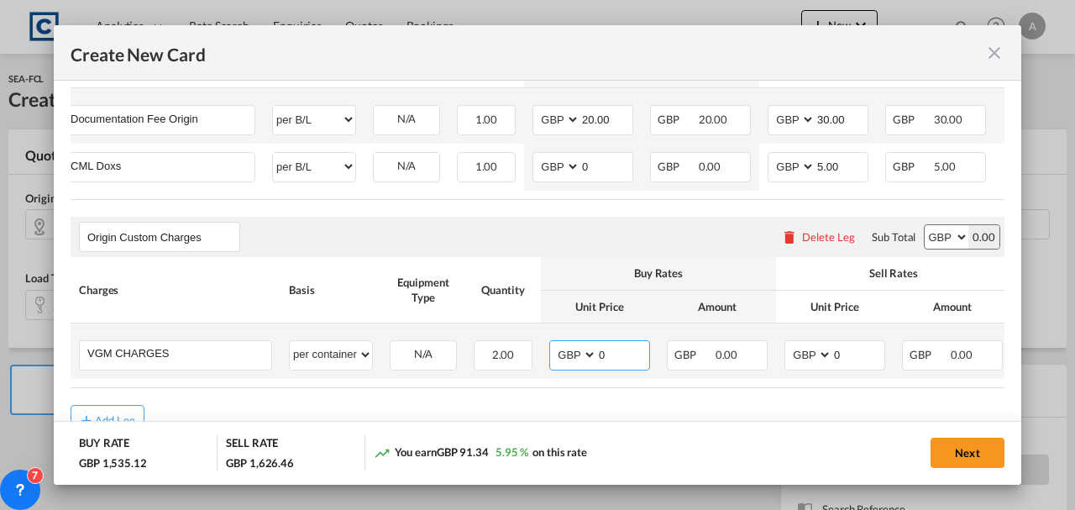
click at [618, 365] on input "0" at bounding box center [623, 353] width 52 height 25
type input "35.00"
click at [839, 365] on input "0" at bounding box center [859, 353] width 52 height 25
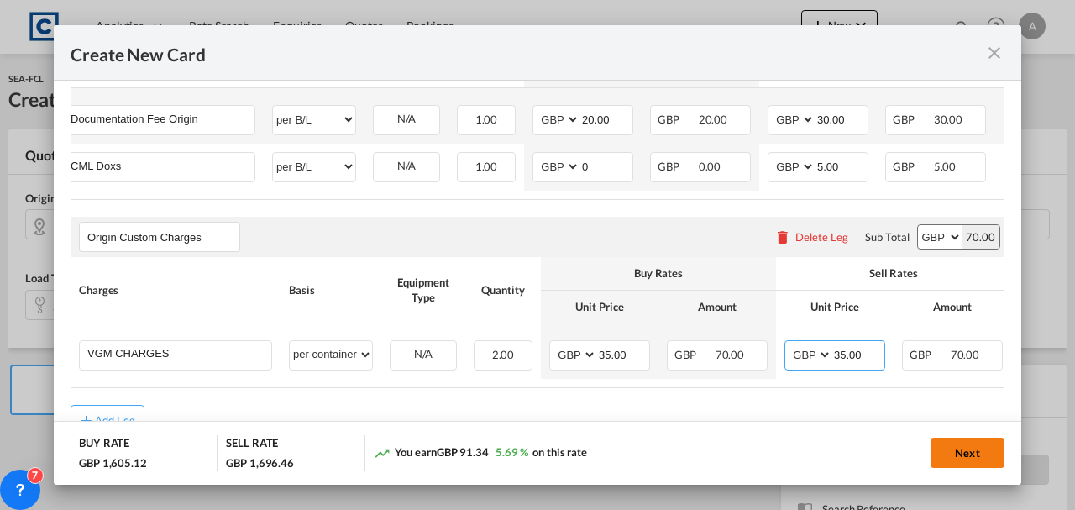
type input "35.00"
click at [960, 465] on button "Next" at bounding box center [968, 453] width 74 height 30
type input "500"
type input "550"
type input "650"
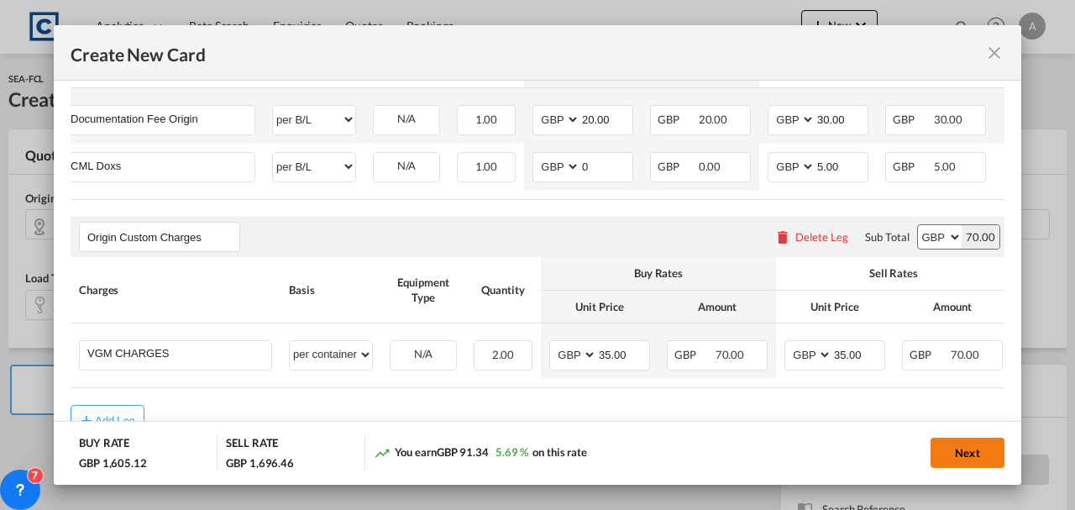
type input "700"
type input "290"
type input "8"
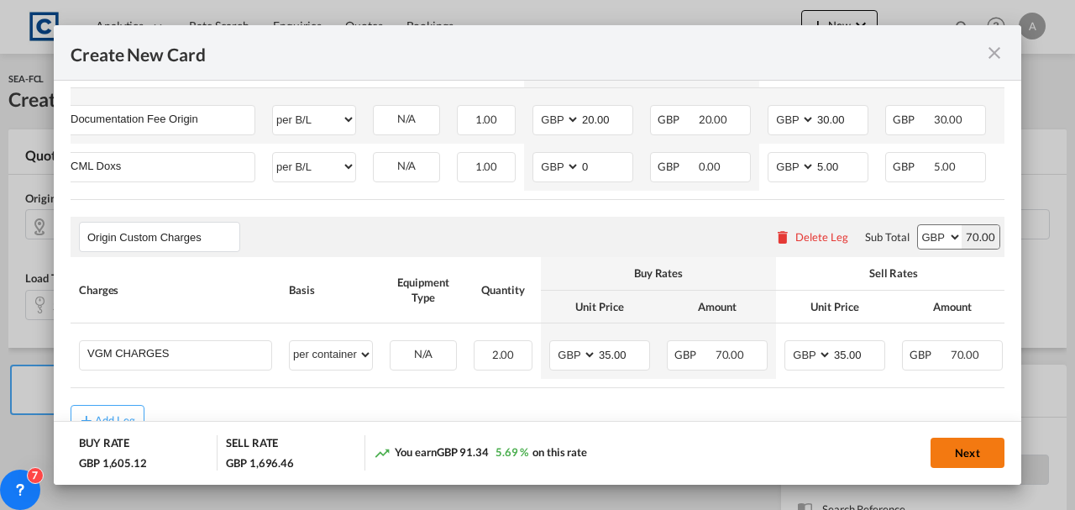
type input "300"
type input "8"
type input "20"
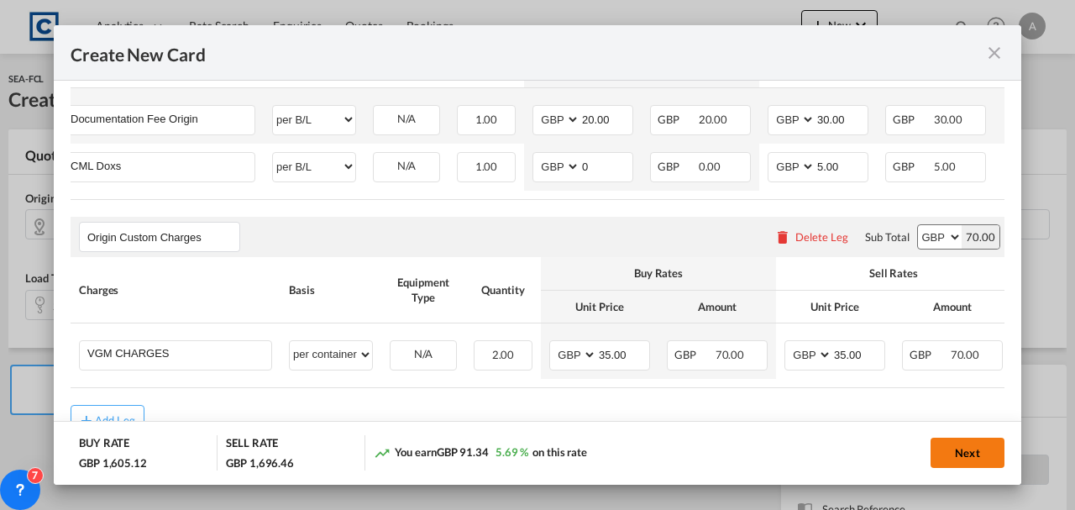
type input "30"
type input "5"
type input "35"
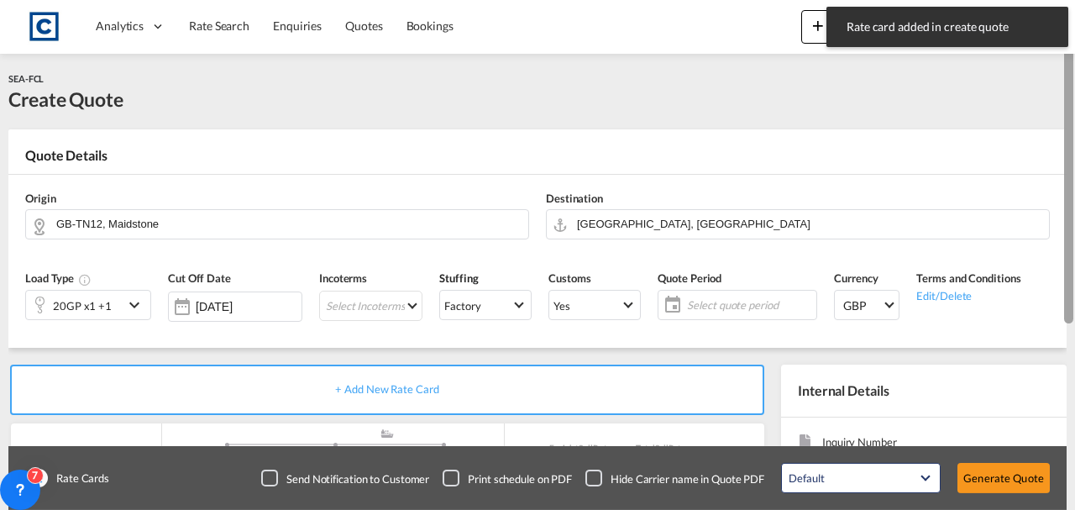
drag, startPoint x: 1075, startPoint y: 168, endPoint x: 1069, endPoint y: 239, distance: 70.8
click at [1072, 239] on div at bounding box center [1073, 254] width 3 height 503
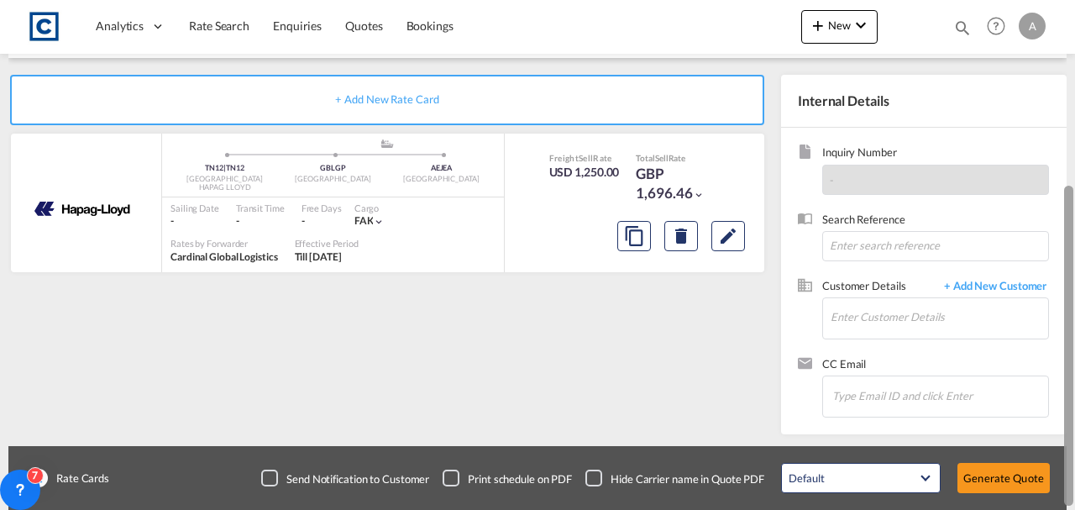
drag, startPoint x: 1075, startPoint y: 273, endPoint x: 1075, endPoint y: 244, distance: 28.6
click at [1075, 244] on div at bounding box center [1073, 254] width 3 height 503
drag, startPoint x: 1074, startPoint y: 218, endPoint x: 1067, endPoint y: 190, distance: 29.3
click at [1072, 190] on div at bounding box center [1073, 254] width 3 height 503
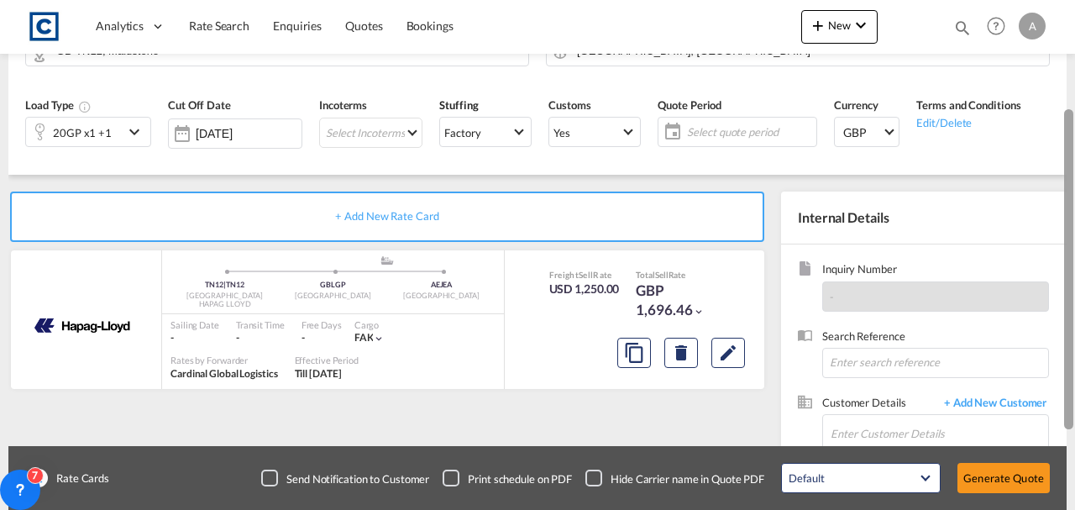
drag, startPoint x: 1071, startPoint y: 220, endPoint x: 1075, endPoint y: 148, distance: 72.3
click at [1075, 148] on div at bounding box center [1073, 253] width 3 height 503
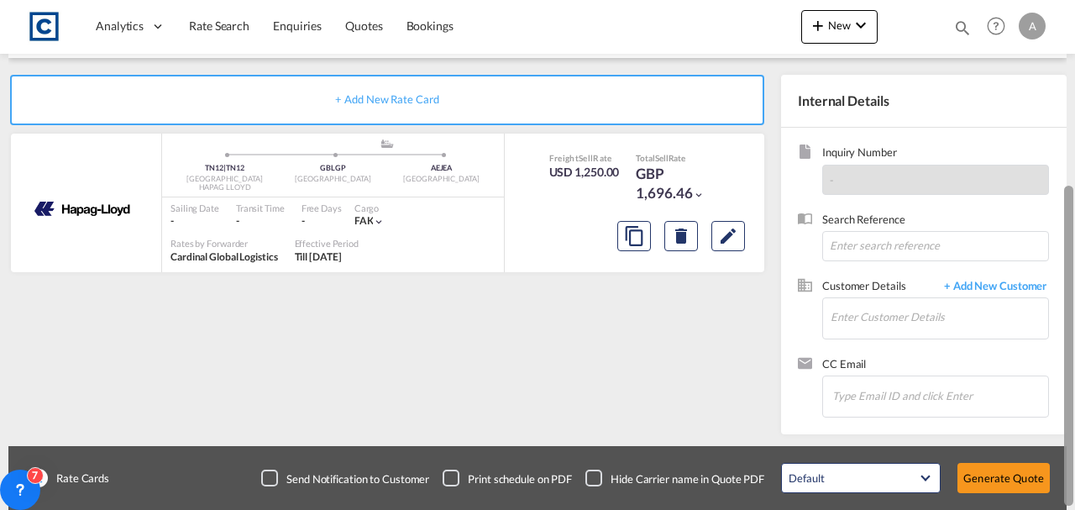
click at [1073, 213] on div at bounding box center [1069, 346] width 9 height 320
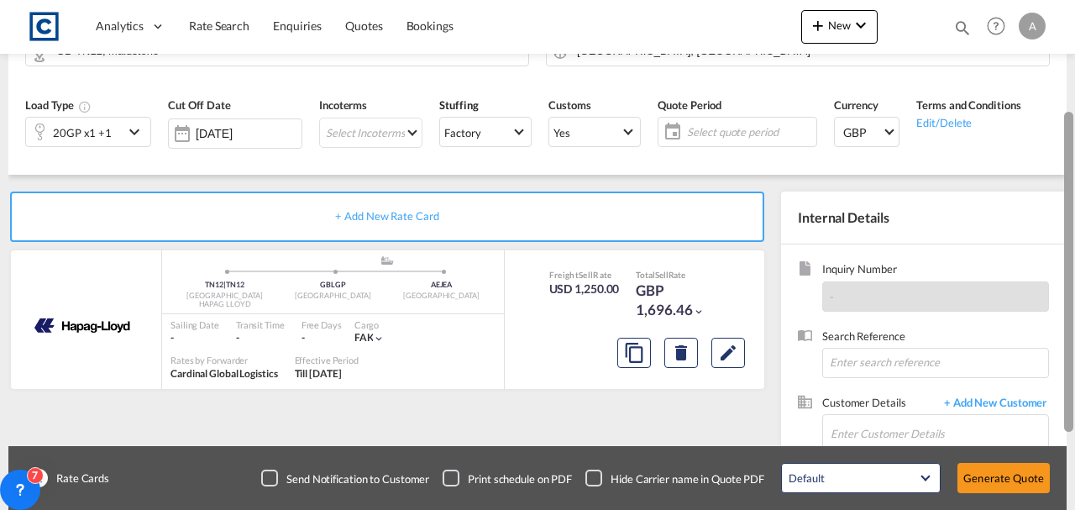
drag, startPoint x: 1073, startPoint y: 213, endPoint x: 1075, endPoint y: 139, distance: 73.1
click at [1075, 139] on div at bounding box center [1073, 254] width 3 height 503
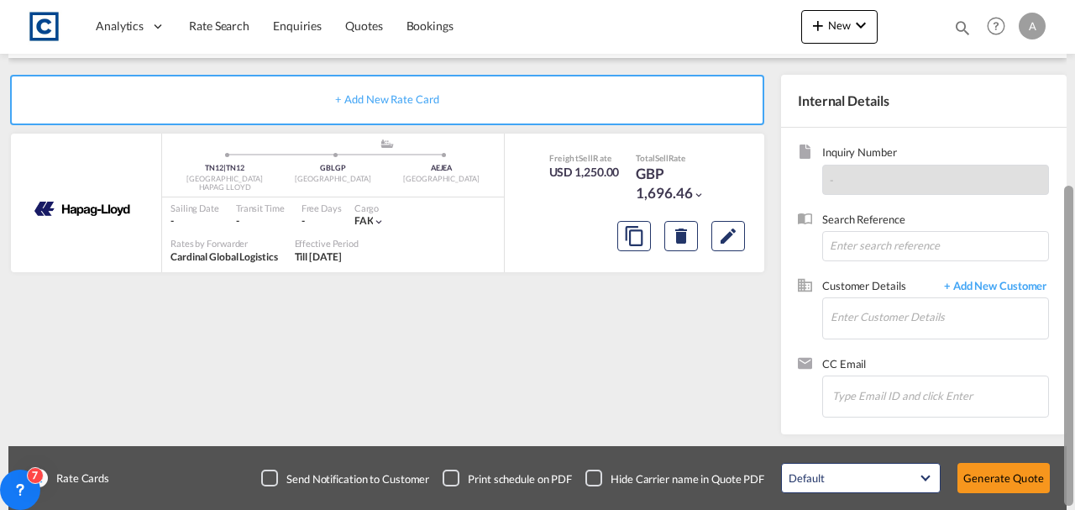
drag, startPoint x: 1074, startPoint y: 216, endPoint x: 1075, endPoint y: 101, distance: 115.1
click at [1075, 101] on div at bounding box center [1073, 254] width 3 height 503
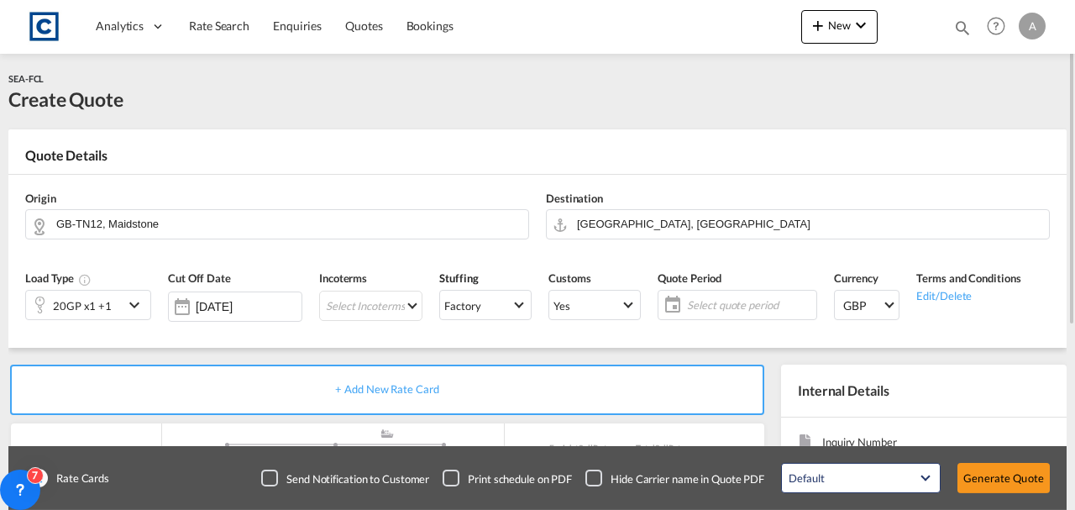
click at [714, 309] on span "Select quote period" at bounding box center [749, 304] width 125 height 15
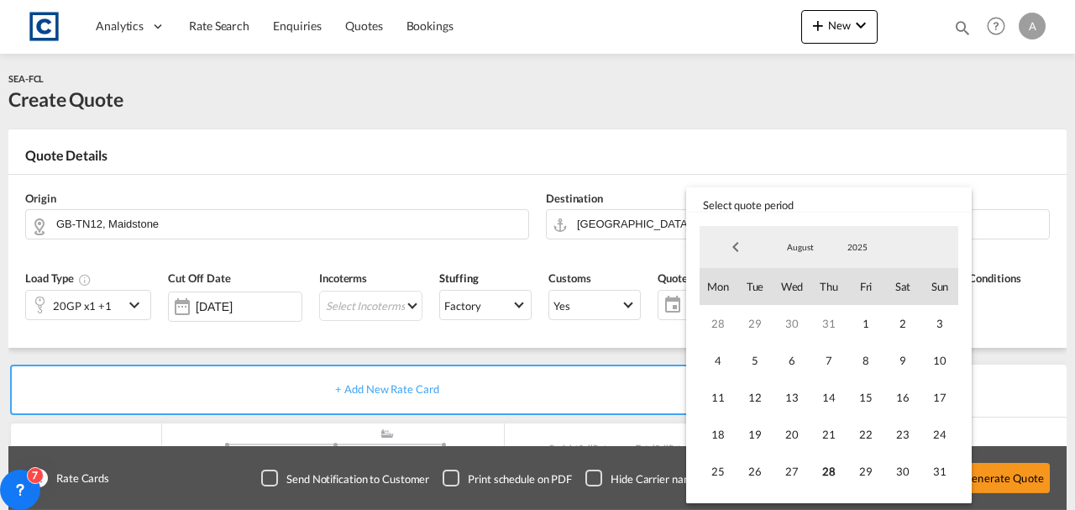
click at [802, 251] on span "August" at bounding box center [801, 247] width 54 height 12
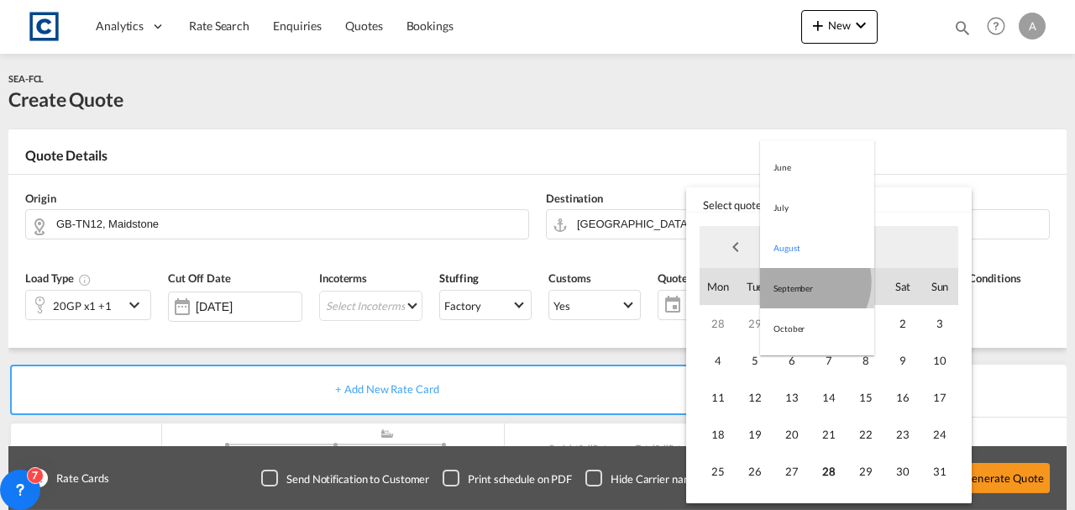
click at [801, 281] on md-option "September" at bounding box center [817, 288] width 114 height 40
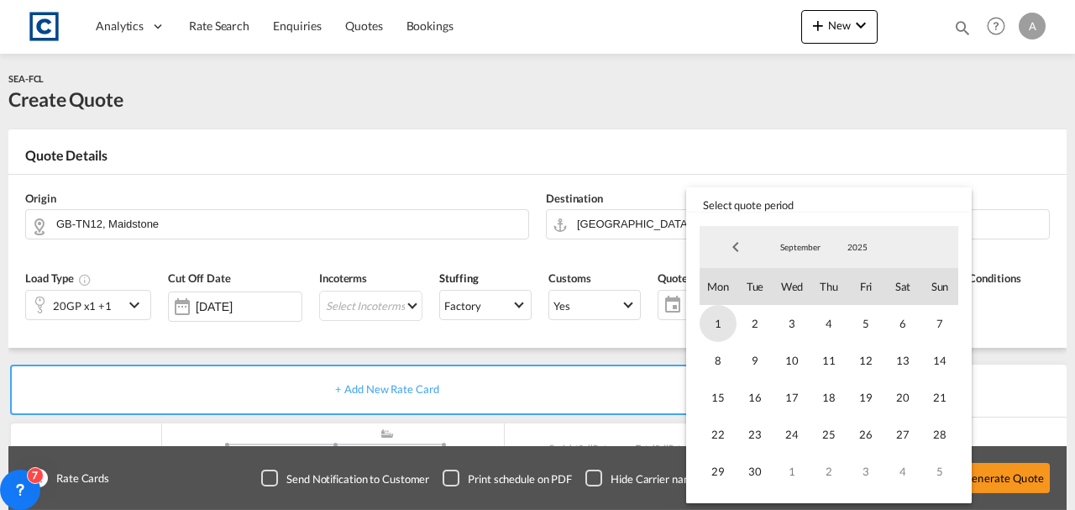
click at [729, 323] on span "1" at bounding box center [718, 323] width 37 height 37
click at [749, 471] on span "30" at bounding box center [755, 471] width 37 height 37
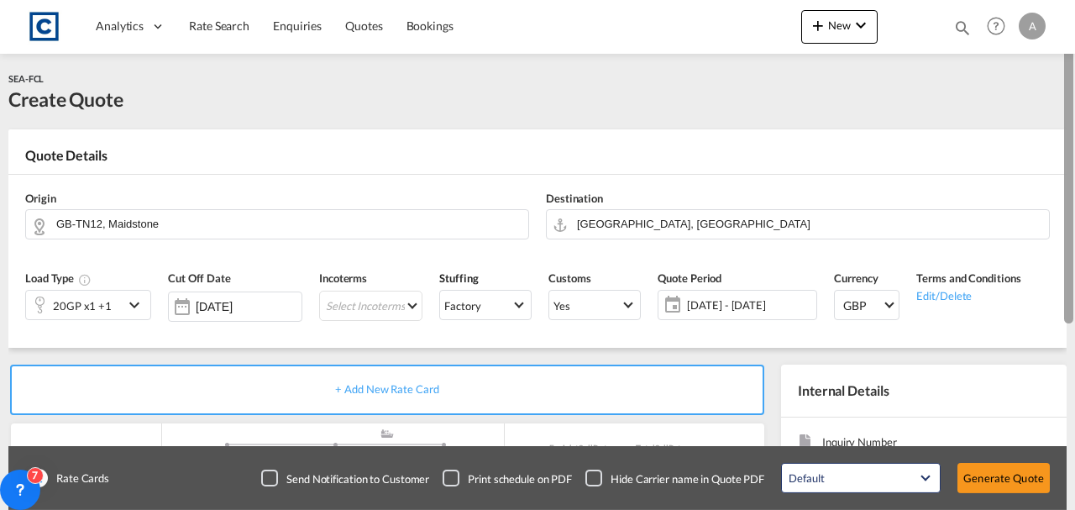
drag, startPoint x: 1075, startPoint y: 168, endPoint x: 1075, endPoint y: 208, distance: 40.3
click at [1075, 208] on div at bounding box center [1073, 254] width 3 height 503
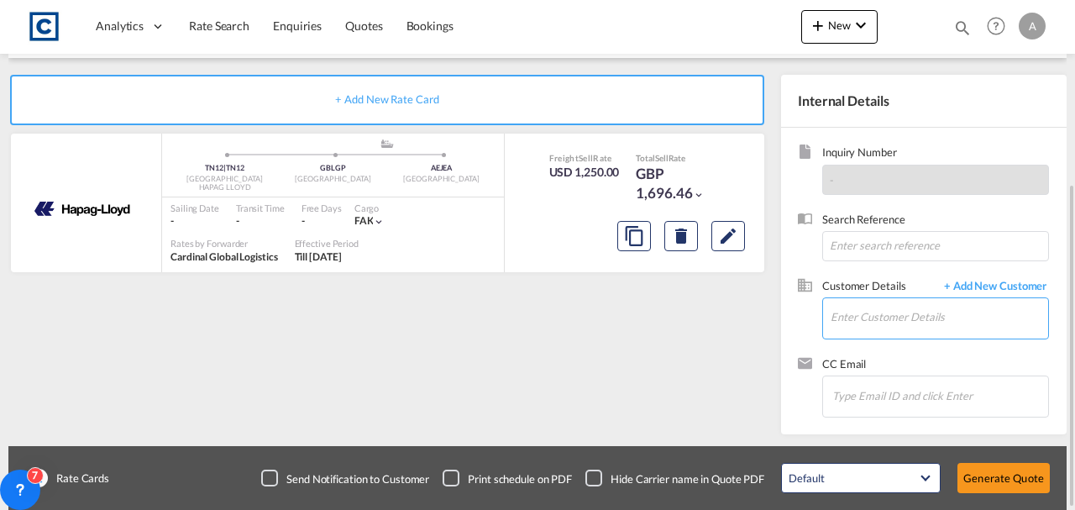
click at [845, 323] on input "Enter Customer Details" at bounding box center [940, 317] width 218 height 38
paste input "[PERSON_NAME][EMAIL_ADDRESS][PERSON_NAME][DOMAIN_NAME]"
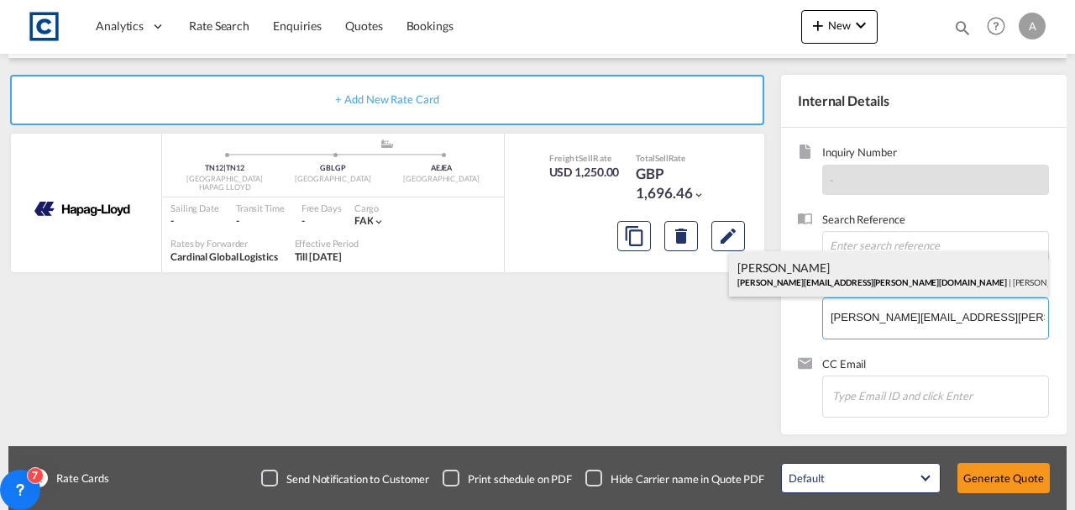
click at [824, 280] on div "[PERSON_NAME] [PERSON_NAME][EMAIL_ADDRESS][PERSON_NAME][DOMAIN_NAME] | [PERSON_…" at bounding box center [888, 273] width 319 height 45
type input "[PERSON_NAME] Logisitcs, [PERSON_NAME], [PERSON_NAME][EMAIL_ADDRESS][PERSON_NAM…"
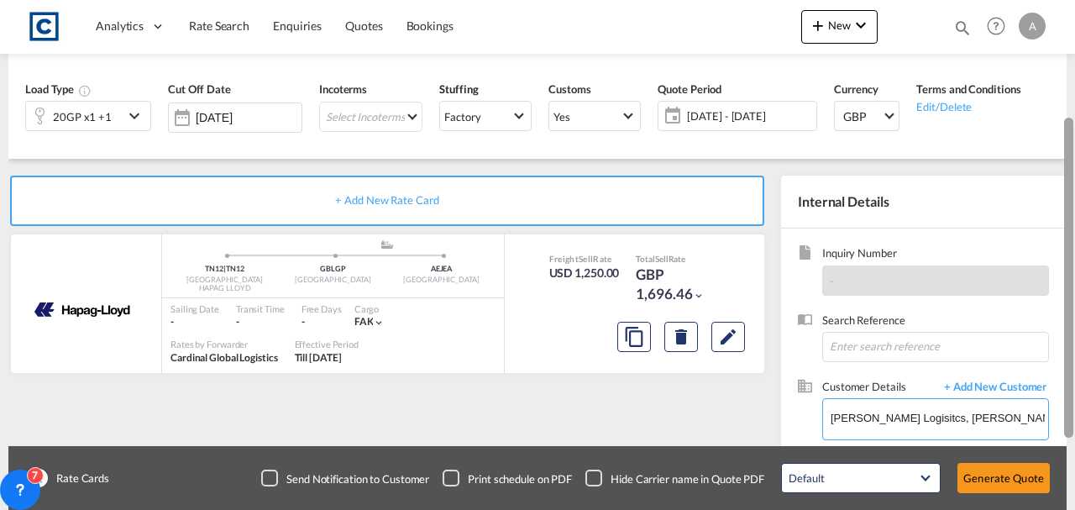
drag, startPoint x: 1073, startPoint y: 219, endPoint x: 1059, endPoint y: 158, distance: 63.0
click at [1059, 158] on md-content "Analytics Dashboard Rate Search Enquiries Quotes Bookings New Bookings Quotes E…" at bounding box center [537, 255] width 1075 height 510
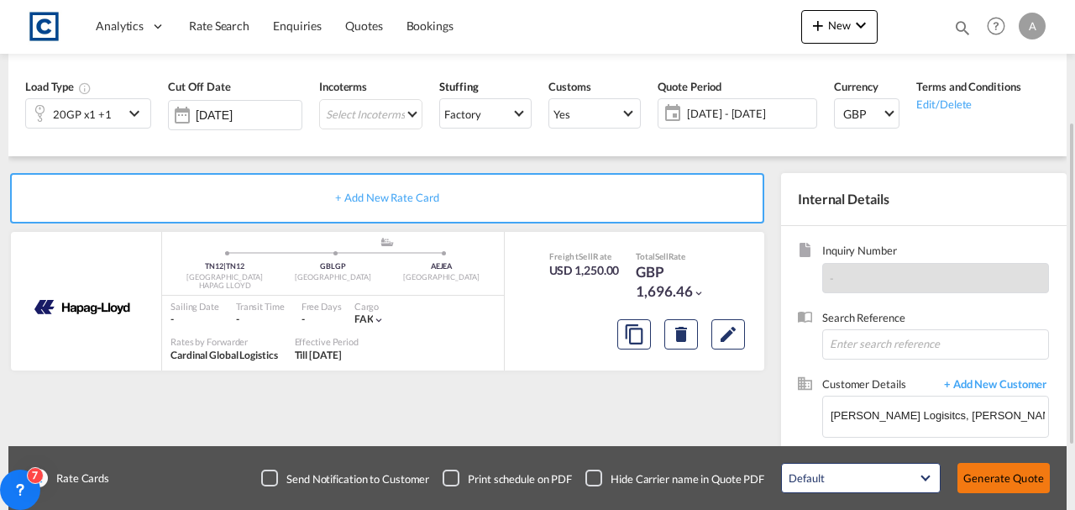
click at [968, 476] on button "Generate Quote" at bounding box center [1004, 478] width 92 height 30
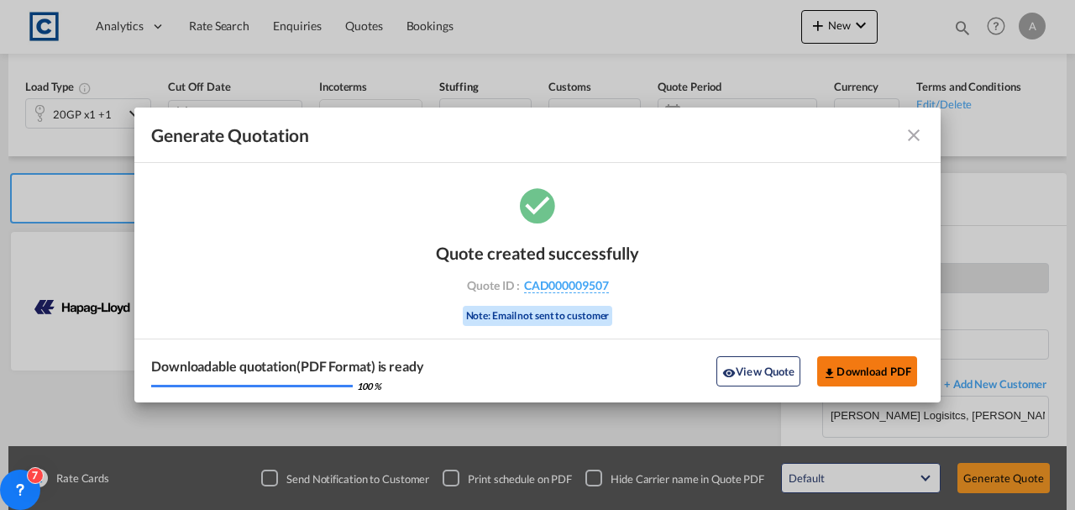
click at [889, 366] on button "Download PDF" at bounding box center [868, 371] width 100 height 30
